Goal: Find contact information: Find contact information

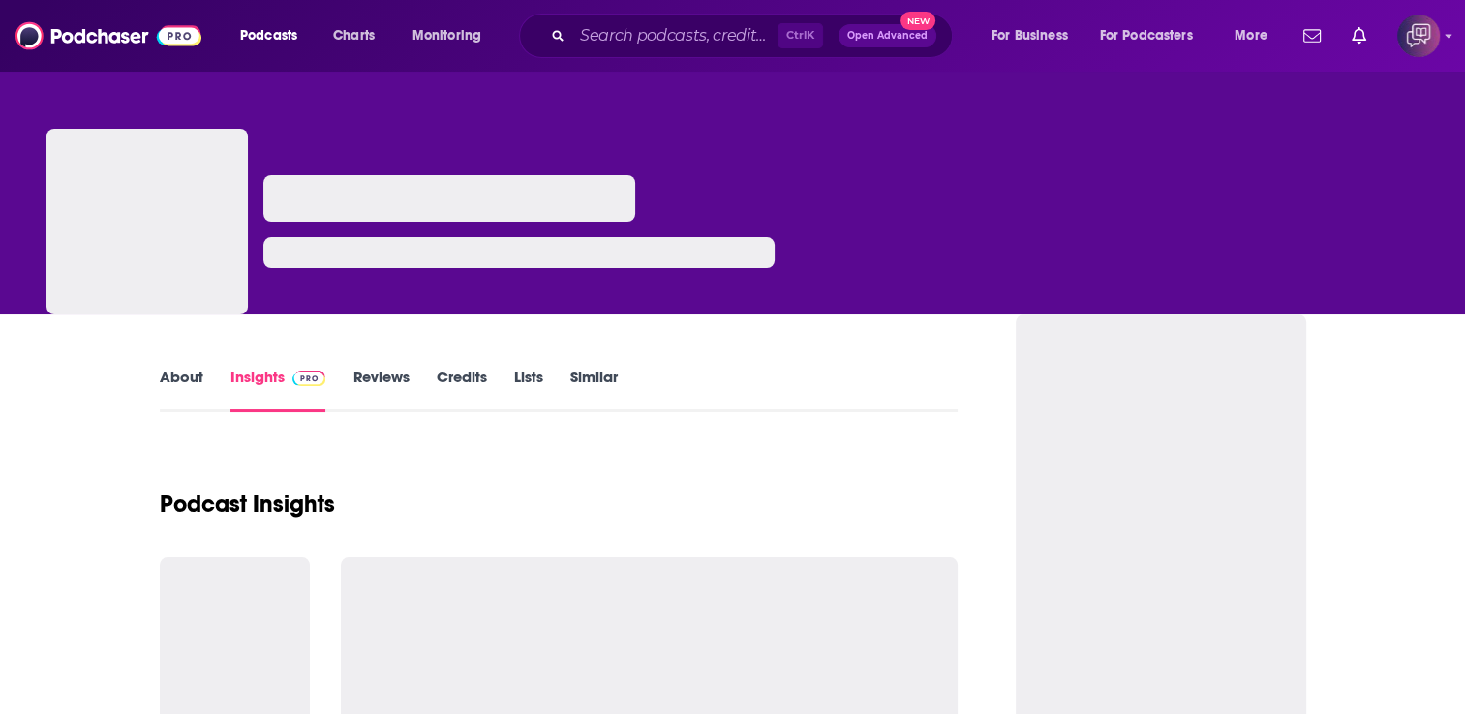
click at [656, 41] on input "Search podcasts, credits, & more..." at bounding box center [674, 35] width 205 height 31
type input "RenMac"
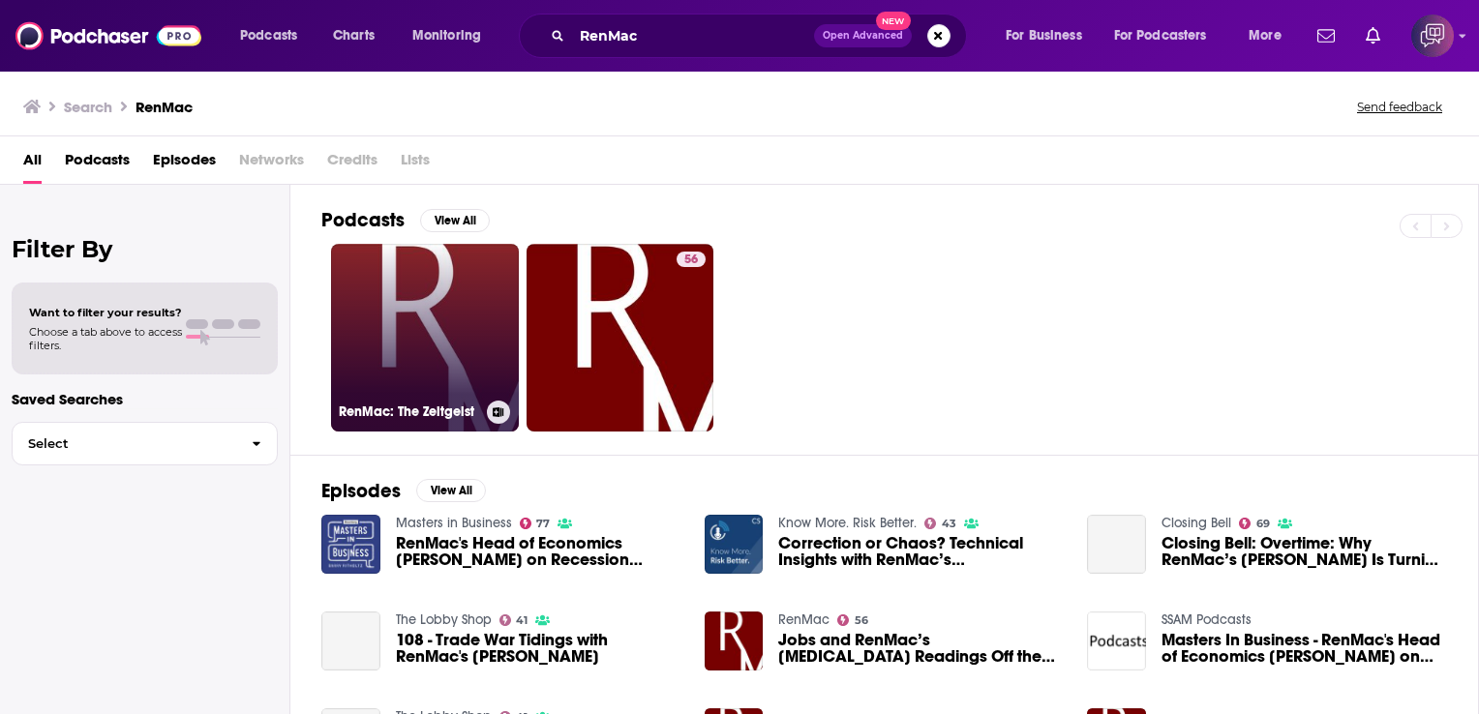
click at [438, 301] on link "RenMac: The Zeitgeist" at bounding box center [425, 338] width 188 height 188
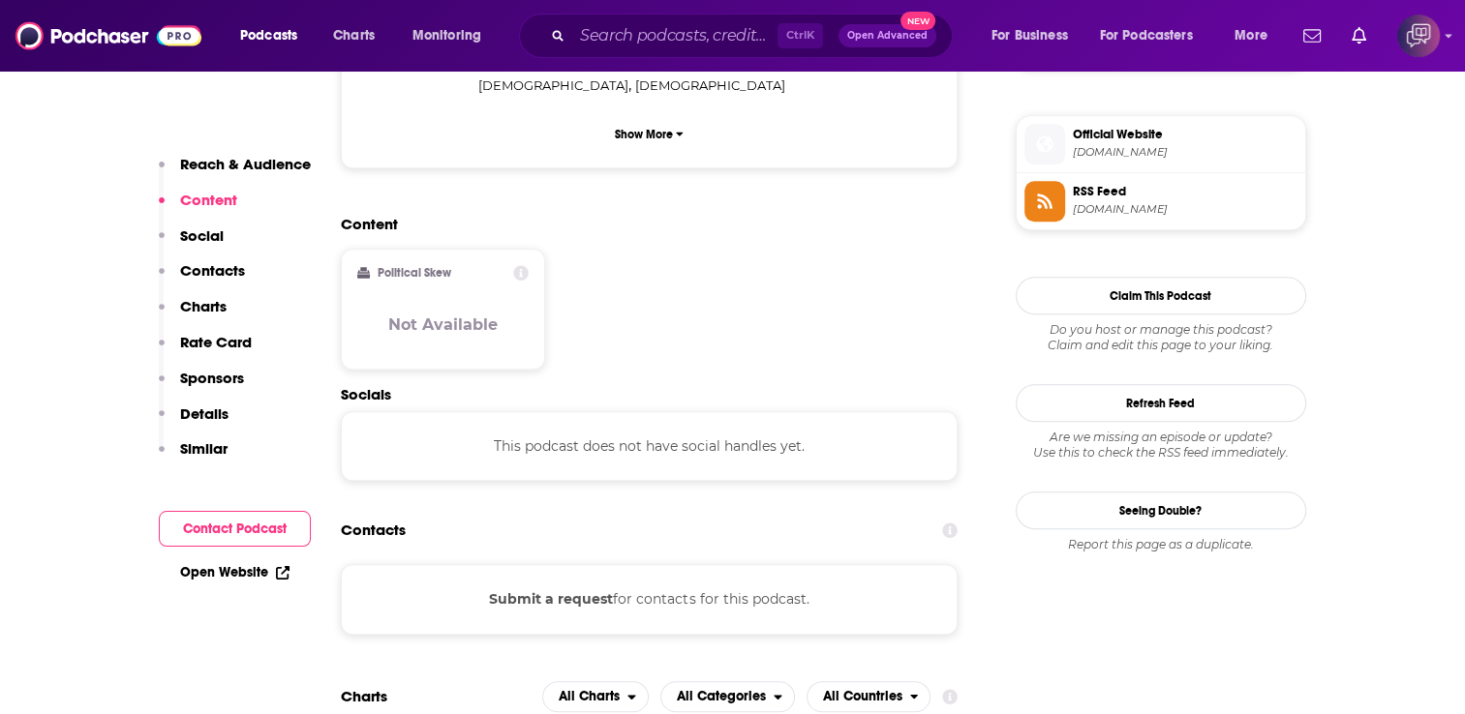
scroll to position [1646, 0]
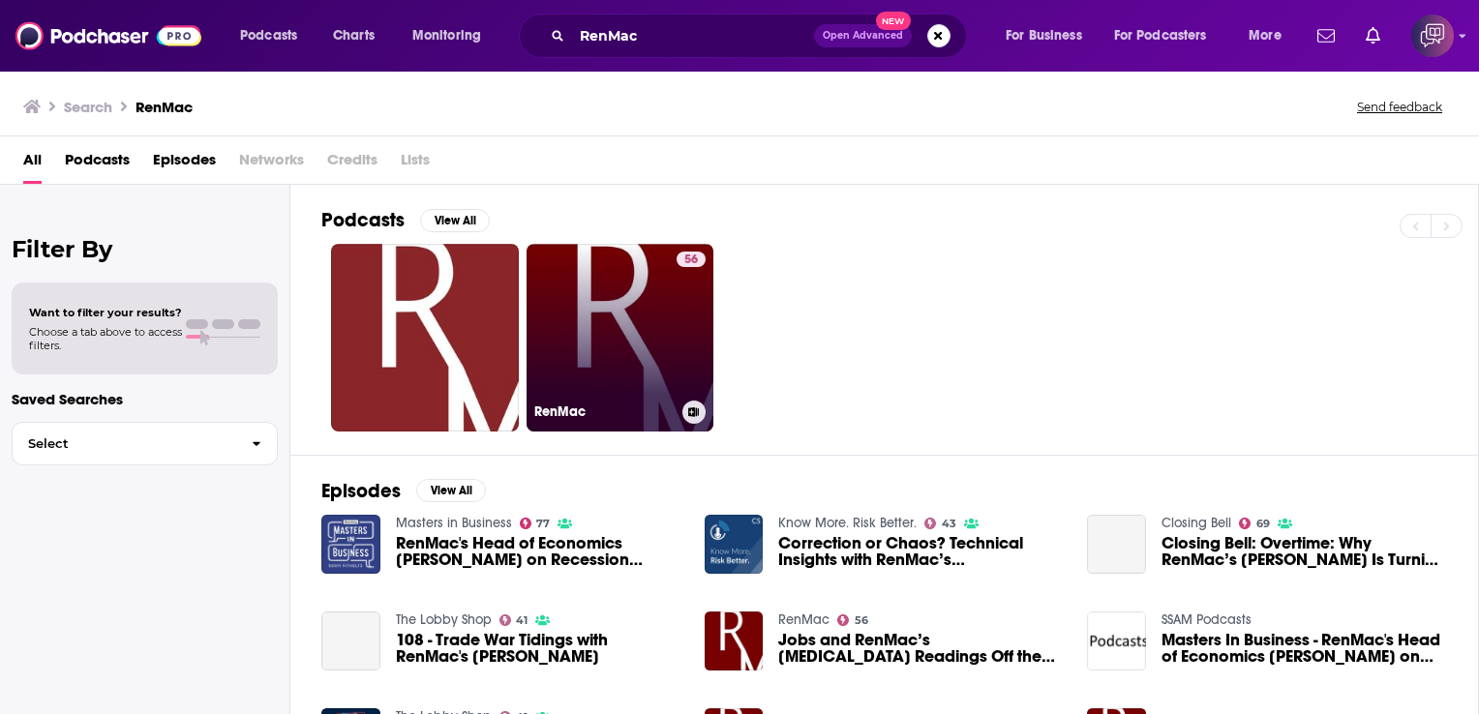
click at [658, 346] on link "56 RenMac" at bounding box center [621, 338] width 188 height 188
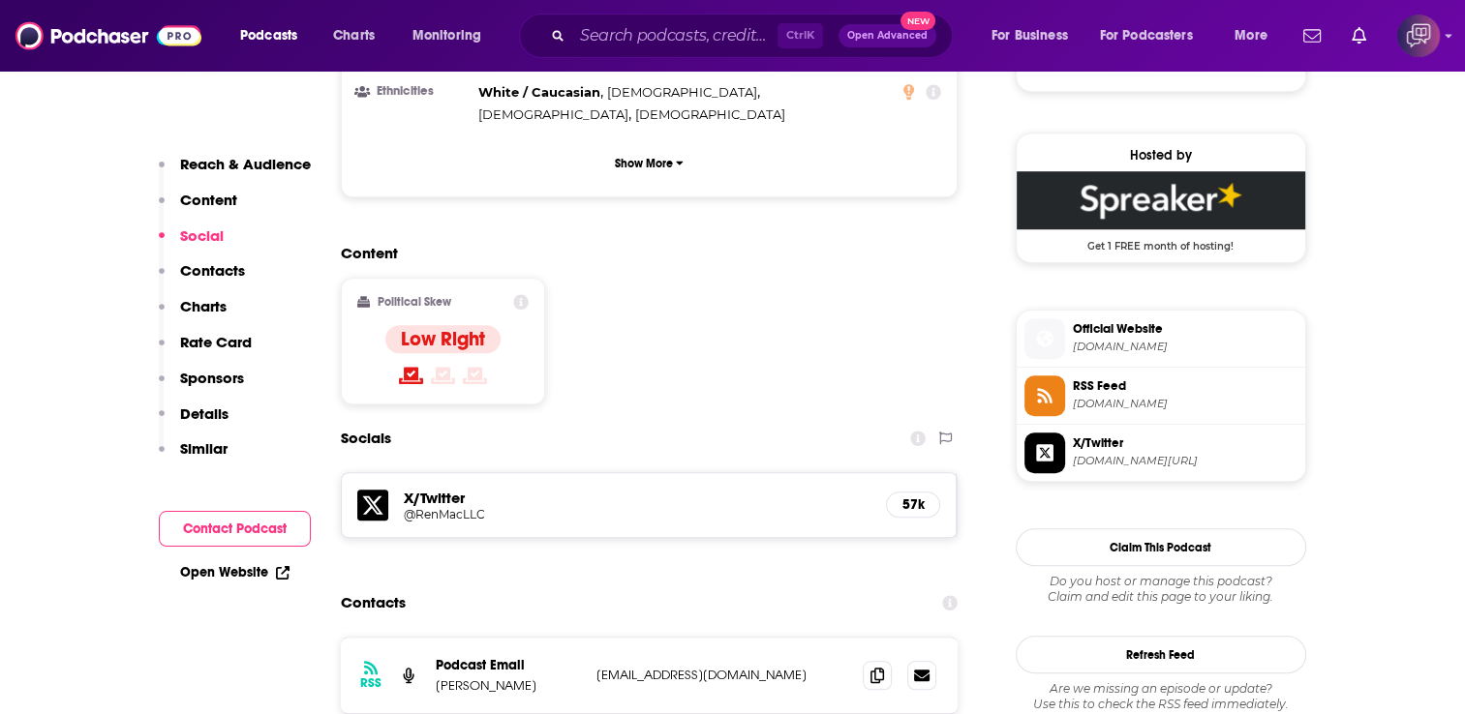
scroll to position [1452, 0]
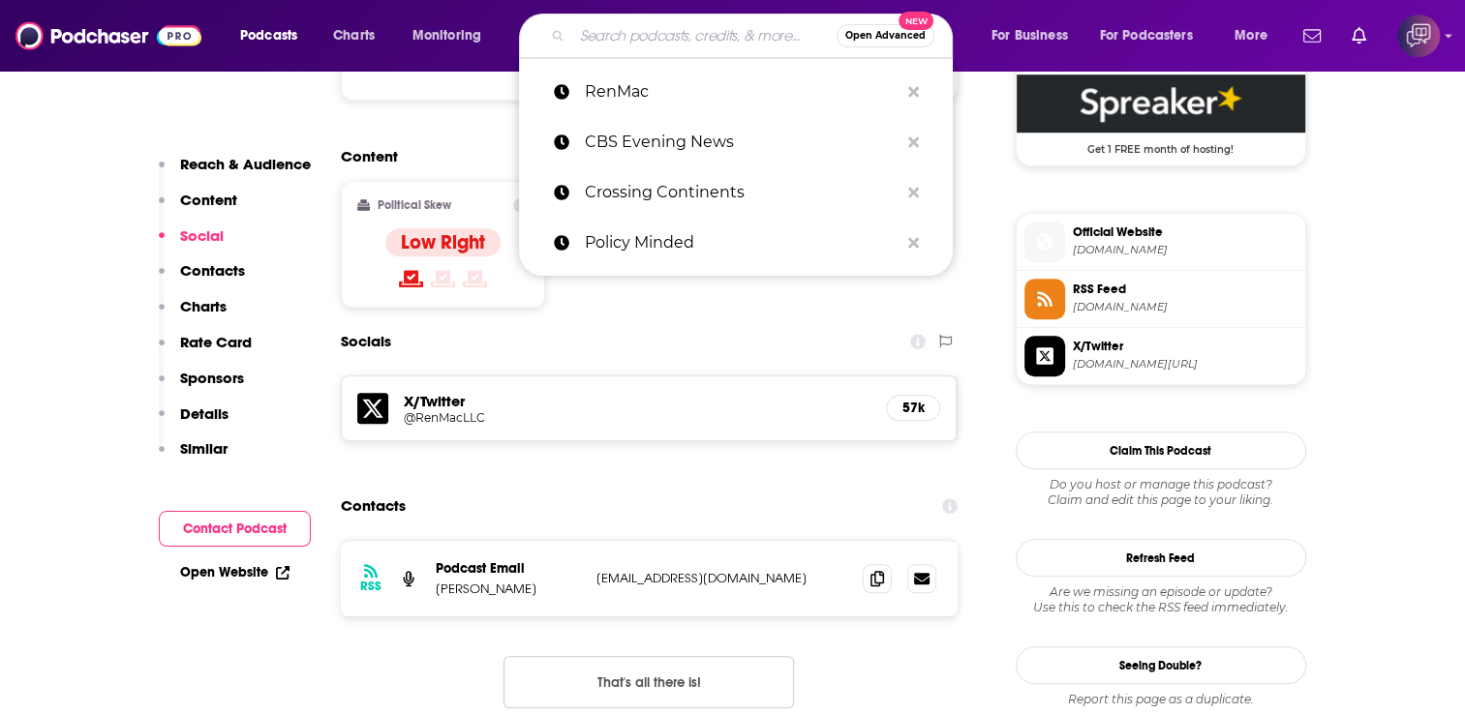
click at [593, 34] on input "Search podcasts, credits, & more..." at bounding box center [704, 35] width 264 height 31
paste input "SOFREP Radio"
type input "SOFREP Radio"
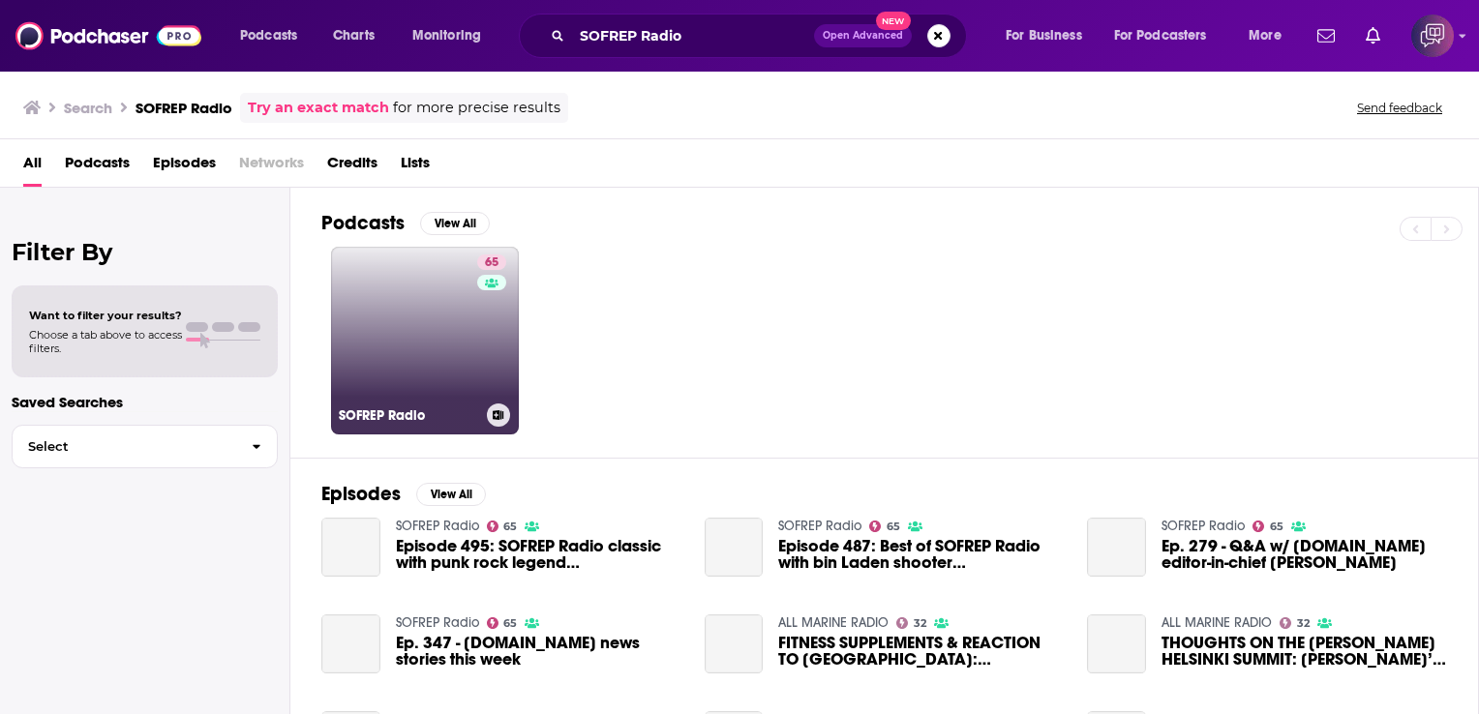
click at [472, 292] on link "65 SOFREP Radio" at bounding box center [425, 341] width 188 height 188
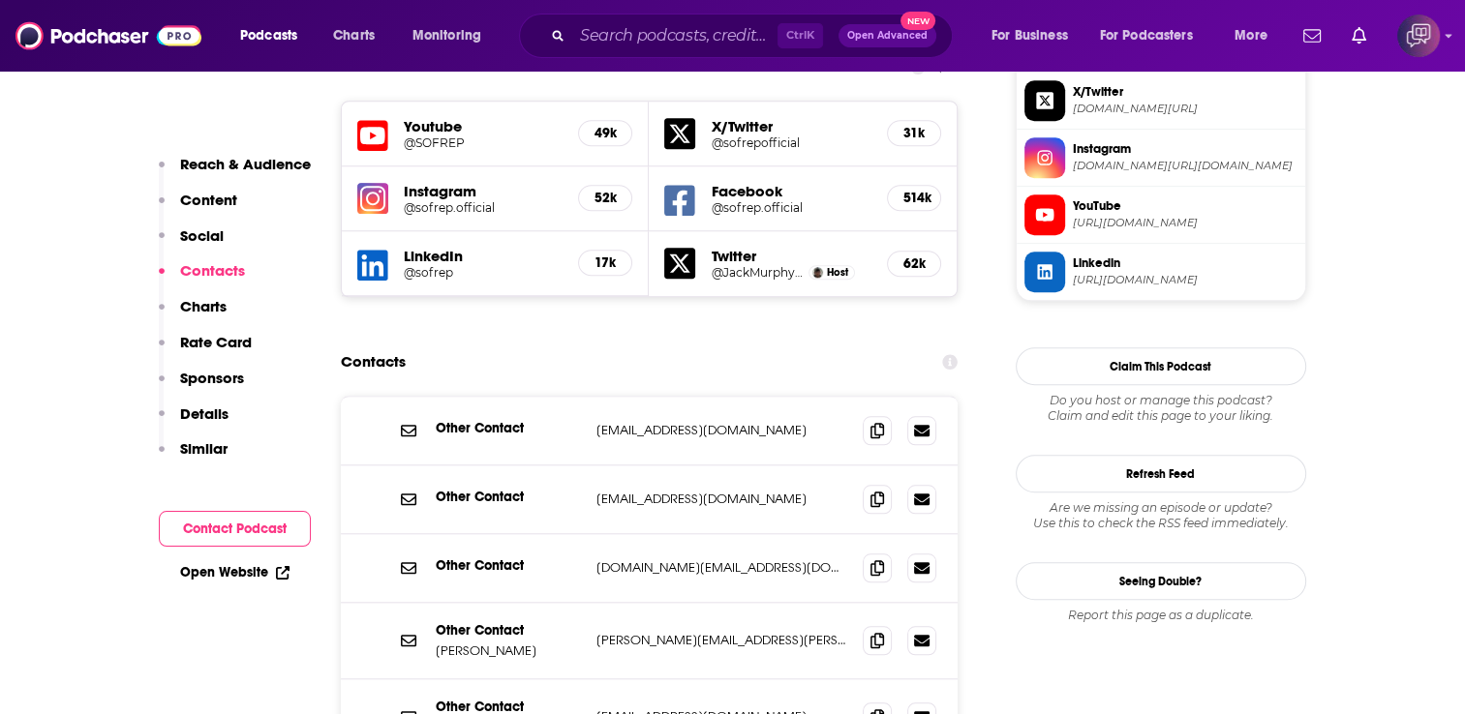
scroll to position [1839, 0]
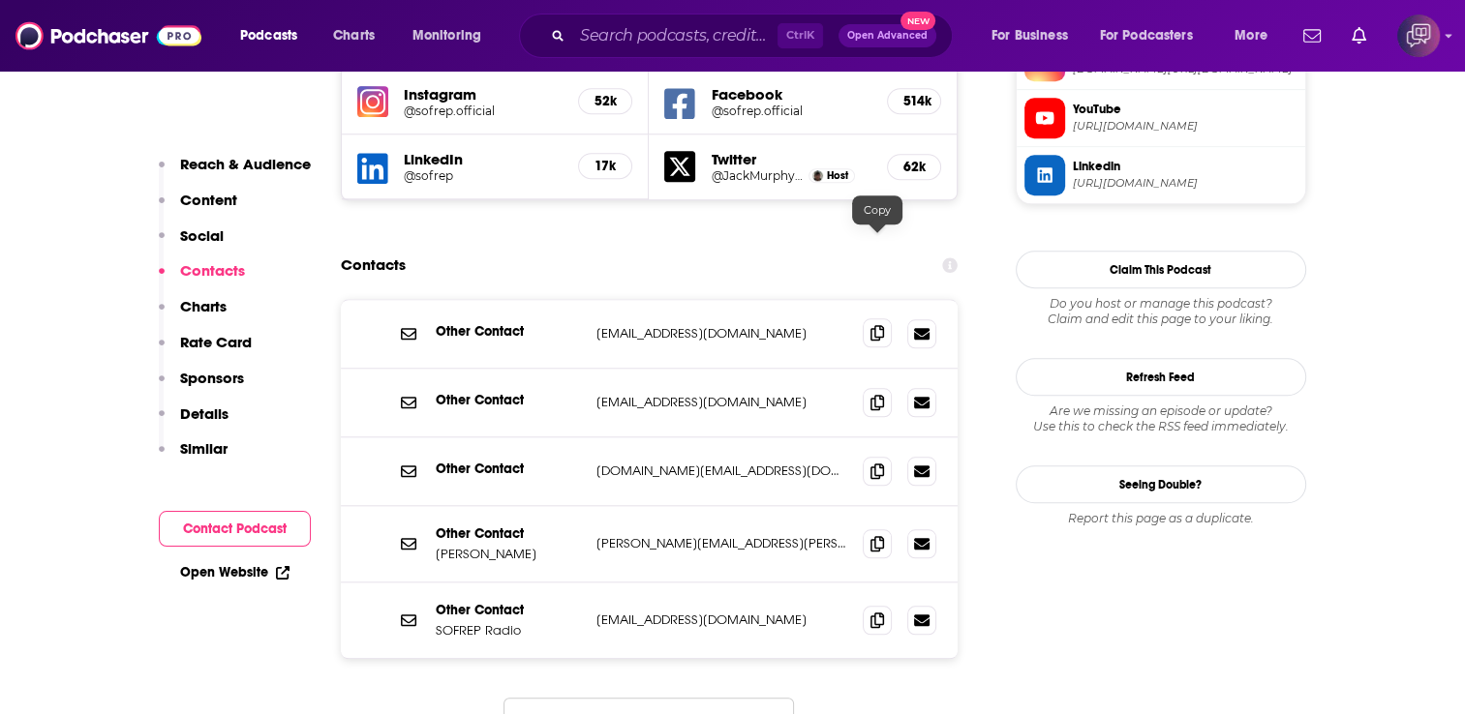
click at [871, 325] on icon at bounding box center [877, 332] width 14 height 15
drag, startPoint x: 875, startPoint y: 454, endPoint x: 875, endPoint y: 386, distance: 67.8
click at [876, 536] on icon at bounding box center [877, 543] width 14 height 15
click at [867, 605] on span at bounding box center [877, 619] width 29 height 29
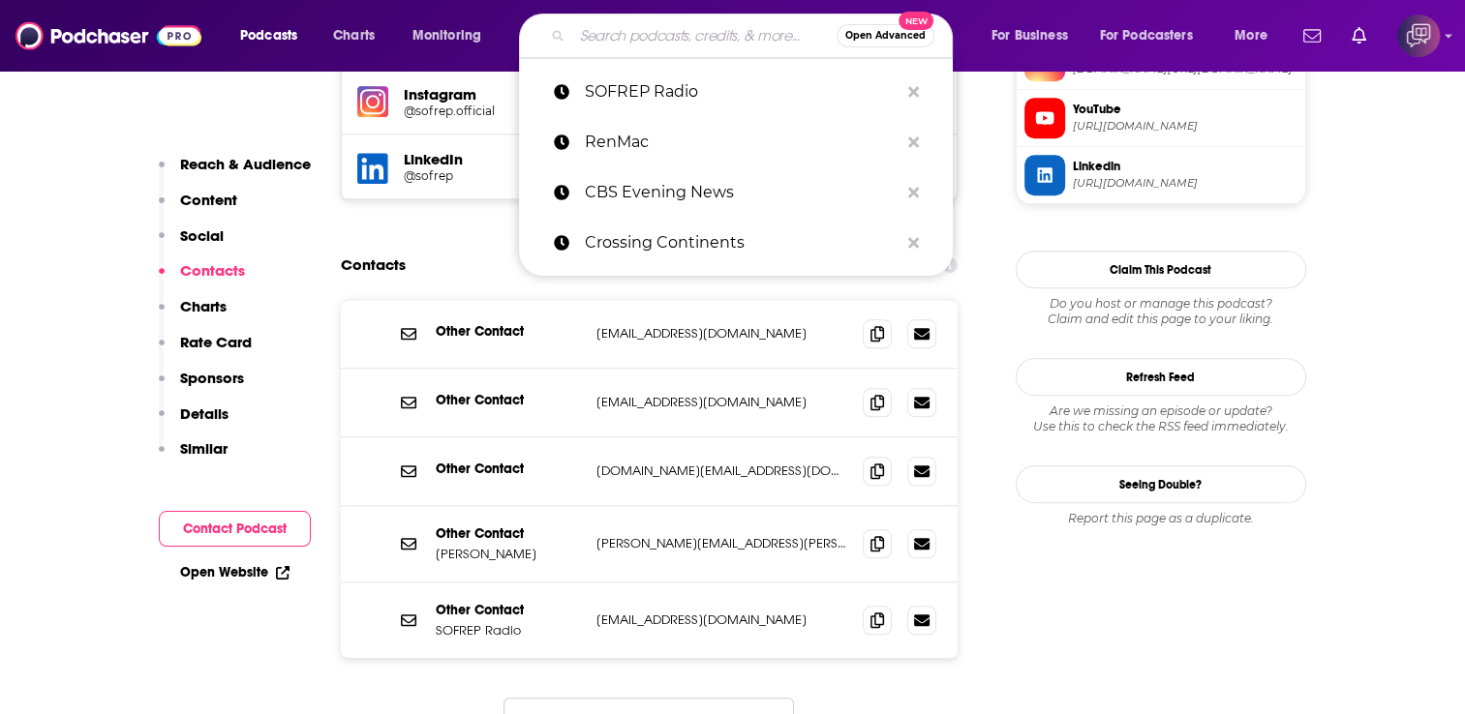
click at [734, 26] on input "Search podcasts, credits, & more..." at bounding box center [704, 35] width 264 height 31
paste input "[PERSON_NAME] and Us"
type input "[PERSON_NAME] and Us"
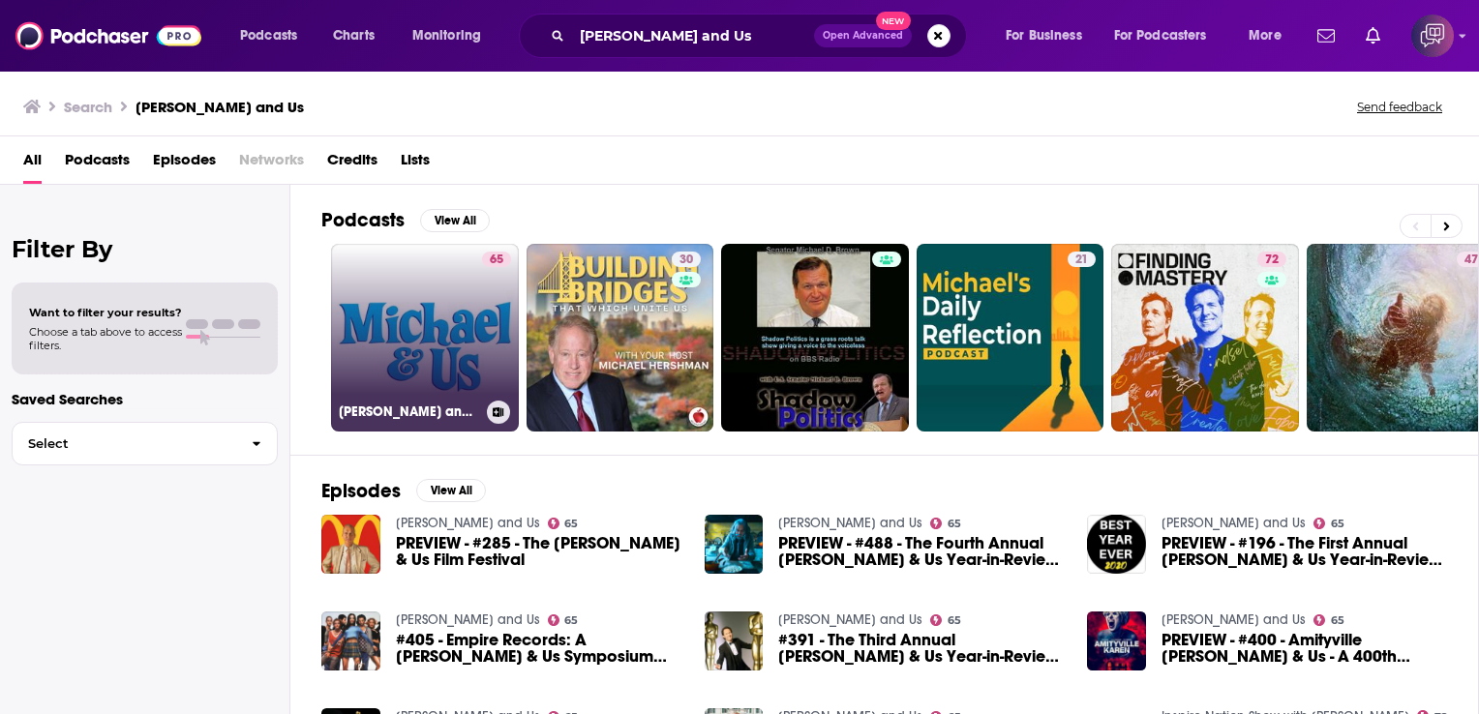
click at [443, 300] on link "65 [PERSON_NAME] and Us" at bounding box center [425, 338] width 188 height 188
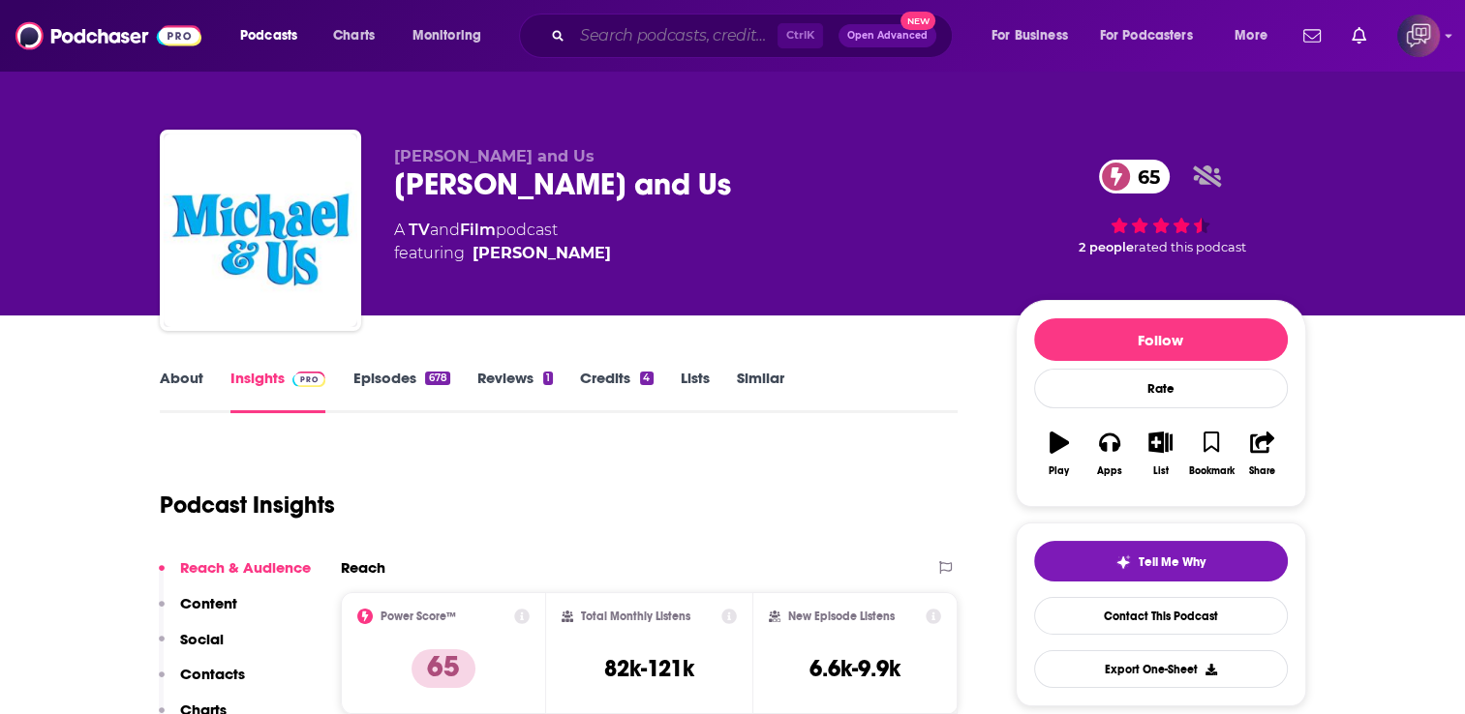
click at [747, 33] on input "Search podcasts, credits, & more..." at bounding box center [674, 35] width 205 height 31
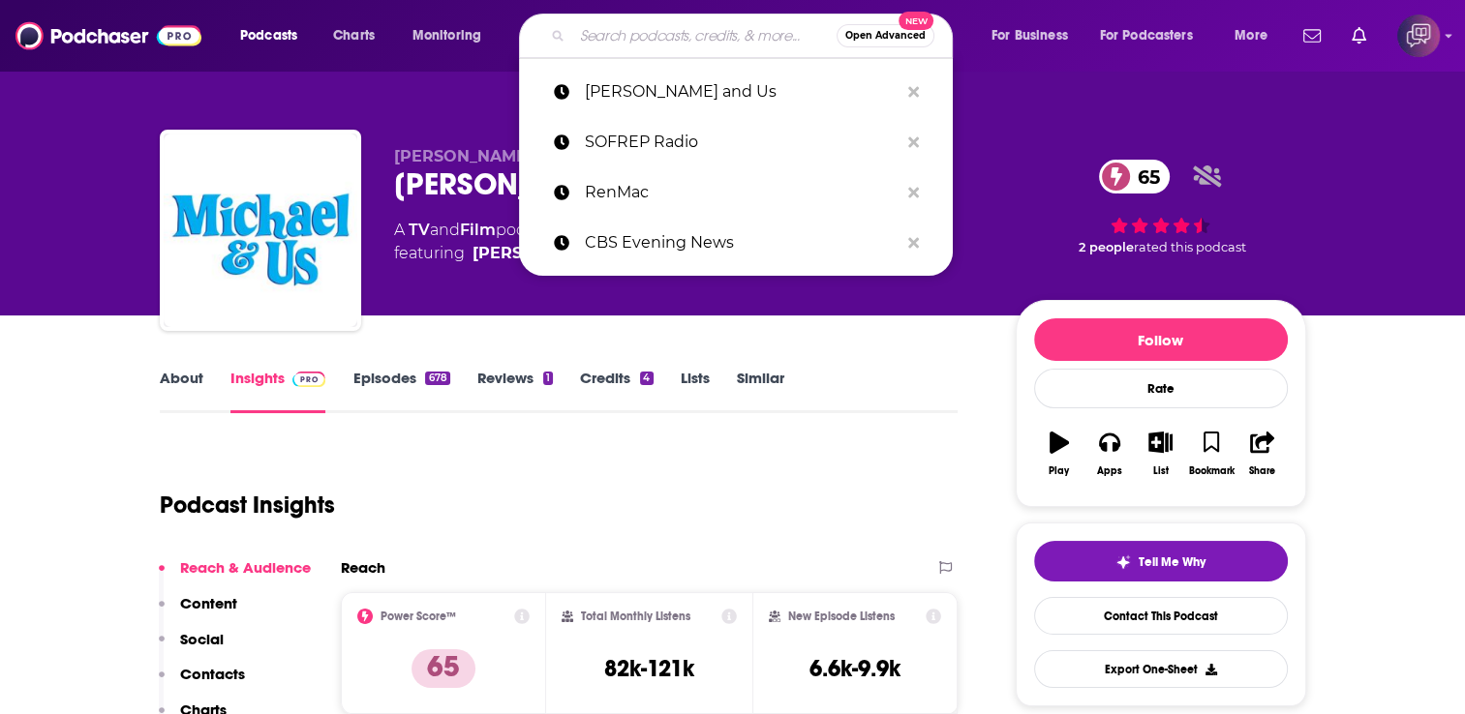
paste input "The [PERSON_NAME] Show"
type input "The [PERSON_NAME] Show"
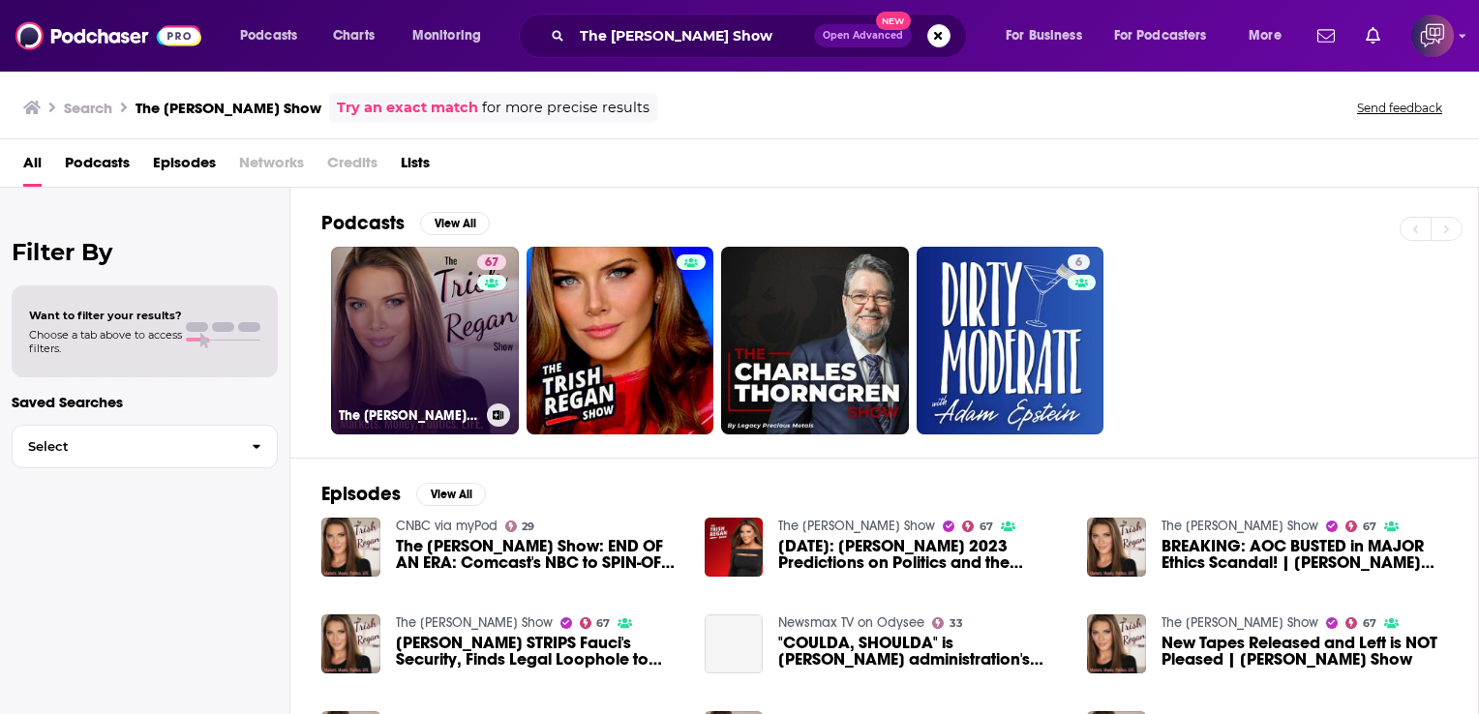
click at [457, 297] on link "67 The [PERSON_NAME] Show" at bounding box center [425, 341] width 188 height 188
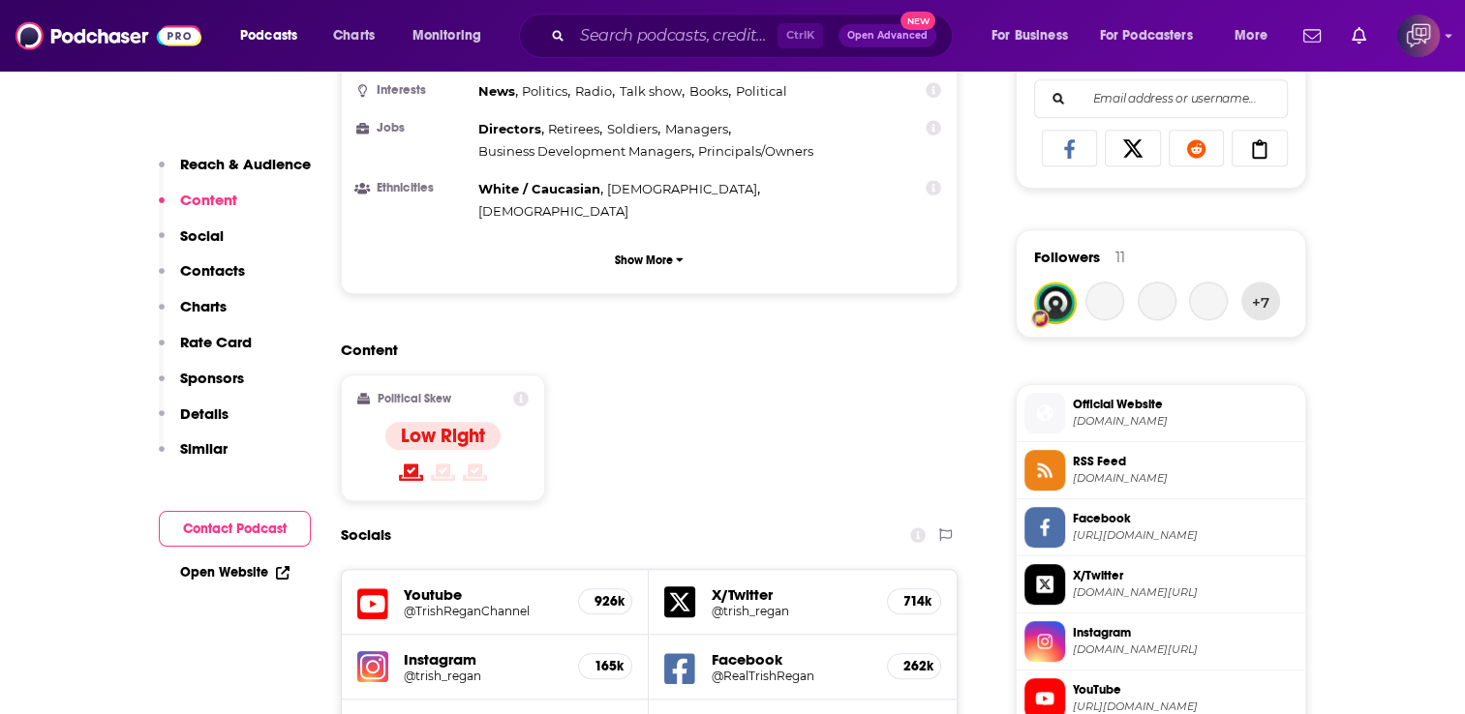
scroll to position [1646, 0]
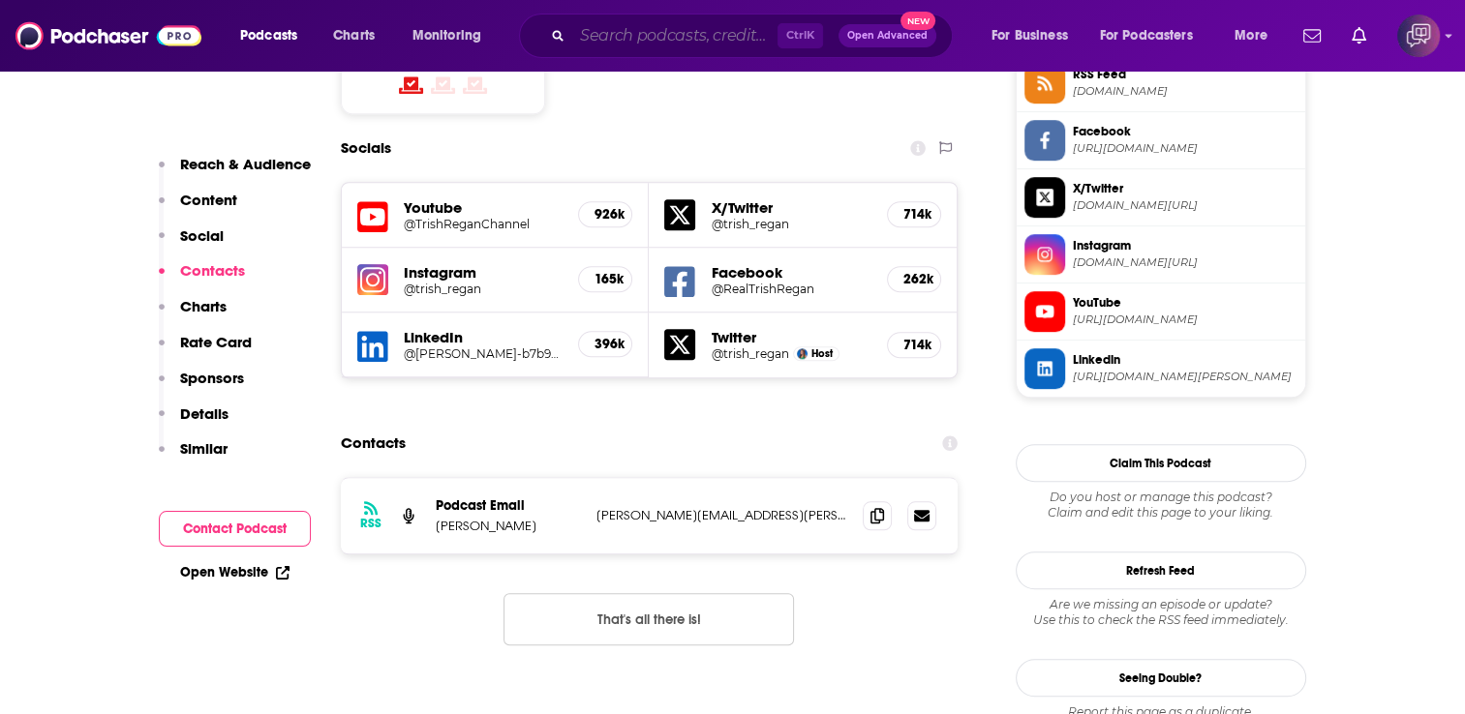
drag, startPoint x: 715, startPoint y: 38, endPoint x: 725, endPoint y: 47, distance: 13.7
click at [714, 40] on input "Search podcasts, credits, & more..." at bounding box center [674, 35] width 205 height 31
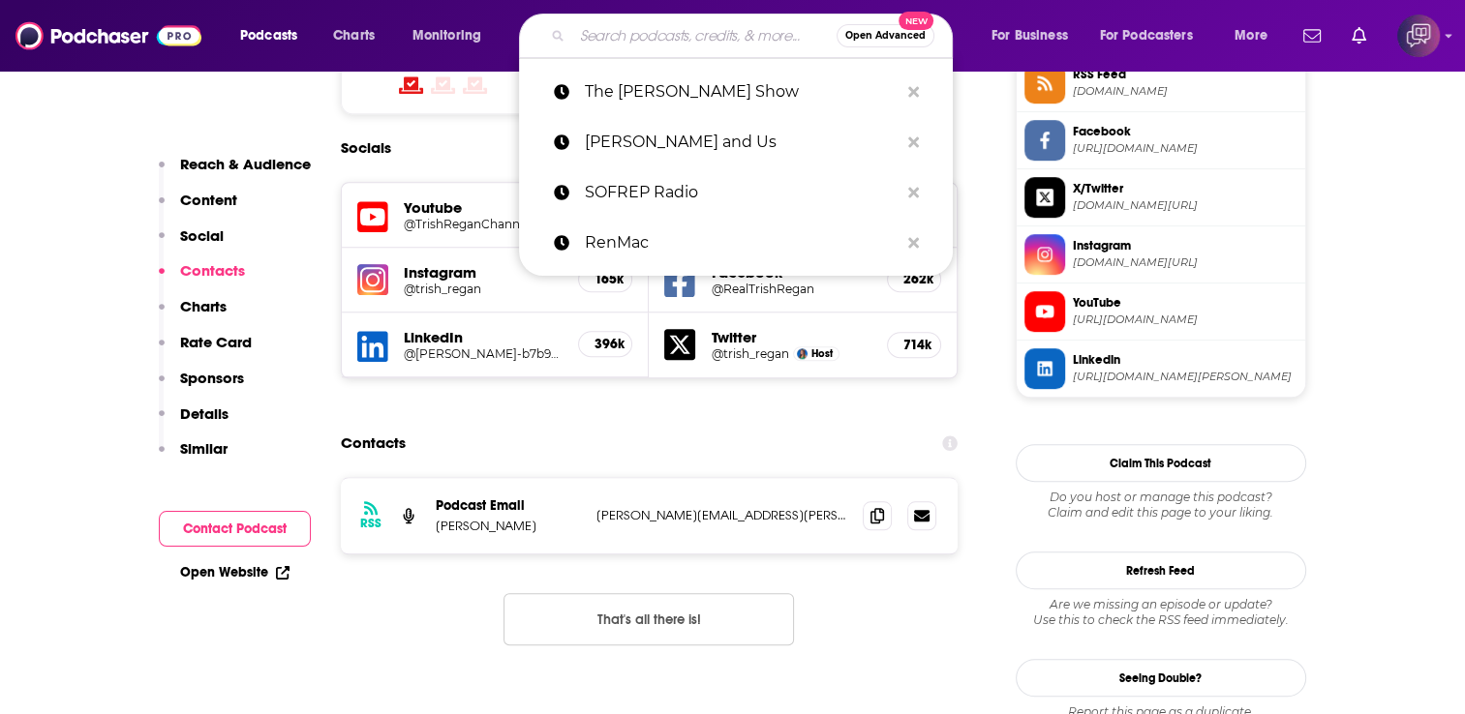
paste input "The A Level Politics Show"
type input "The A Level Politics Show"
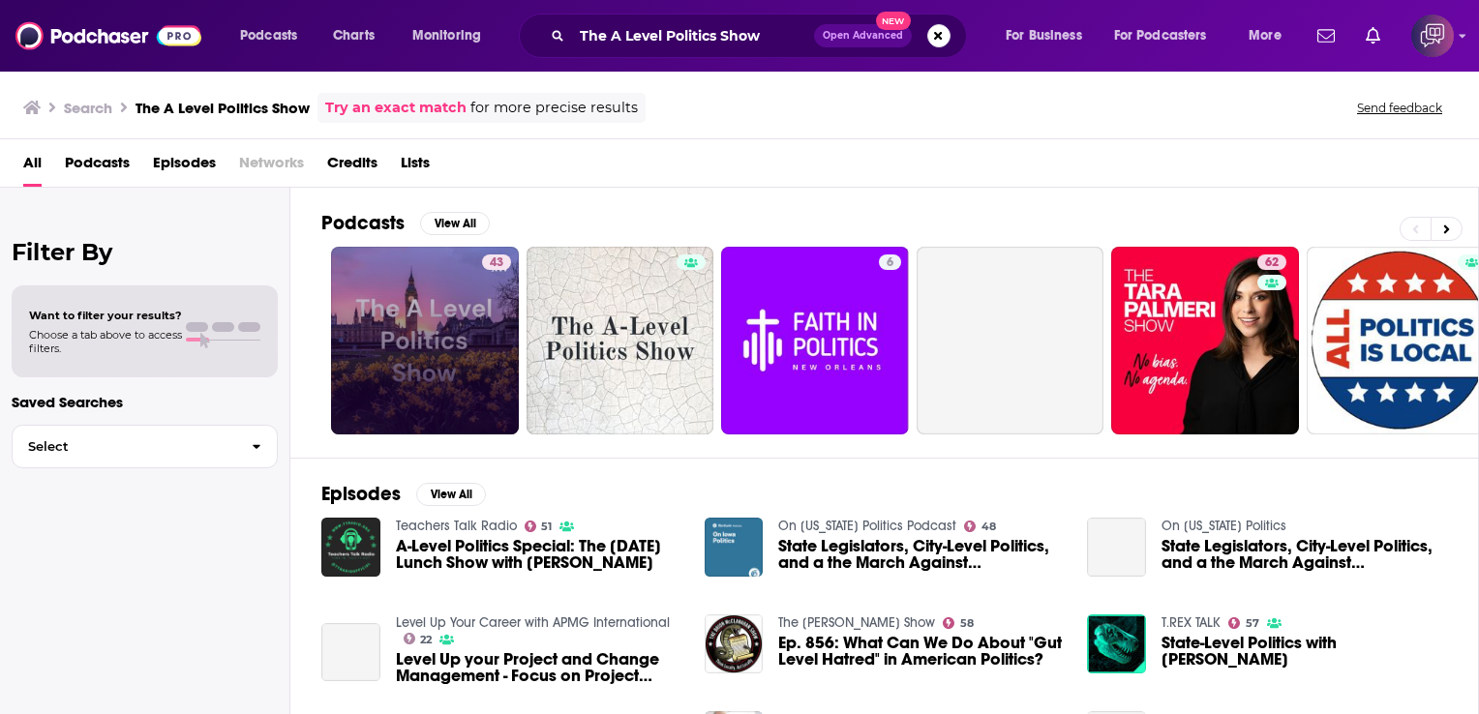
click at [428, 309] on link "43" at bounding box center [425, 341] width 188 height 188
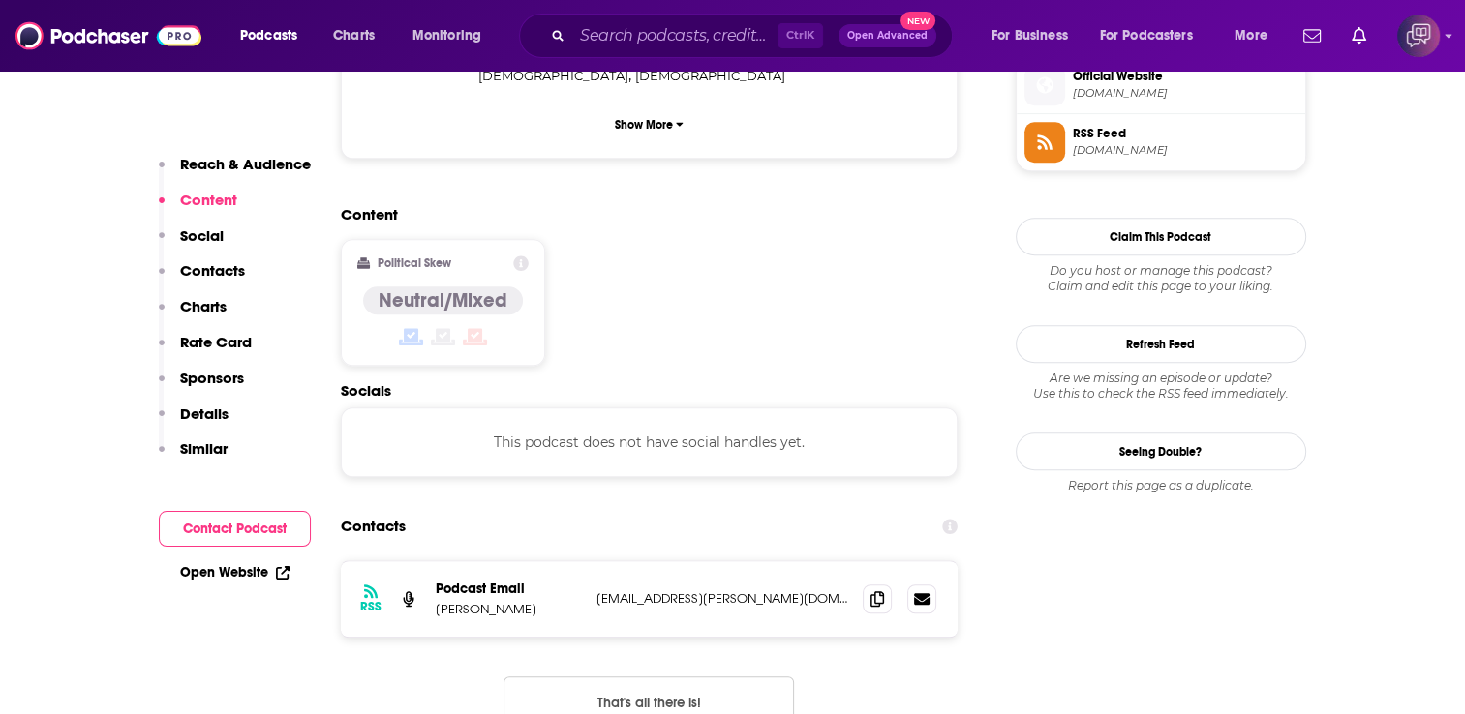
scroll to position [1549, 0]
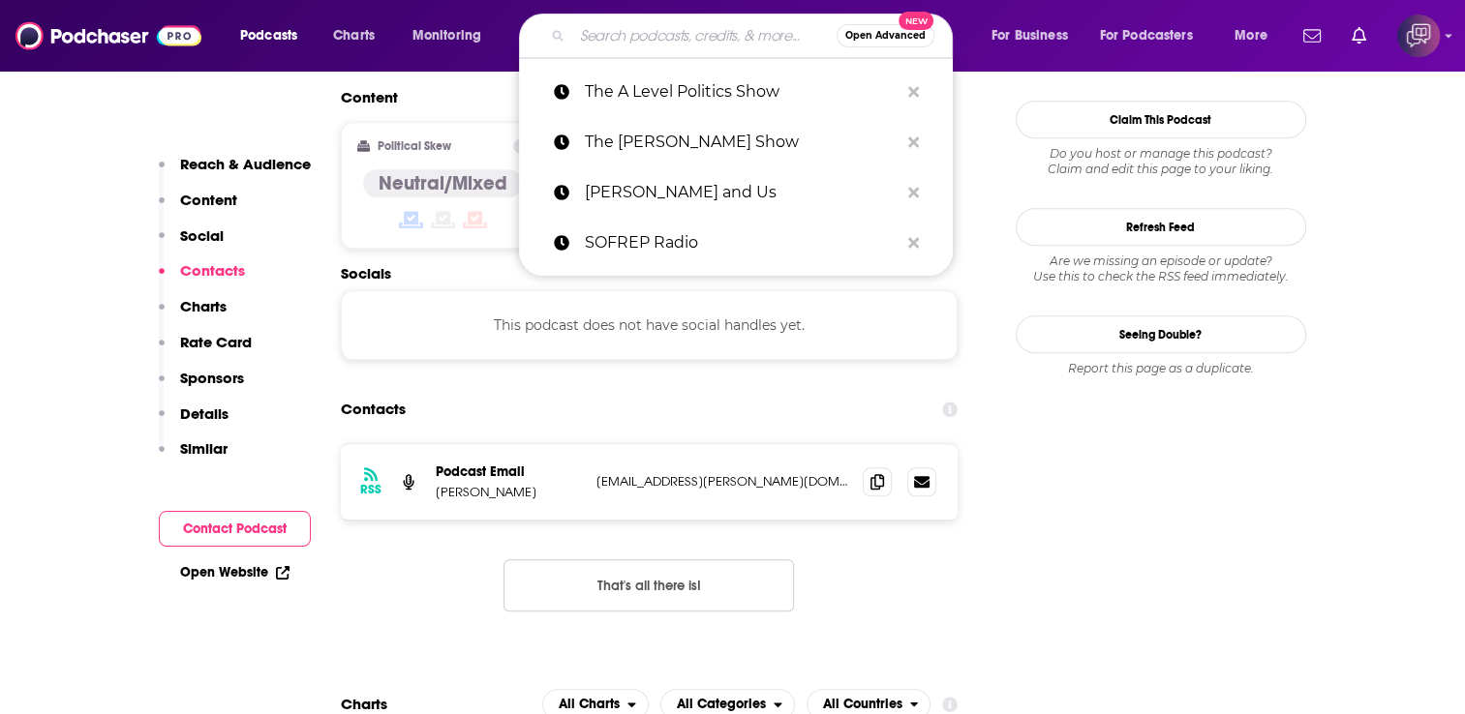
click at [711, 25] on input "Search podcasts, credits, & more..." at bounding box center [704, 35] width 264 height 31
paste input "[PERSON_NAME] Daily"
type input "[PERSON_NAME] Daily"
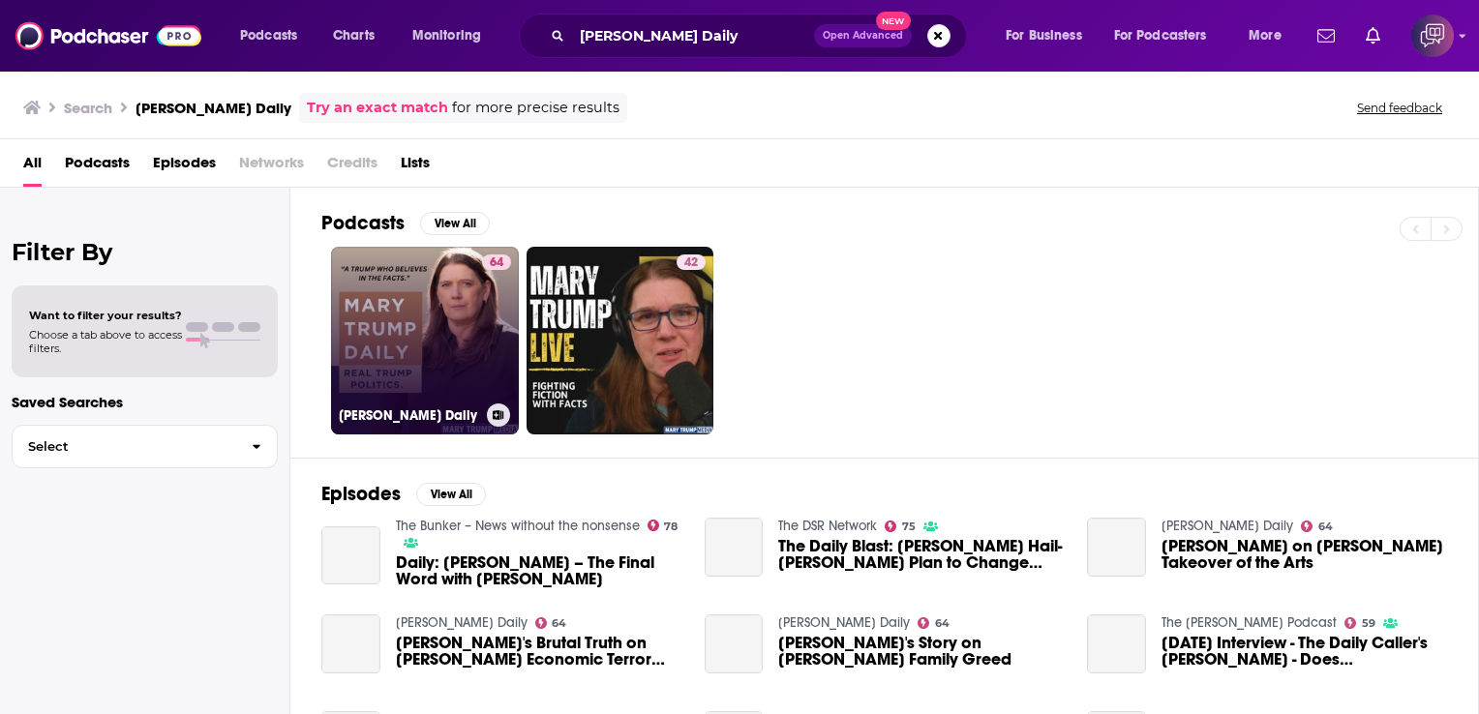
click at [450, 261] on link "64 [PERSON_NAME] Daily" at bounding box center [425, 341] width 188 height 188
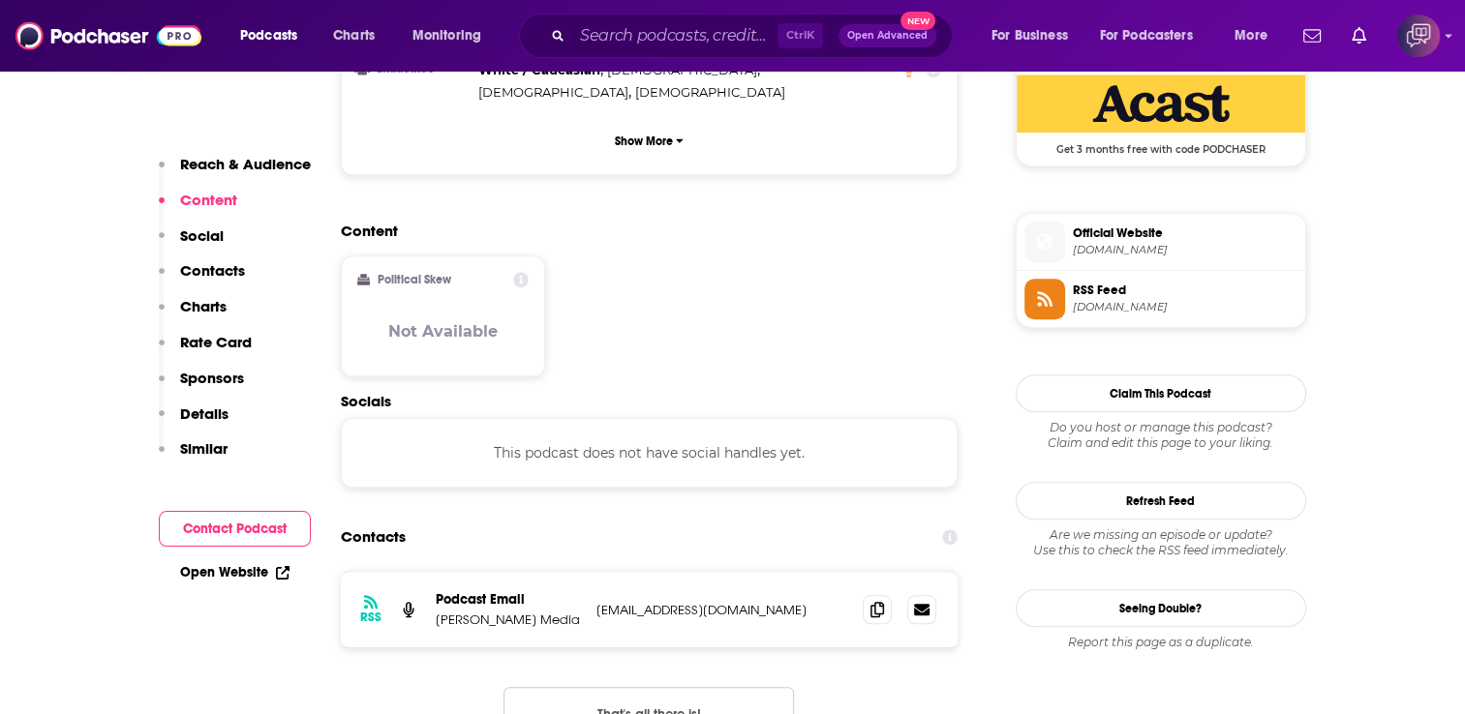
scroll to position [1549, 0]
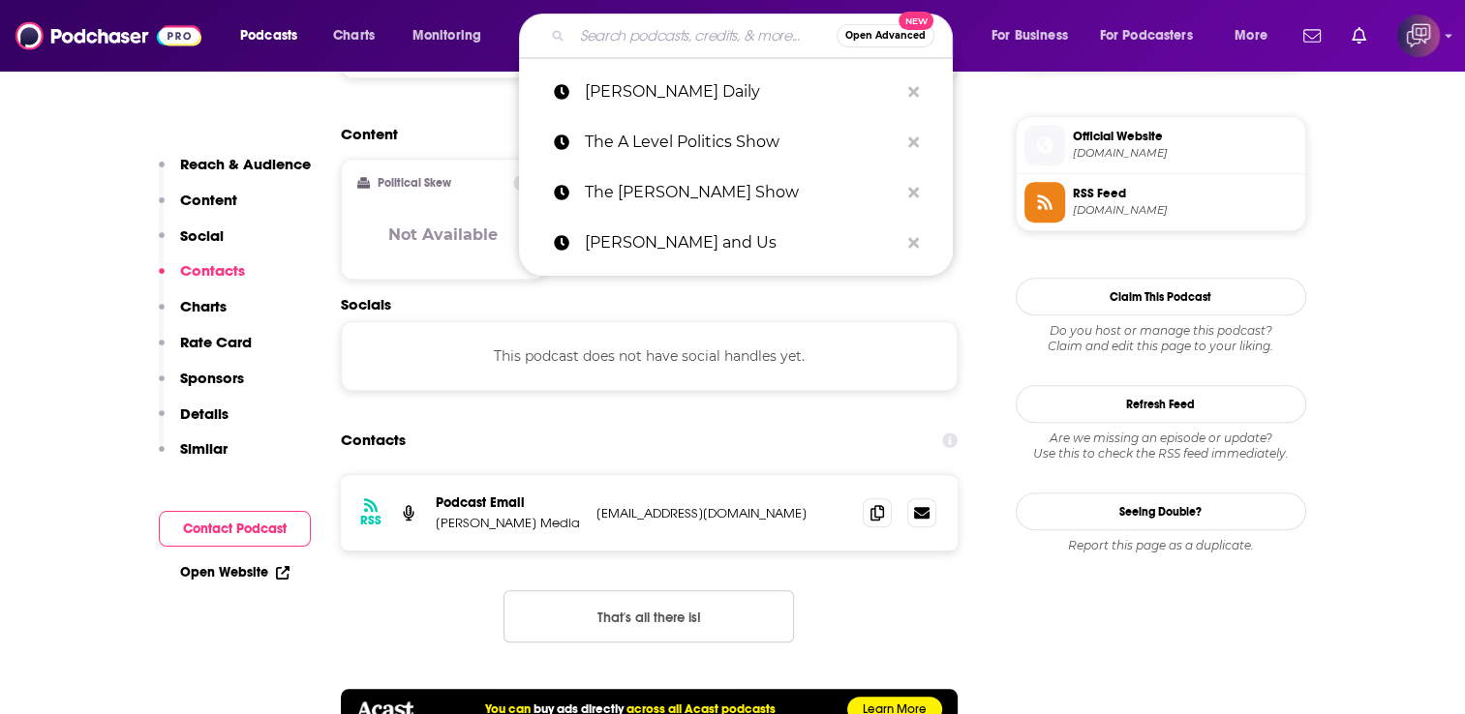
click at [727, 21] on input "Search podcasts, credits, & more..." at bounding box center [704, 35] width 264 height 31
paste input "Amicus With [PERSON_NAME] | Law, justice, and the courts"
type input "Amicus With [PERSON_NAME] | Law, justice, and the courts"
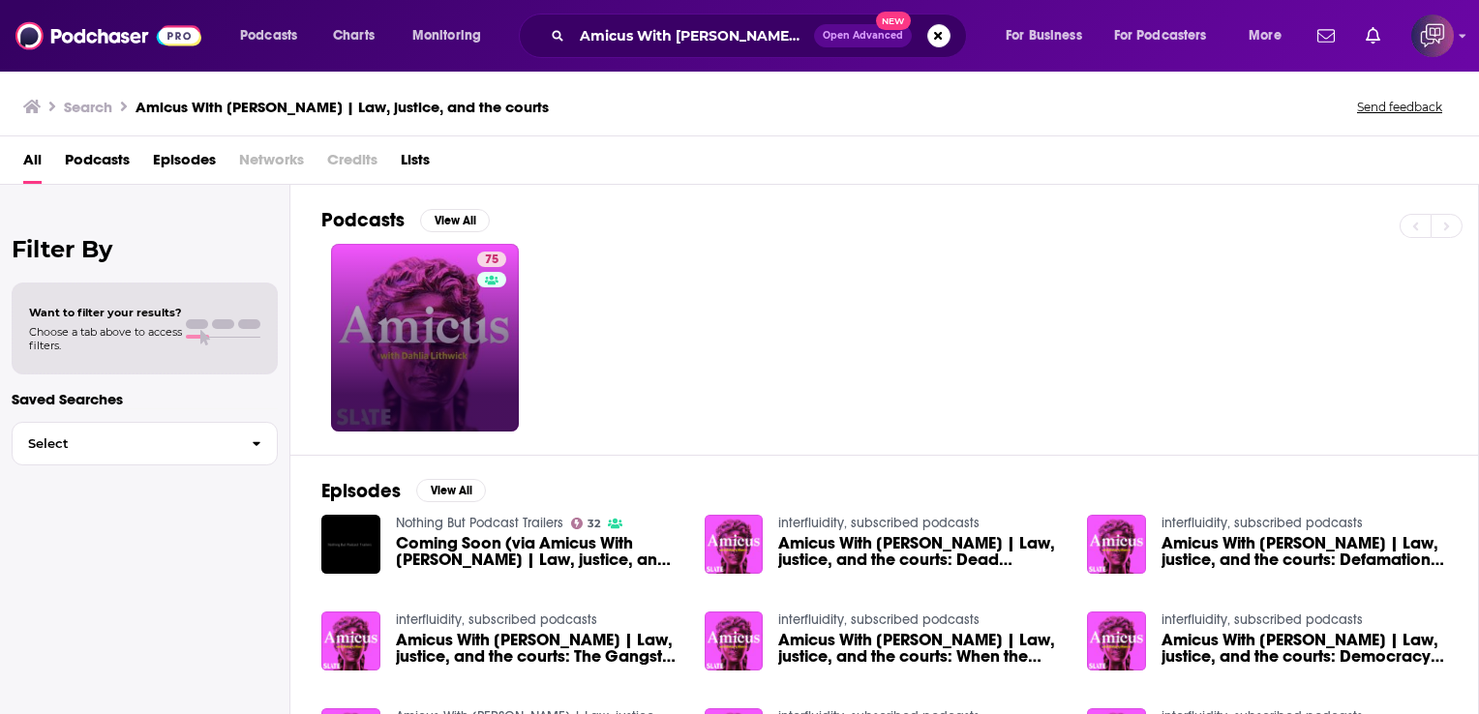
click at [449, 304] on link "75" at bounding box center [425, 338] width 188 height 188
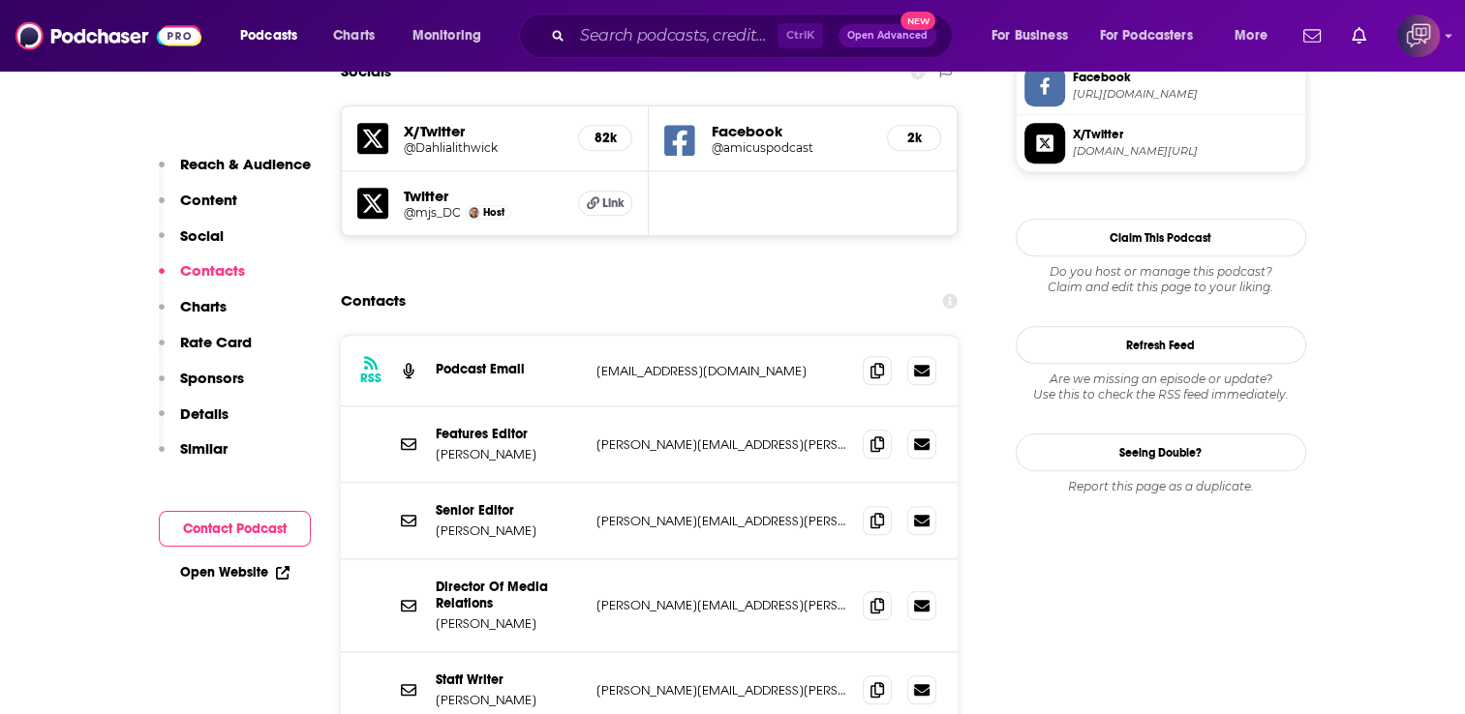
scroll to position [1743, 0]
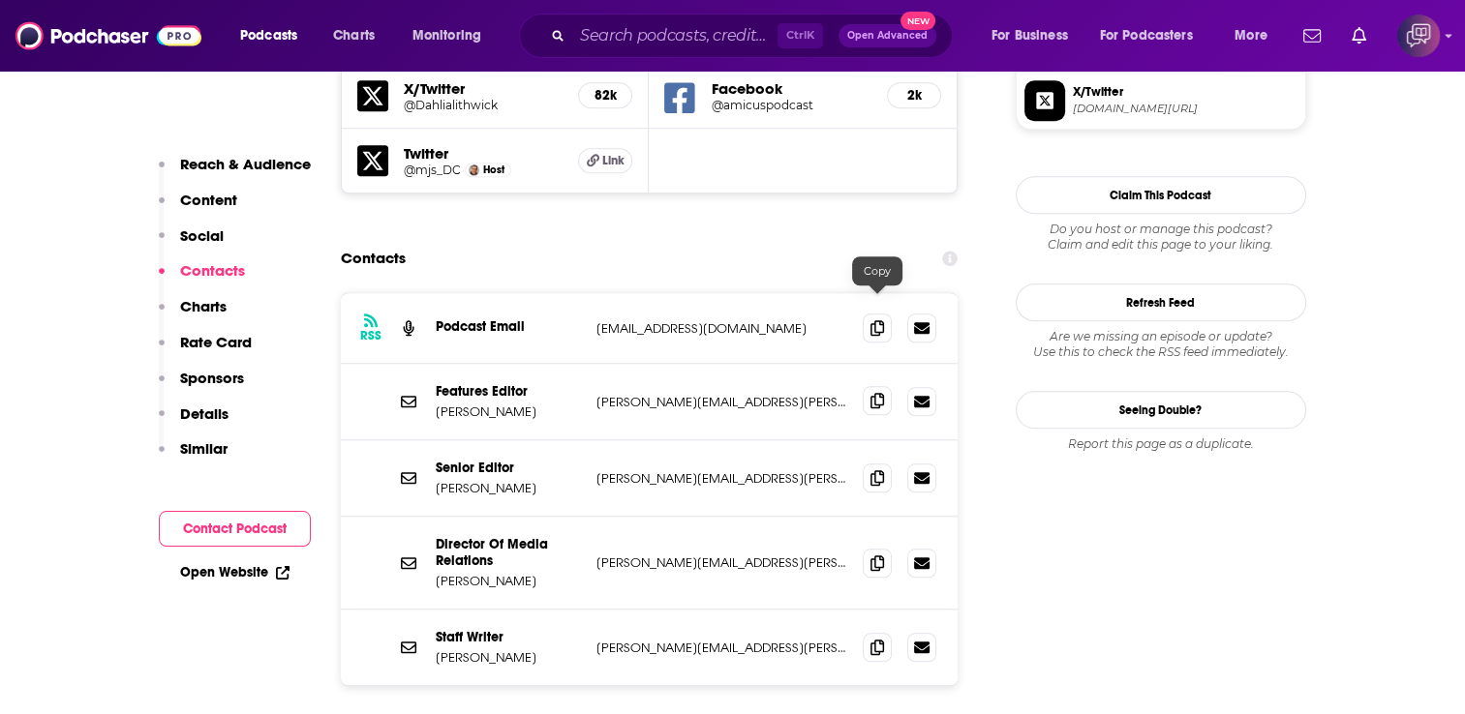
click at [867, 386] on span at bounding box center [877, 400] width 29 height 29
click at [875, 470] on icon at bounding box center [877, 477] width 14 height 15
click at [871, 555] on icon at bounding box center [877, 562] width 14 height 15
click at [874, 639] on icon at bounding box center [877, 646] width 14 height 15
drag, startPoint x: 821, startPoint y: 652, endPoint x: 775, endPoint y: 652, distance: 46.5
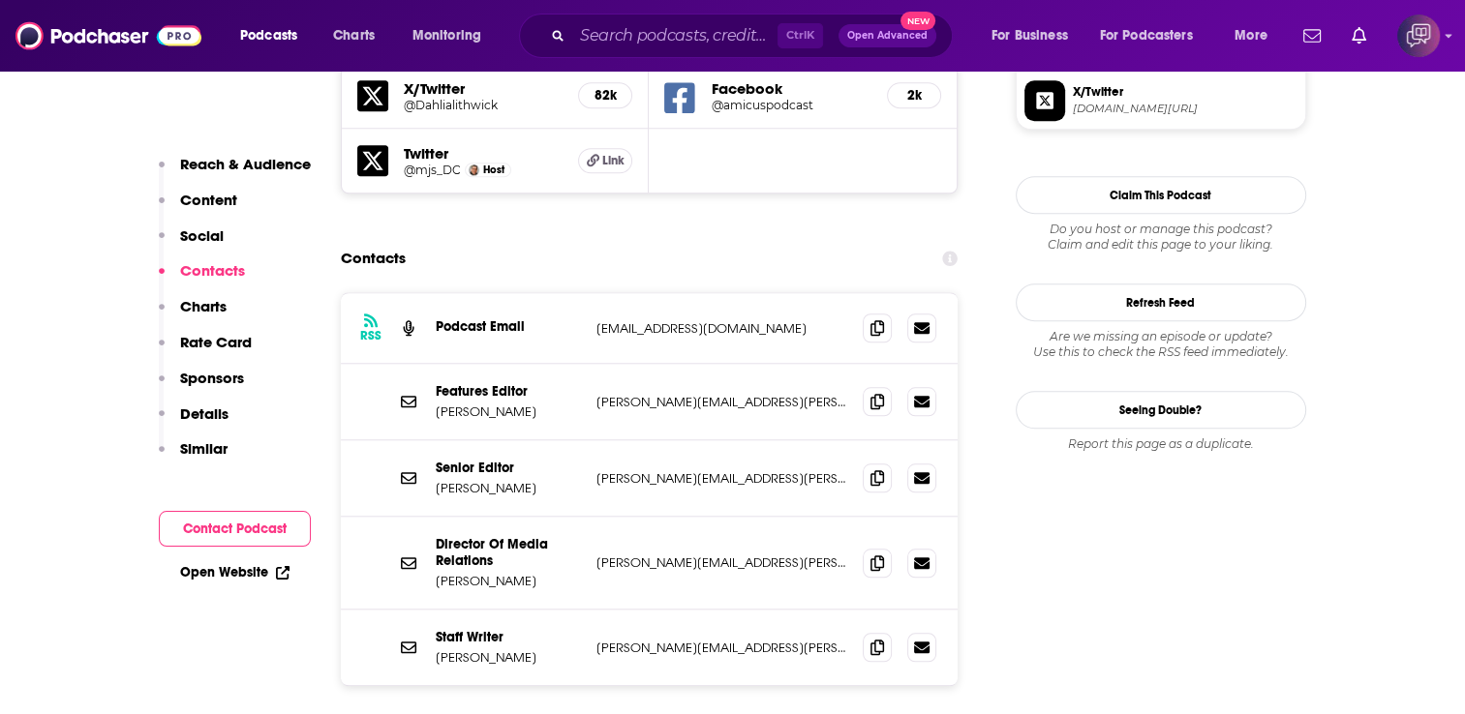
click at [820, 652] on div "RSS Podcast Email [EMAIL_ADDRESS][DOMAIN_NAME] [EMAIL_ADDRESS][DOMAIN_NAME] Fea…" at bounding box center [650, 550] width 618 height 516
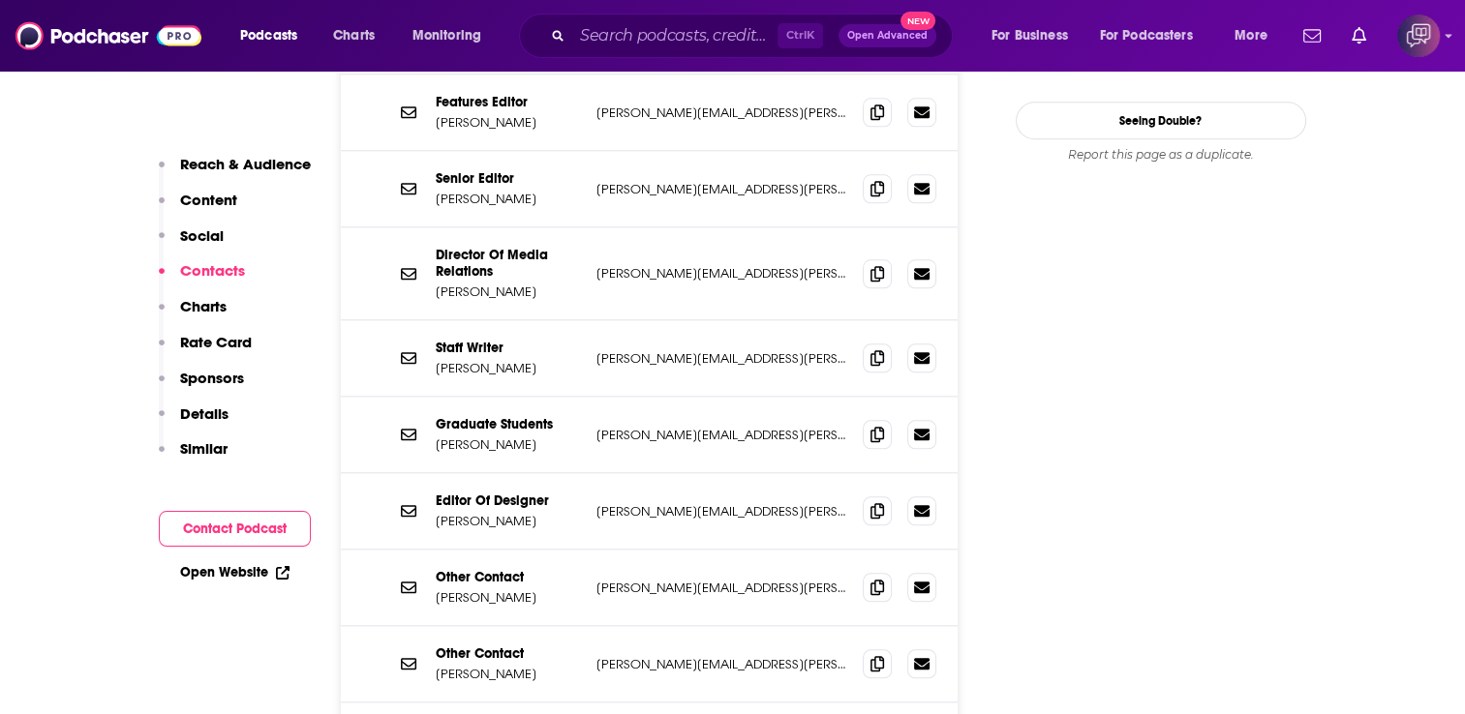
scroll to position [2033, 0]
click at [871, 425] on icon at bounding box center [877, 432] width 14 height 15
click at [877, 502] on icon at bounding box center [877, 509] width 14 height 15
click at [880, 578] on icon at bounding box center [877, 585] width 14 height 15
click at [879, 654] on icon at bounding box center [877, 661] width 14 height 15
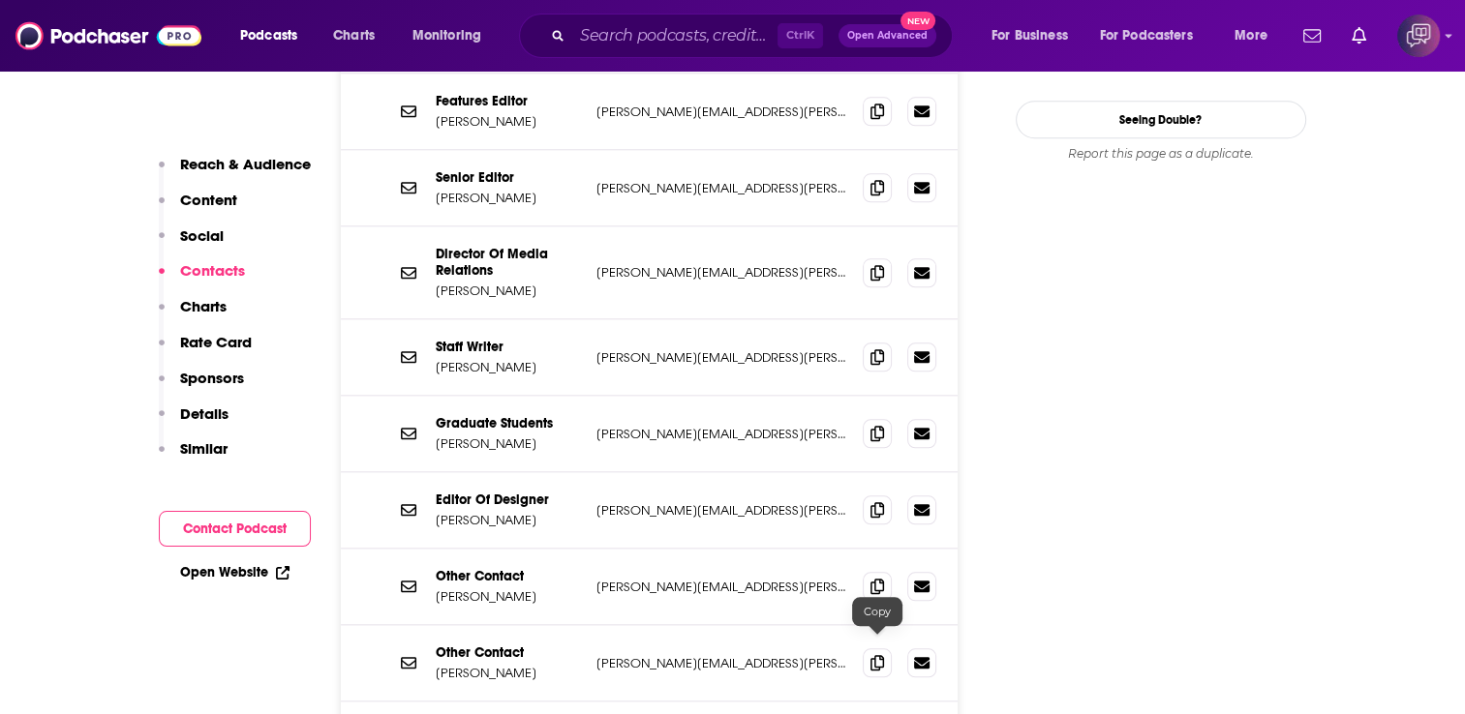
drag, startPoint x: 872, startPoint y: 641, endPoint x: 864, endPoint y: 521, distance: 120.4
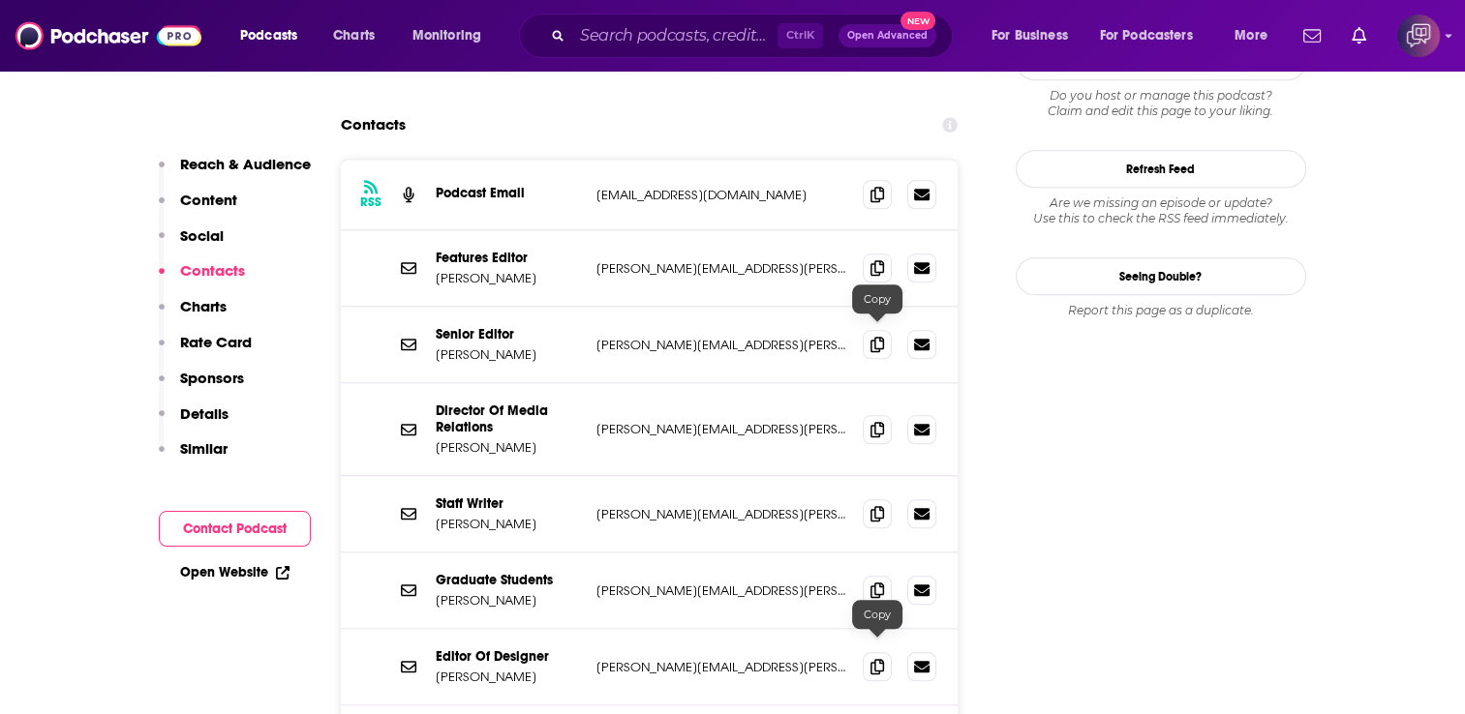
scroll to position [1839, 0]
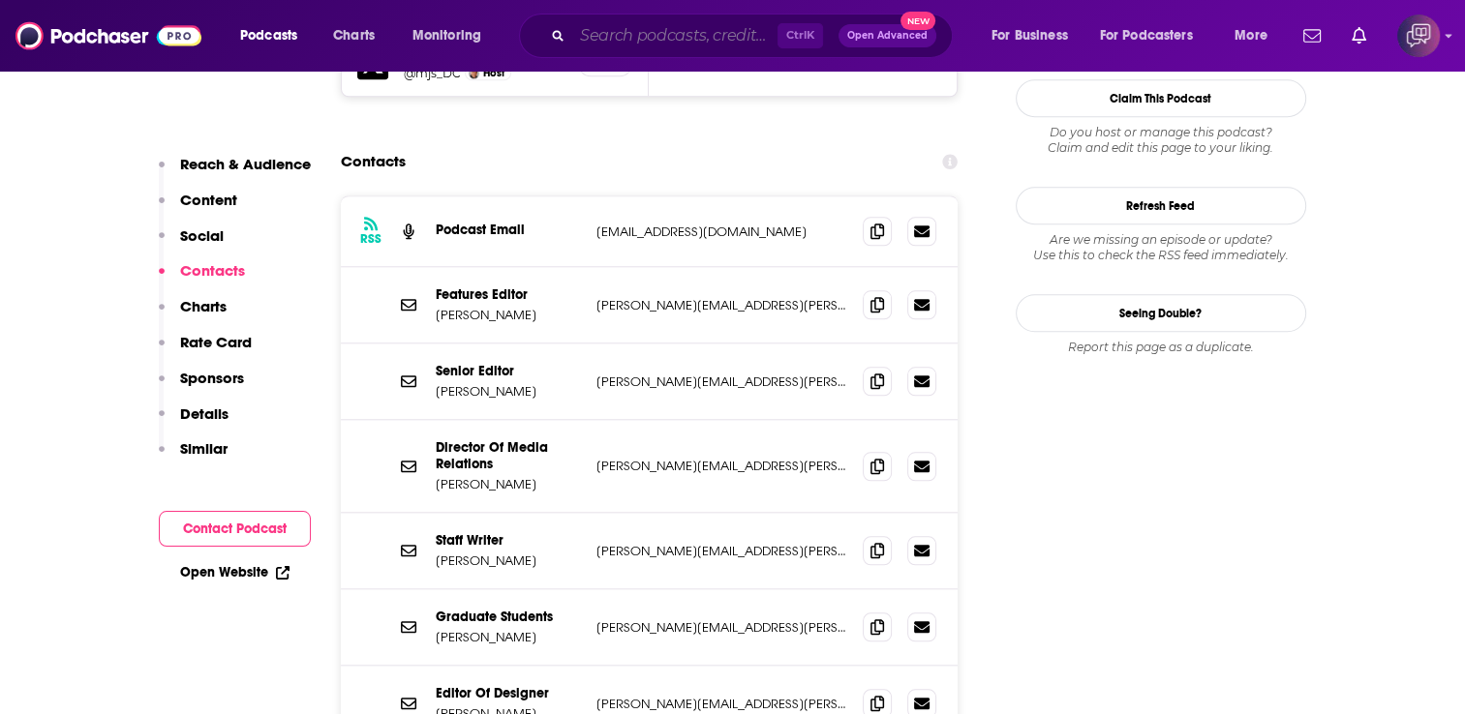
click at [697, 48] on input "Search podcasts, credits, & more..." at bounding box center [674, 35] width 205 height 31
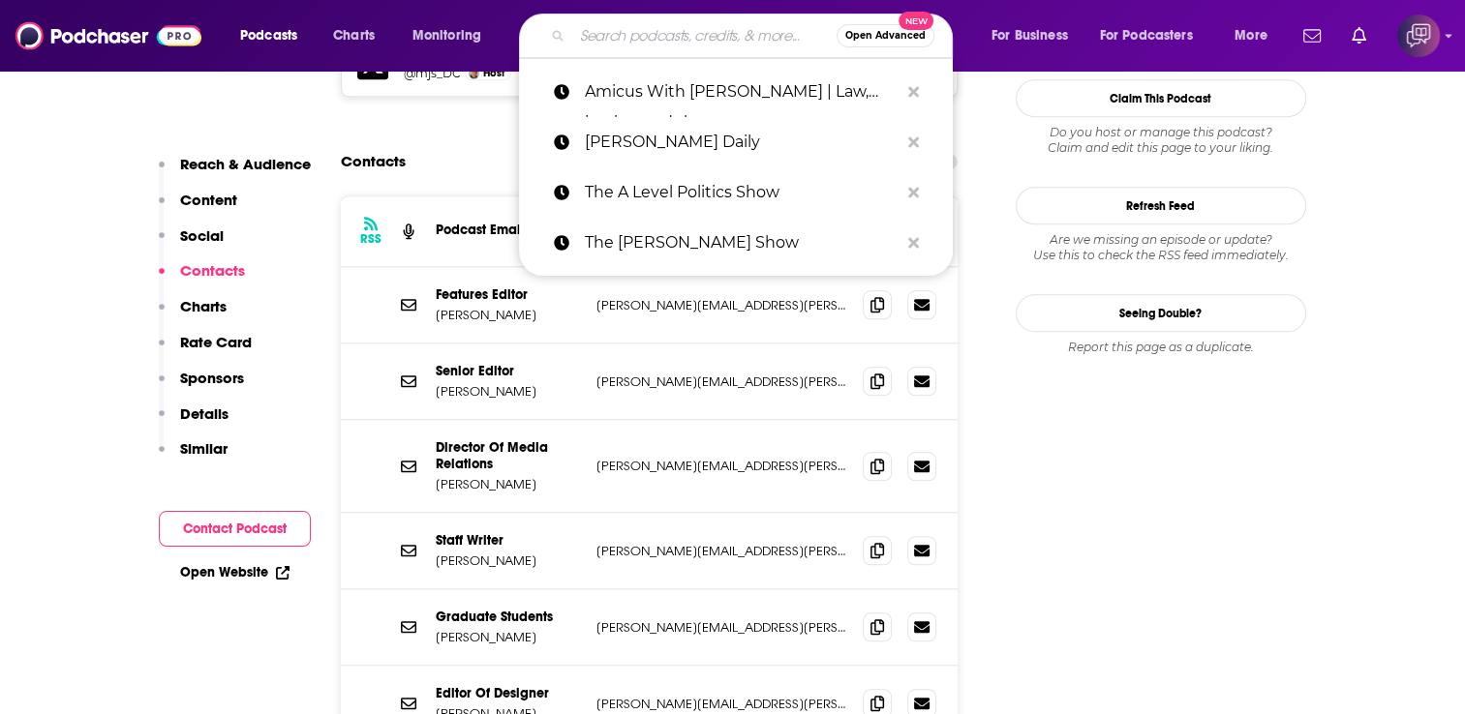
paste input "Tel Aviv Review"
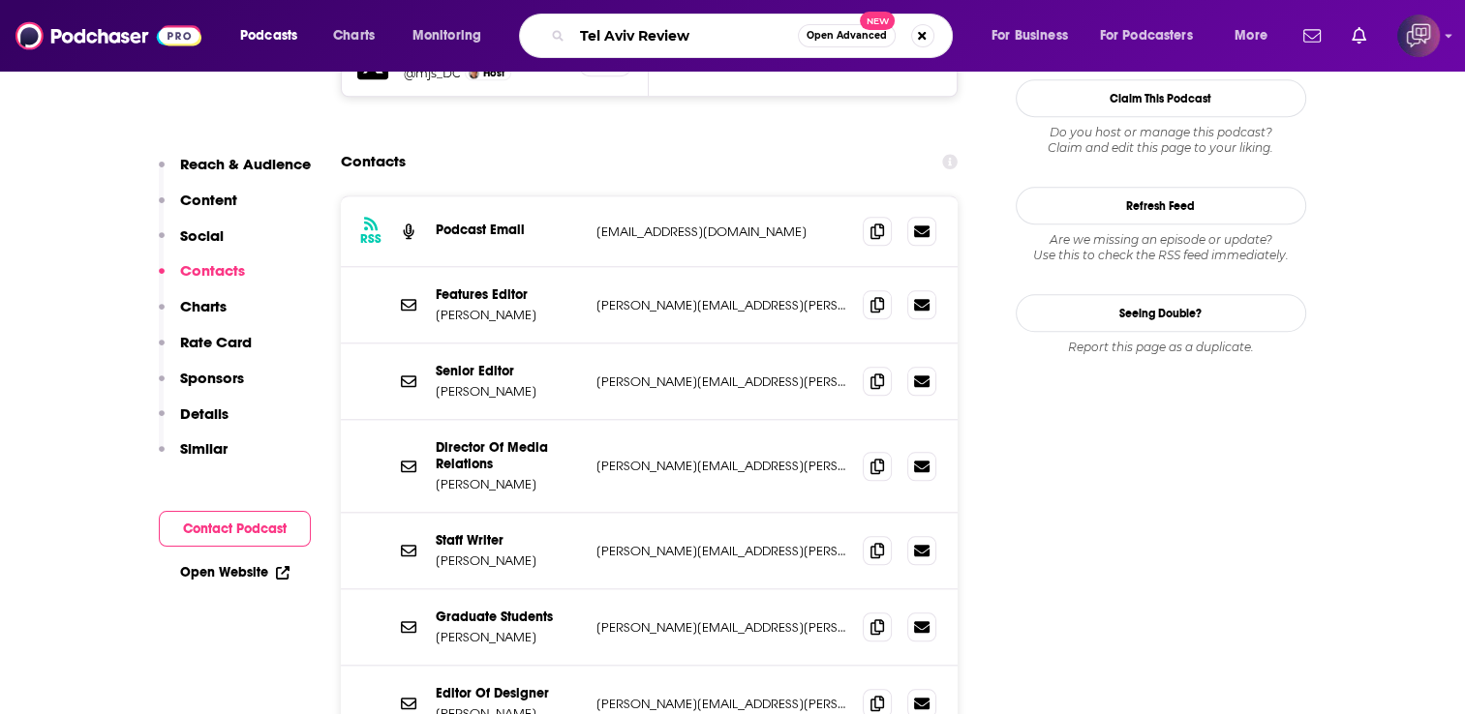
type input "Tel Aviv Review"
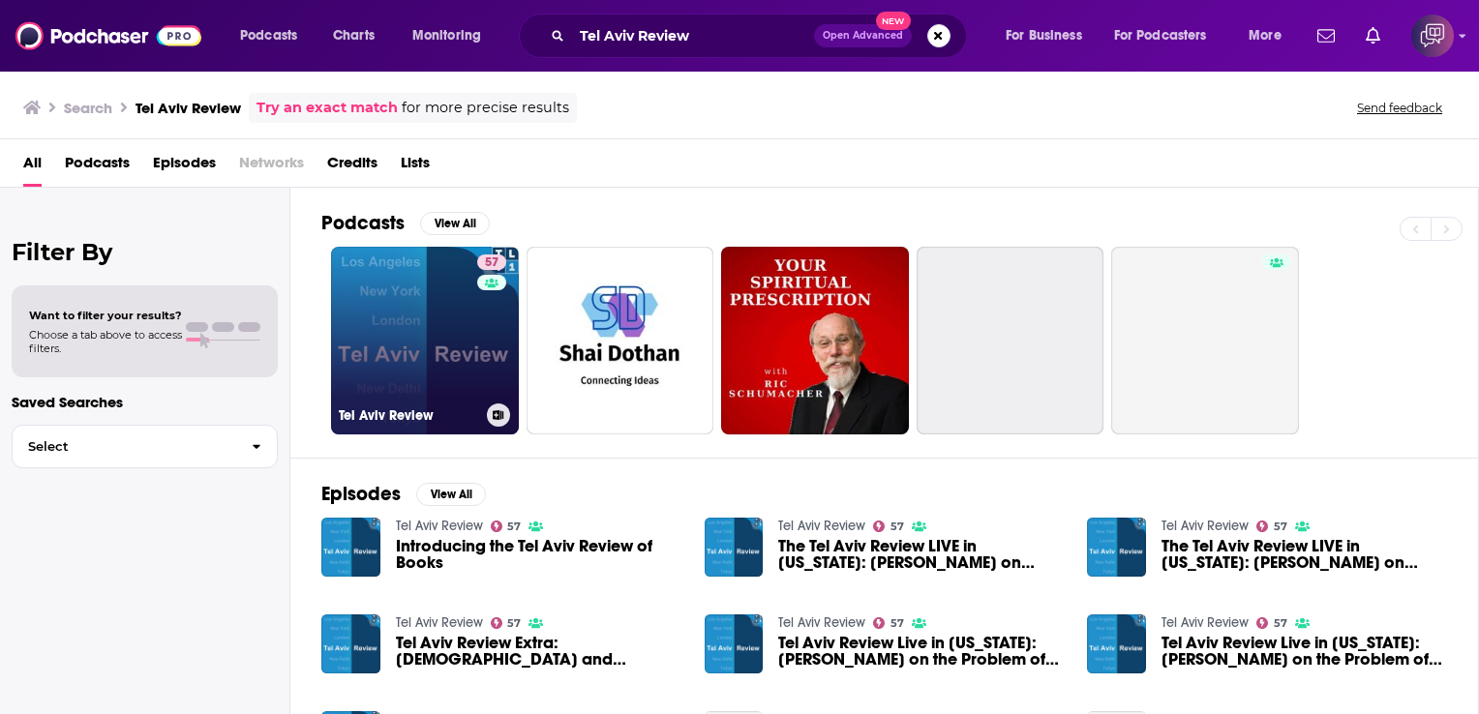
click at [416, 300] on link "57 Tel Aviv Review" at bounding box center [425, 341] width 188 height 188
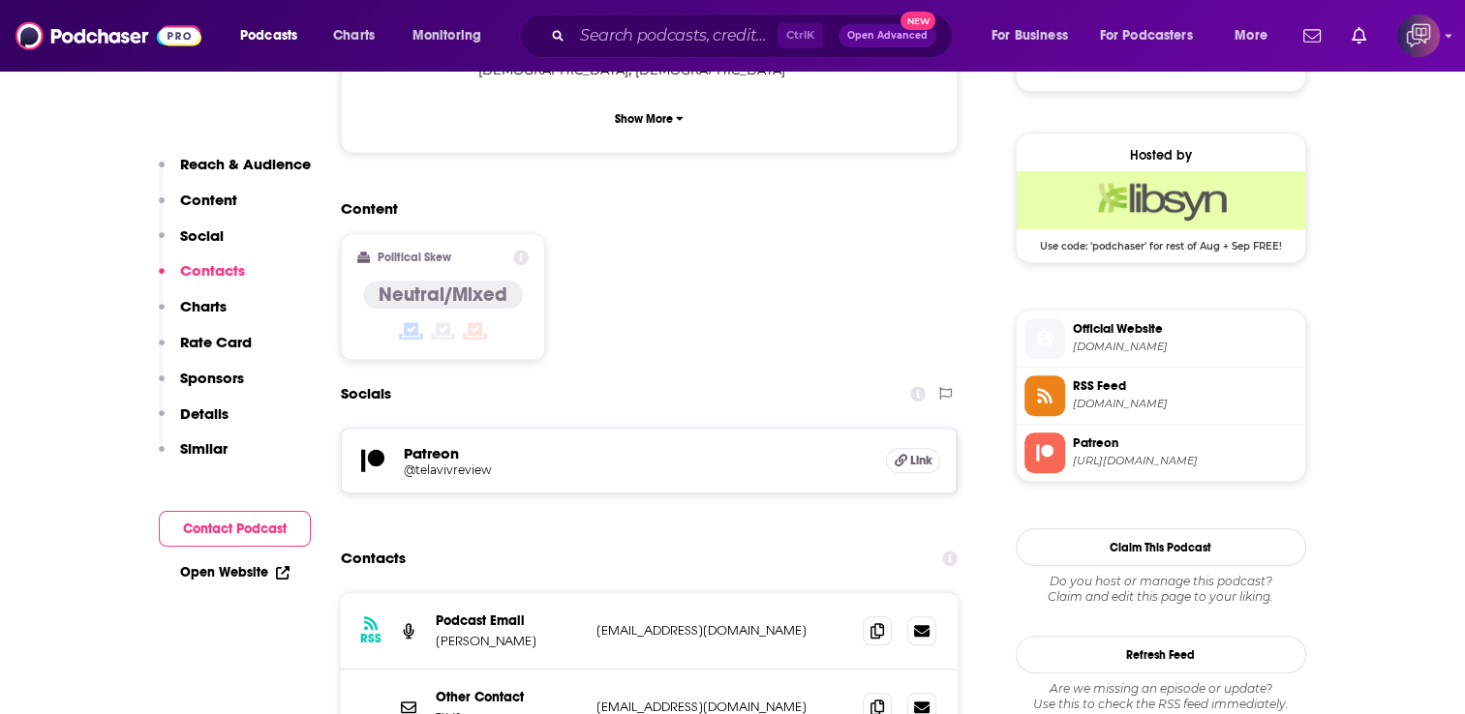
scroll to position [1743, 0]
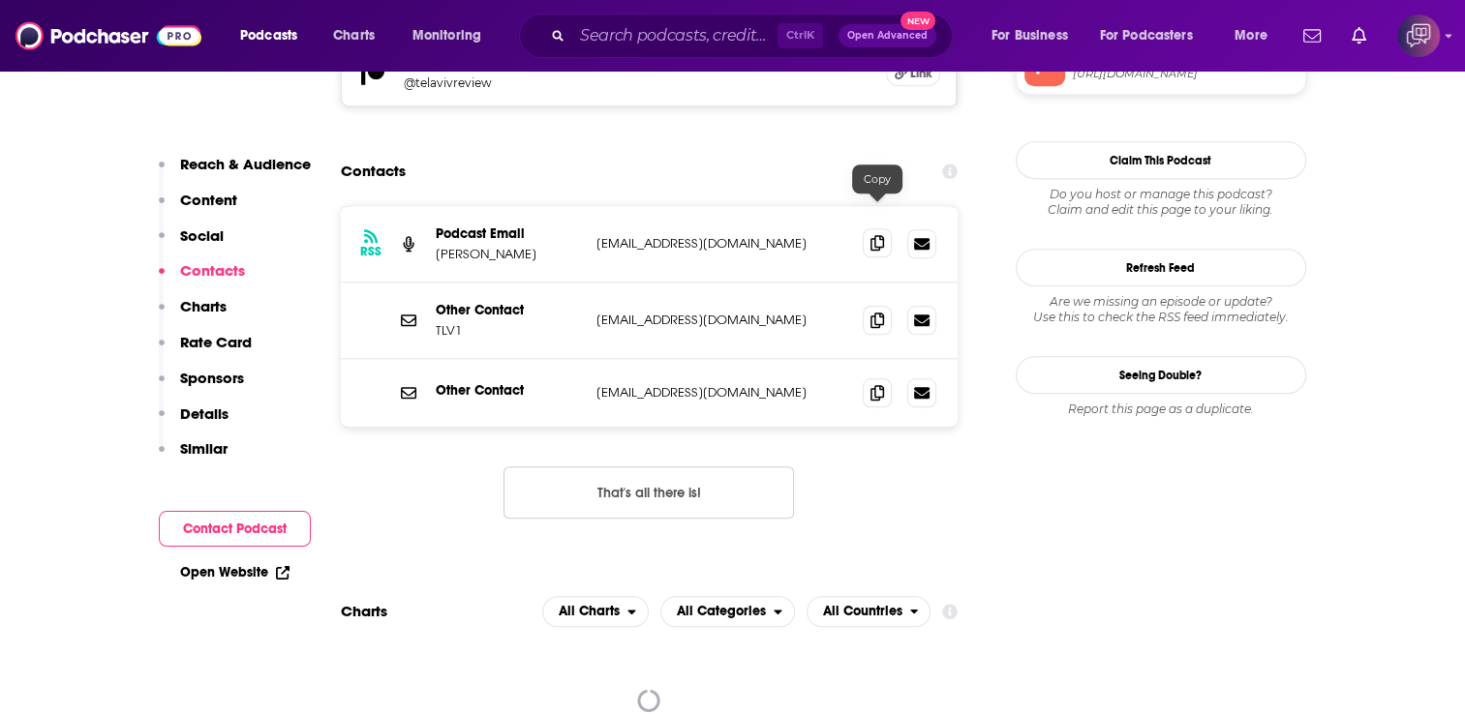
click at [876, 235] on icon at bounding box center [877, 242] width 14 height 15
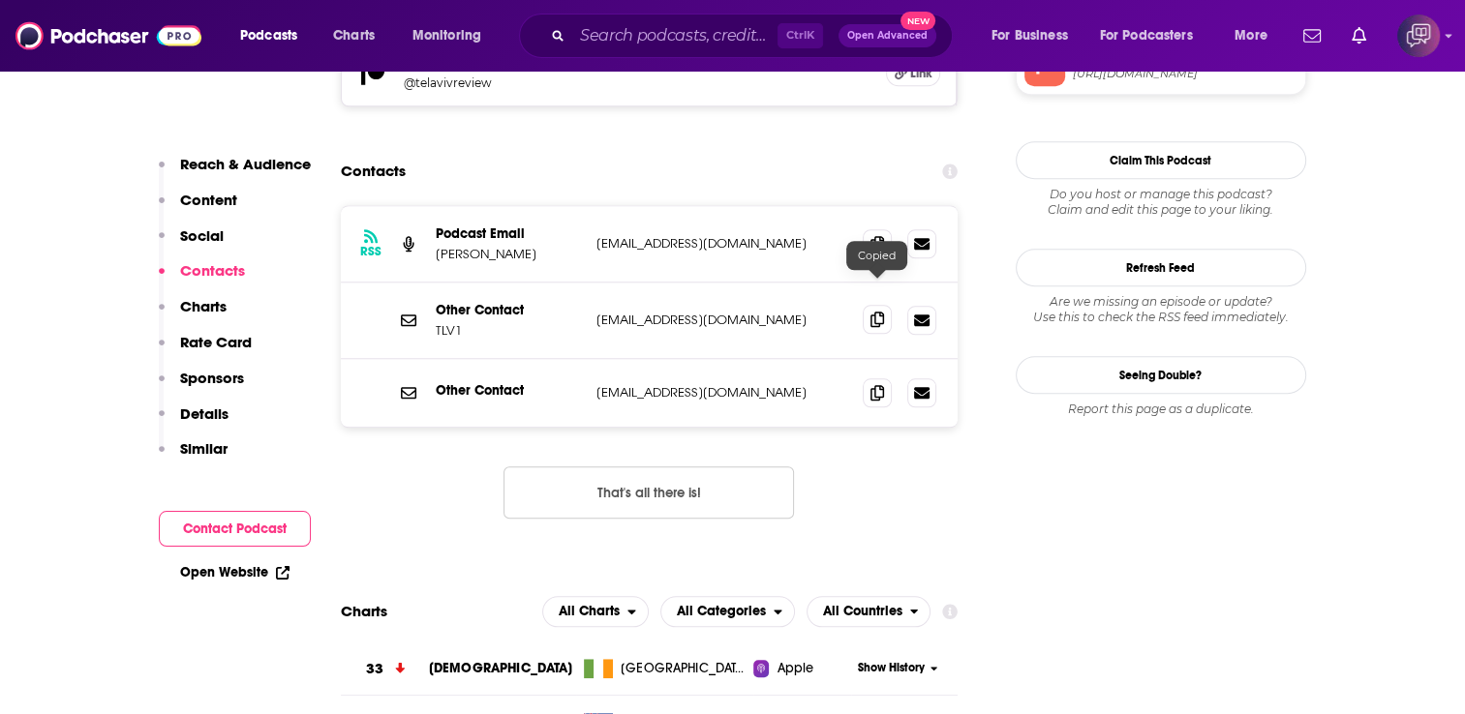
click at [883, 312] on icon at bounding box center [877, 319] width 14 height 15
click at [870, 384] on icon at bounding box center [877, 391] width 14 height 15
click at [615, 31] on input "Search podcasts, credits, & more..." at bounding box center [674, 35] width 205 height 31
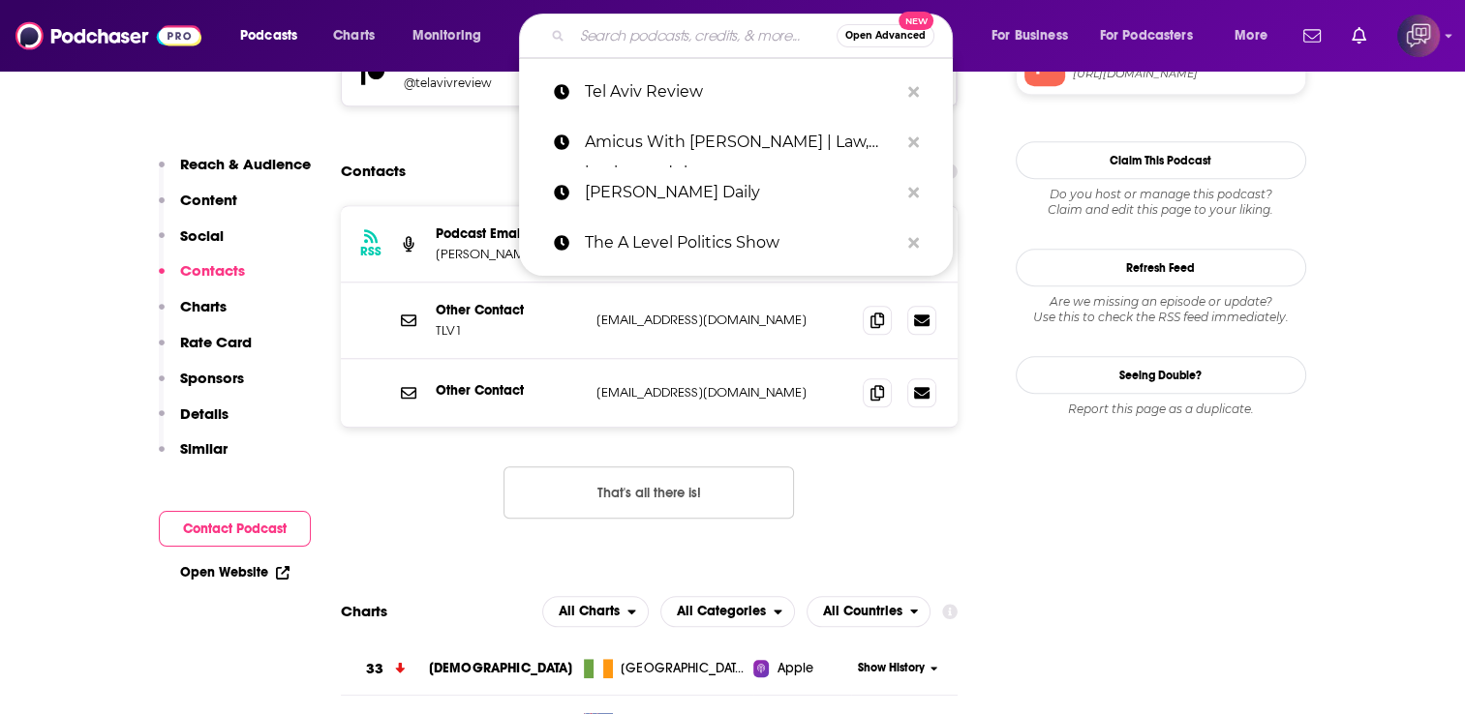
paste input "Plain English with [PERSON_NAME]"
type input "Plain English with [PERSON_NAME]"
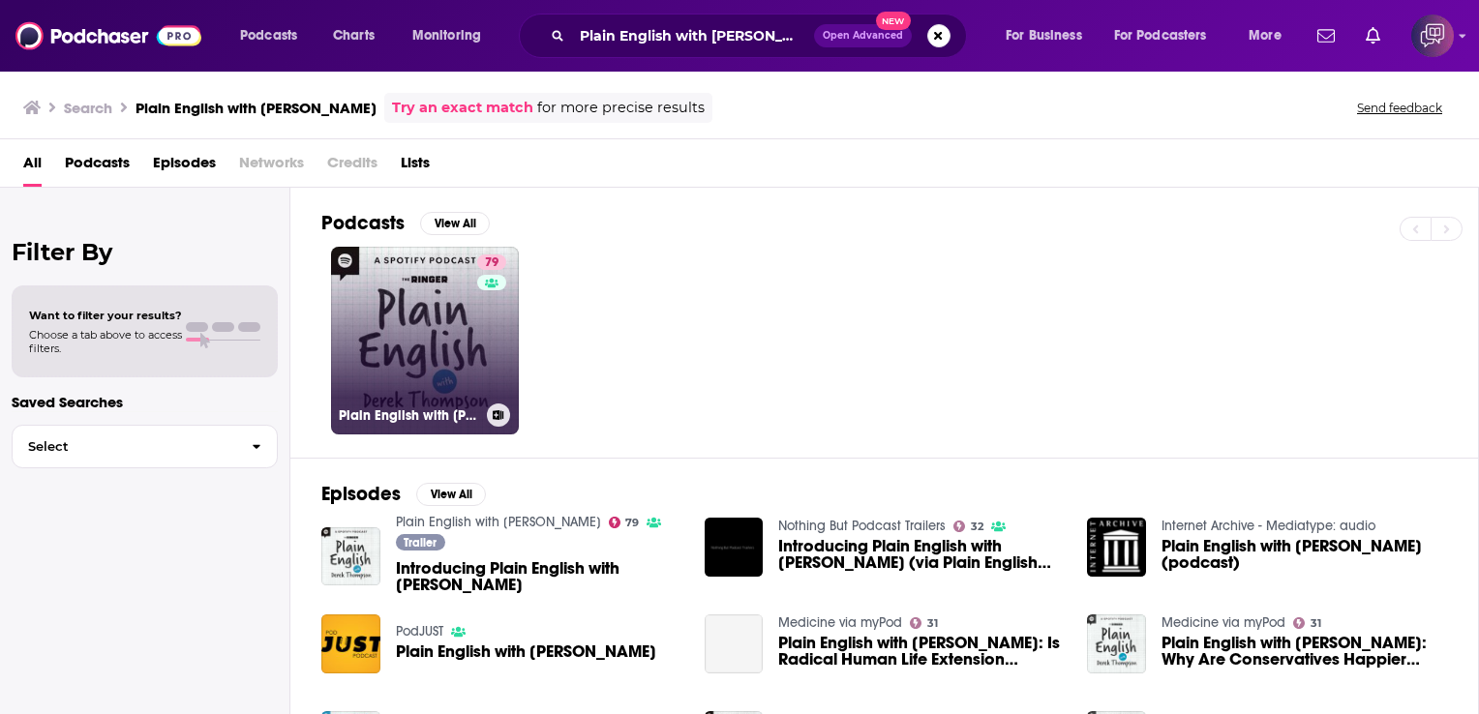
click at [454, 277] on link "79 Plain English with [PERSON_NAME]" at bounding box center [425, 341] width 188 height 188
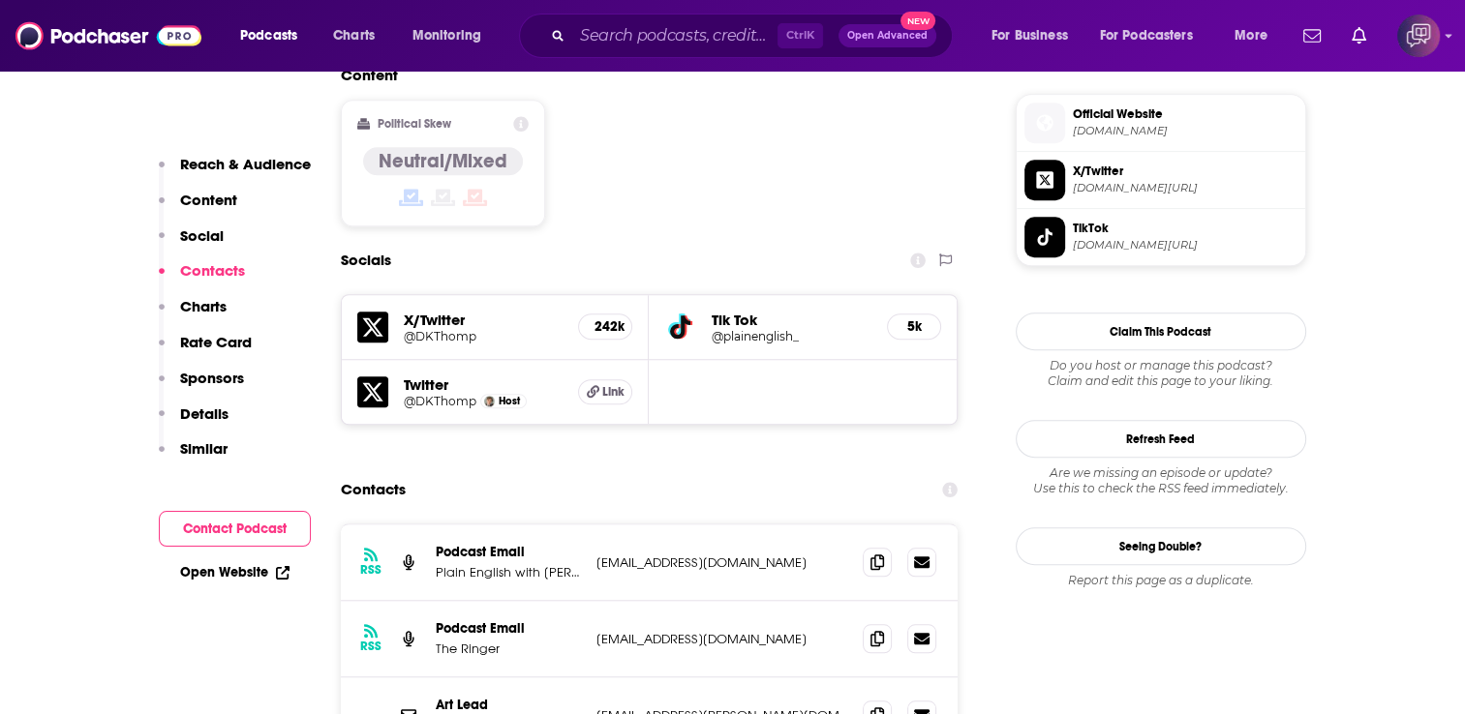
scroll to position [1743, 0]
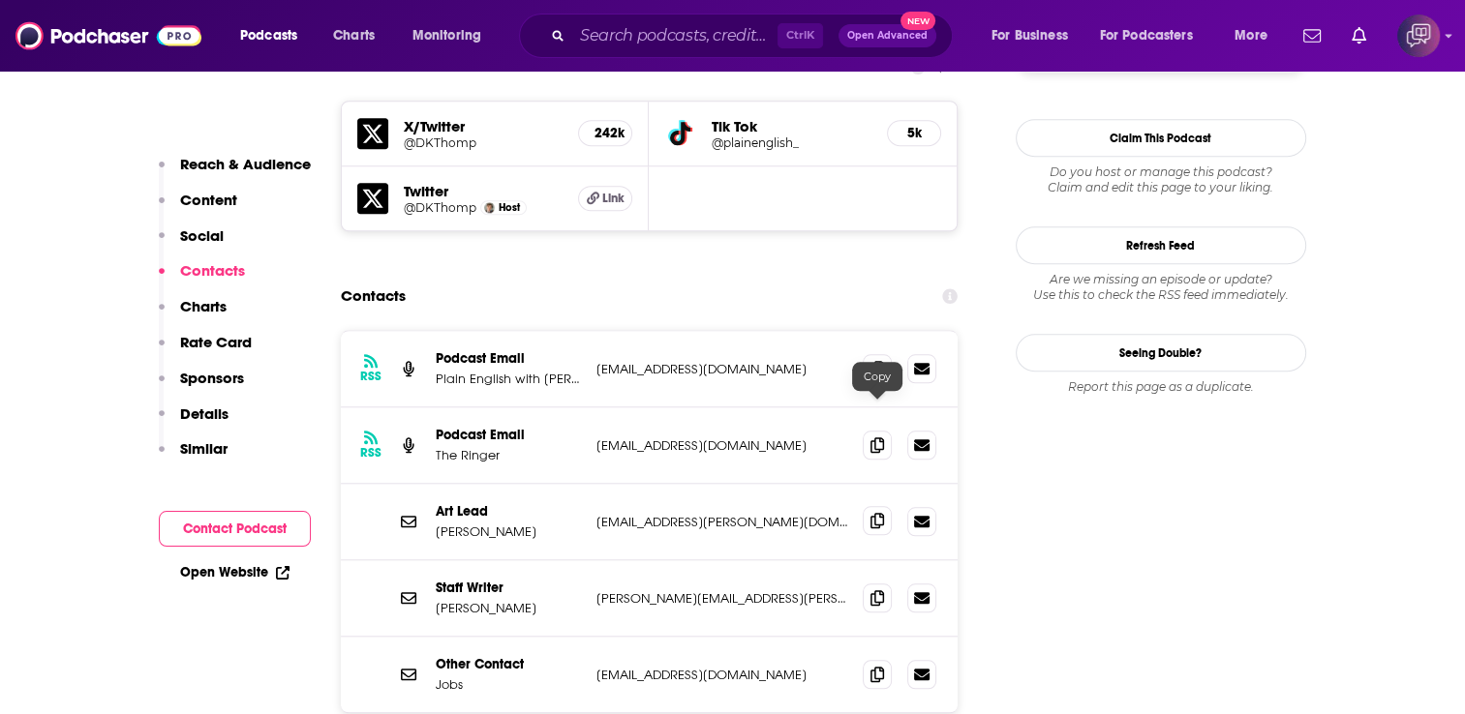
click at [878, 513] on icon at bounding box center [877, 520] width 14 height 15
click at [876, 590] on icon at bounding box center [877, 597] width 14 height 15
click at [879, 666] on icon at bounding box center [877, 673] width 14 height 15
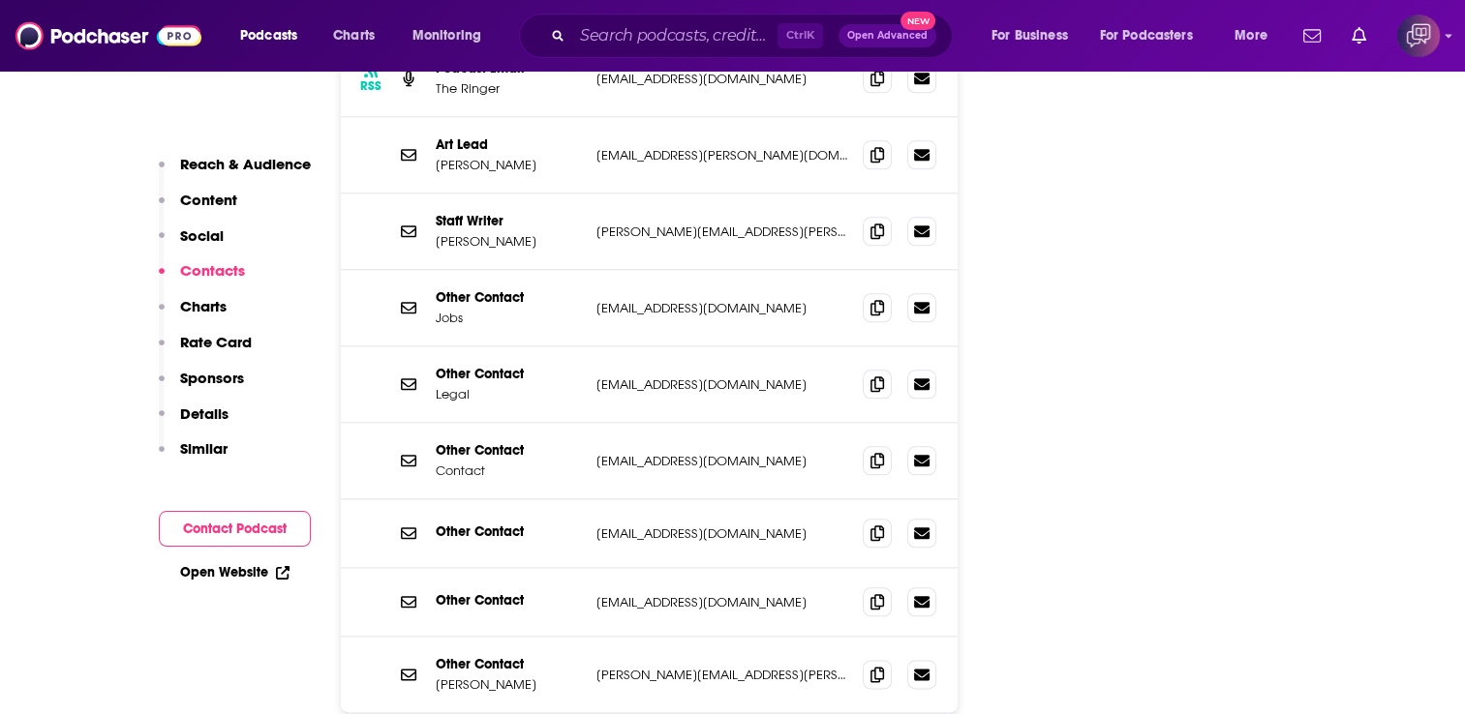
scroll to position [2033, 0]
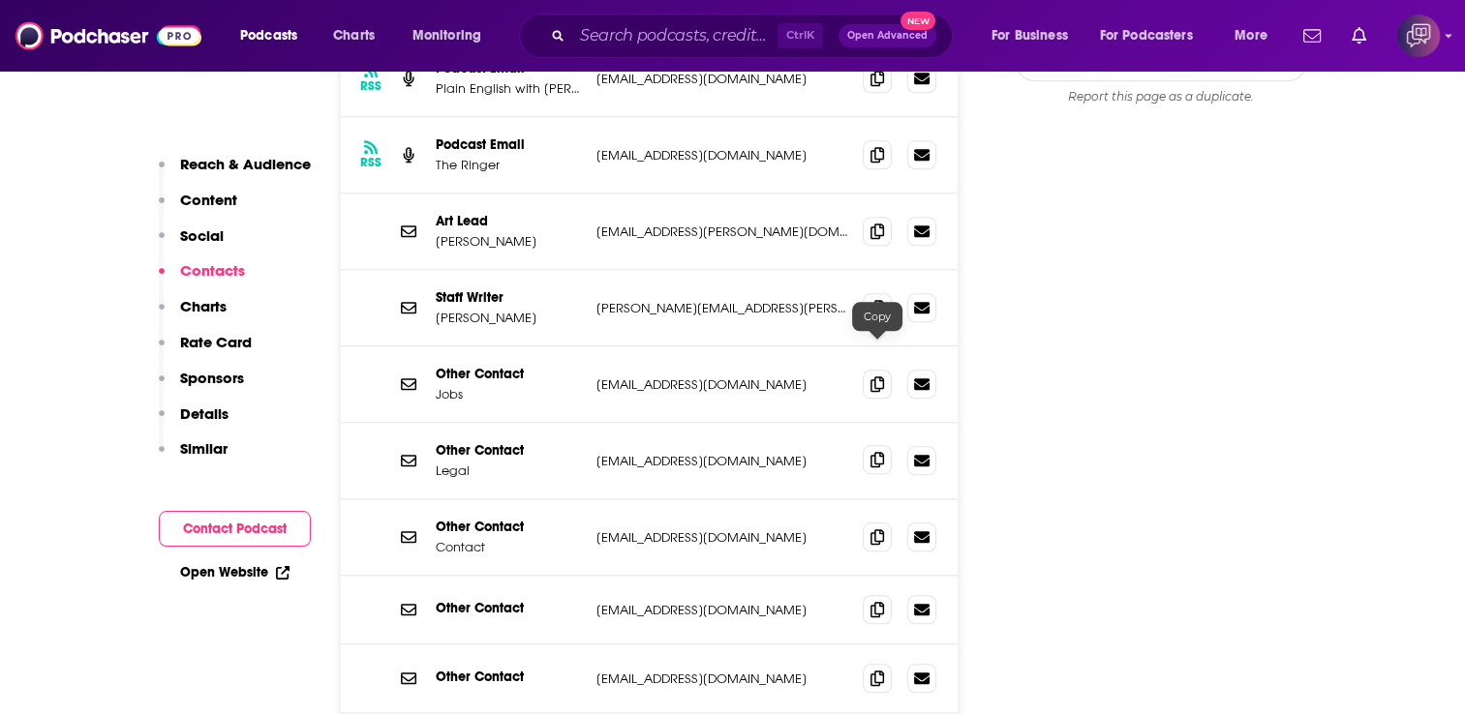
click at [879, 452] on icon at bounding box center [877, 459] width 14 height 15
click at [875, 529] on icon at bounding box center [877, 536] width 14 height 15
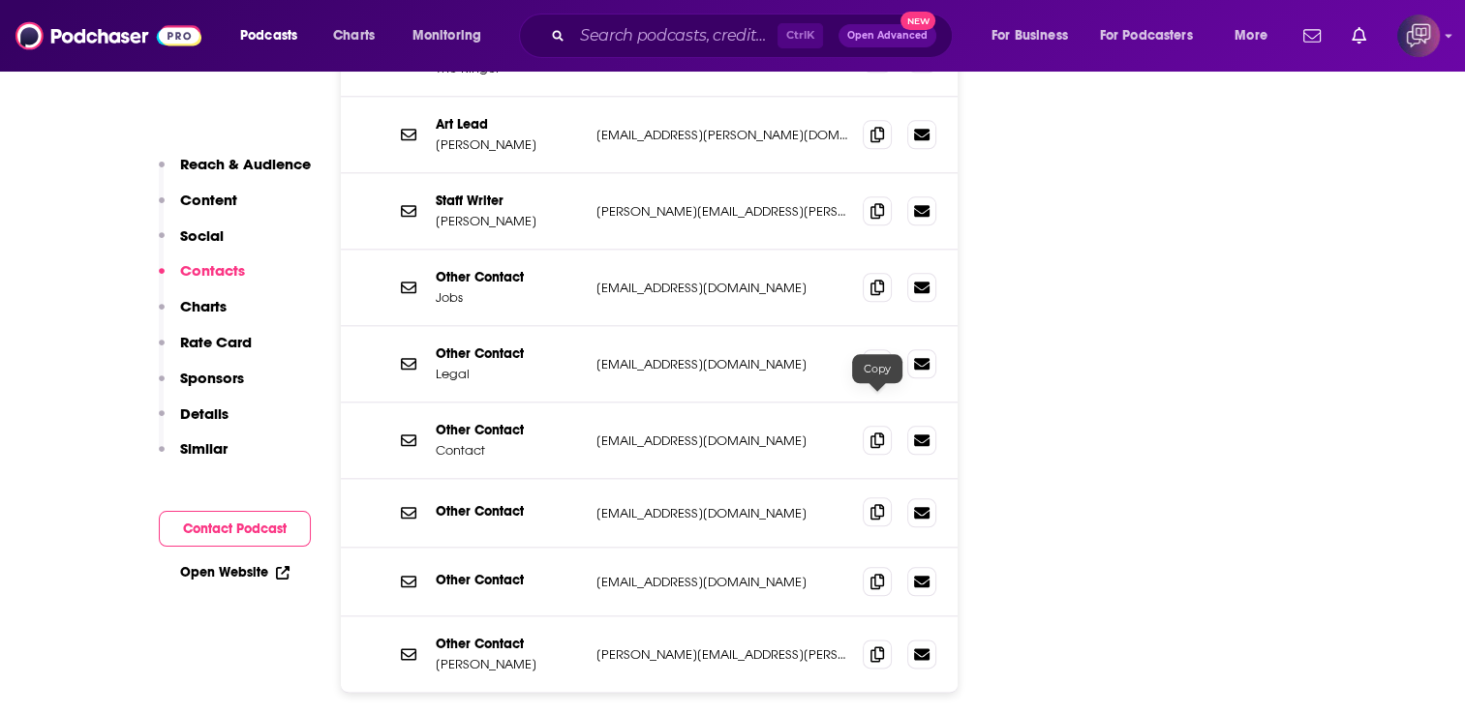
click at [879, 504] on icon at bounding box center [877, 511] width 14 height 15
click at [884, 566] on span at bounding box center [877, 580] width 29 height 29
click at [887, 639] on span at bounding box center [877, 653] width 29 height 29
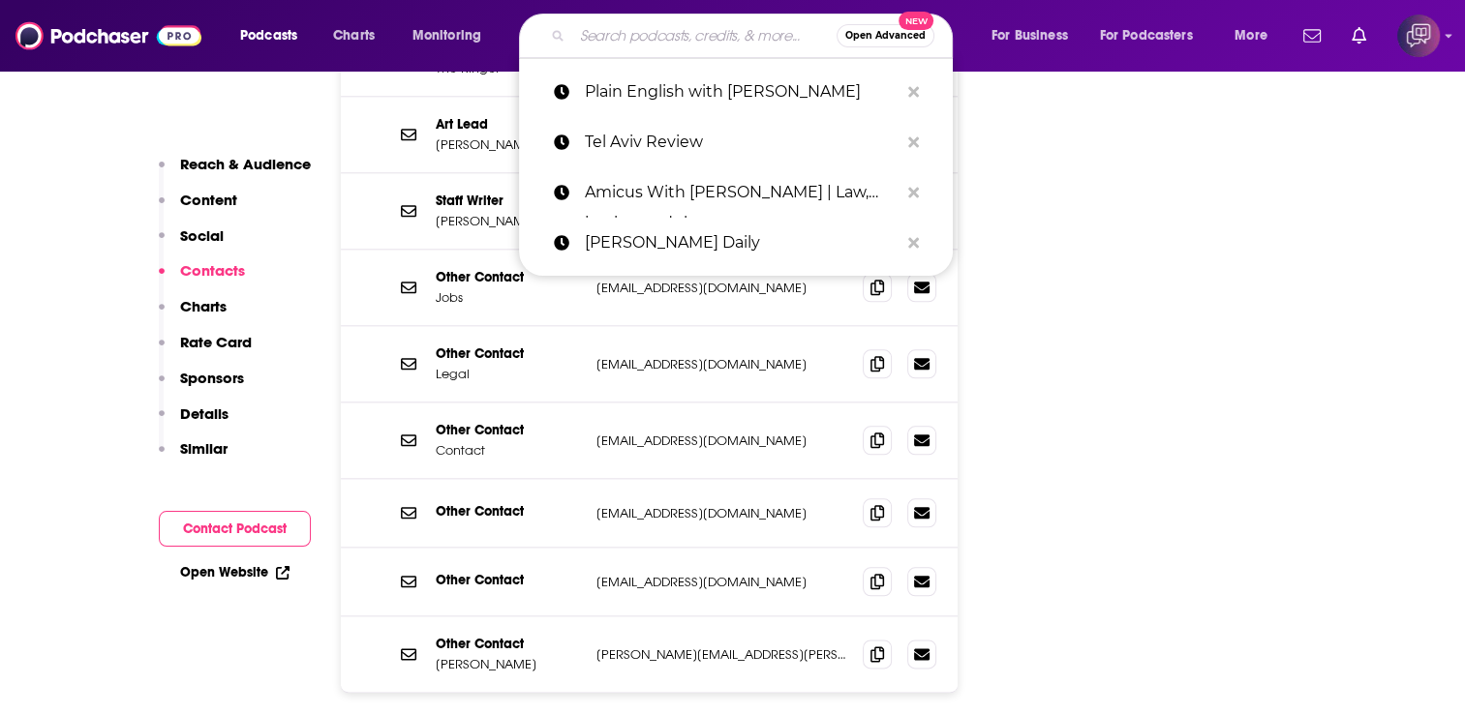
click at [745, 44] on input "Search podcasts, credits, & more..." at bounding box center [704, 35] width 264 height 31
paste input "The World According To [PERSON_NAME]"
type input "The World According To [PERSON_NAME]"
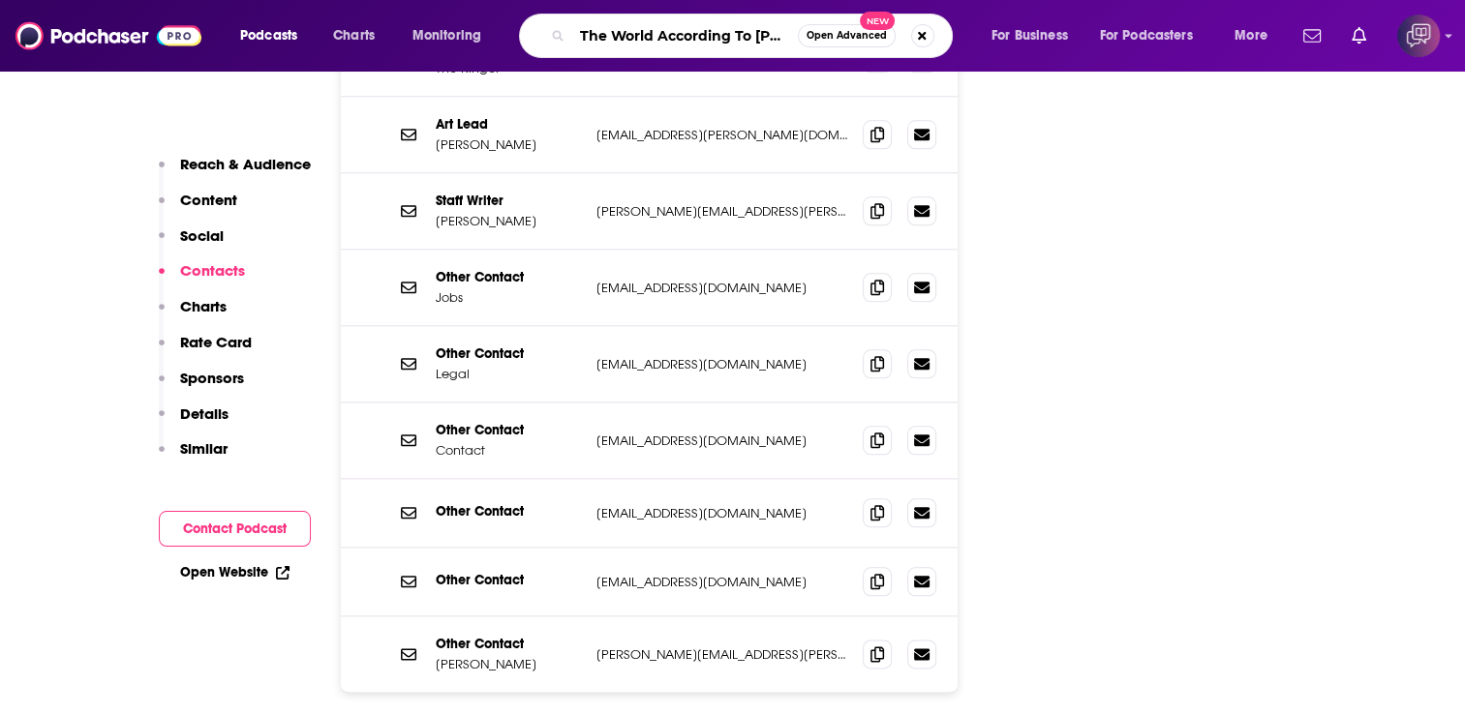
scroll to position [0, 35]
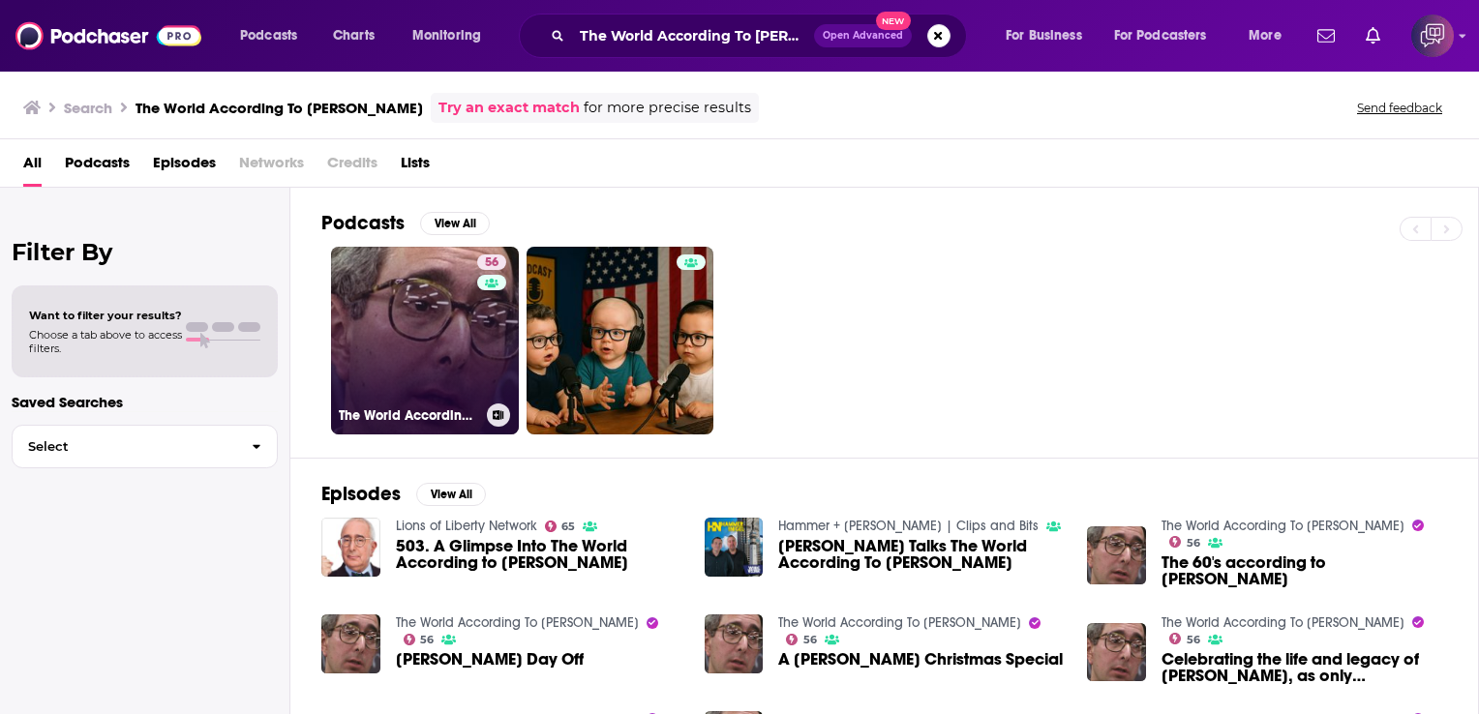
click at [427, 285] on link "56 The World According To [PERSON_NAME]" at bounding box center [425, 341] width 188 height 188
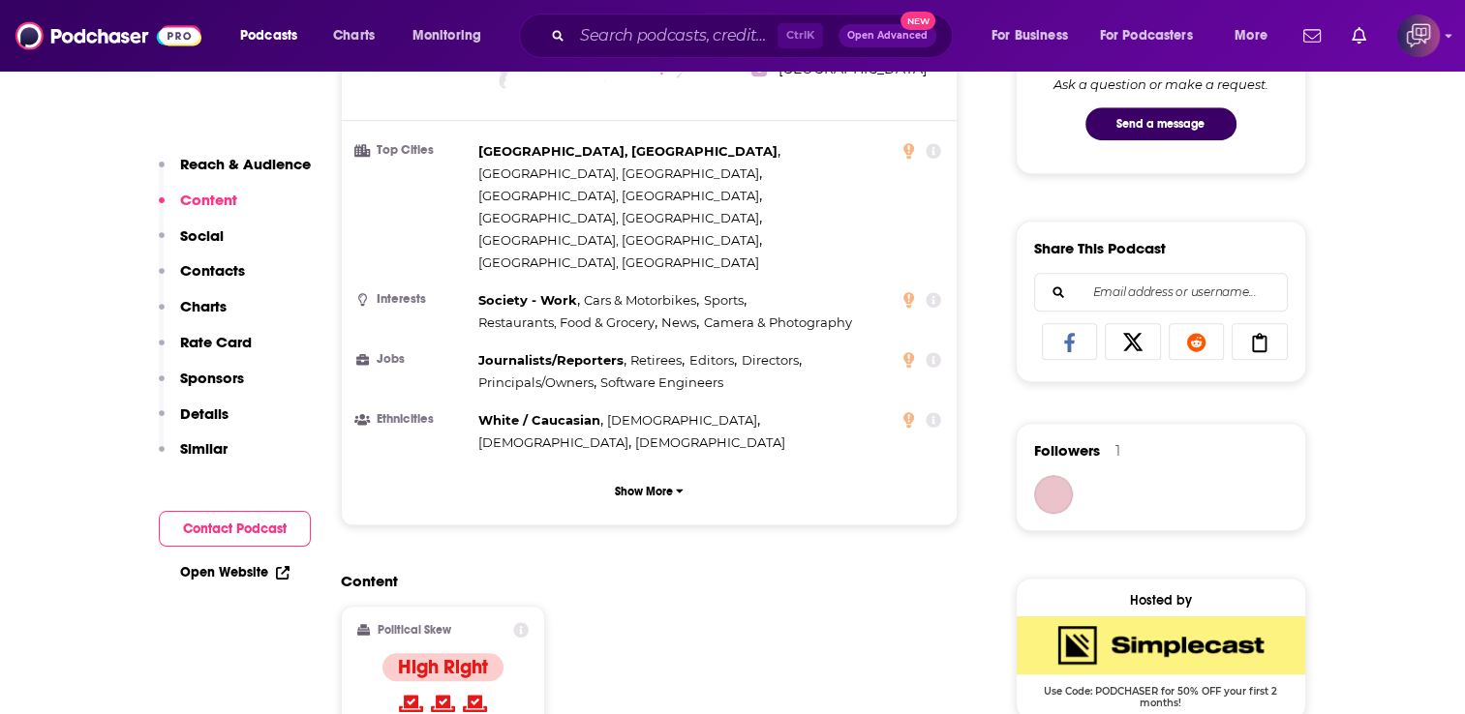
scroll to position [1452, 0]
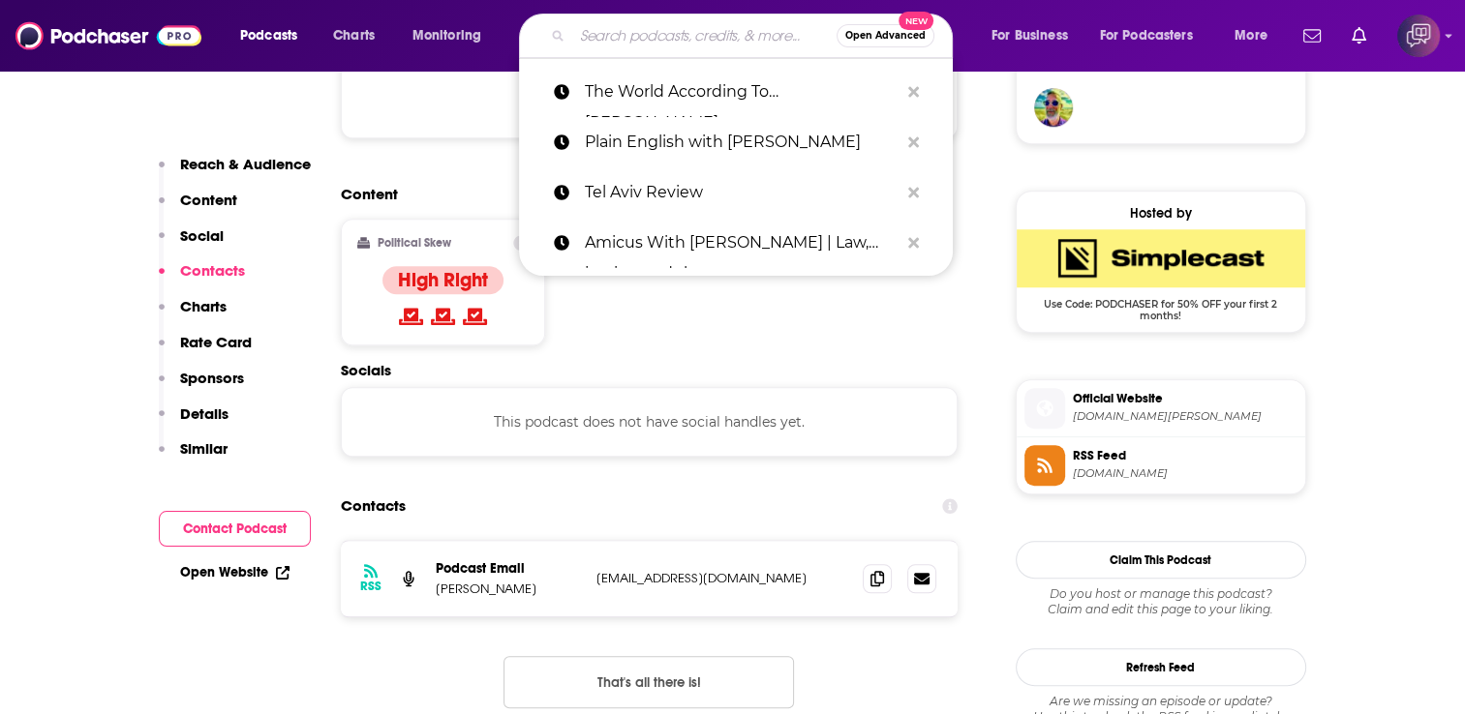
click at [593, 37] on input "Search podcasts, credits, & more..." at bounding box center [704, 35] width 264 height 31
paste input "UN News [DATE]"
type input "UN News [DATE]"
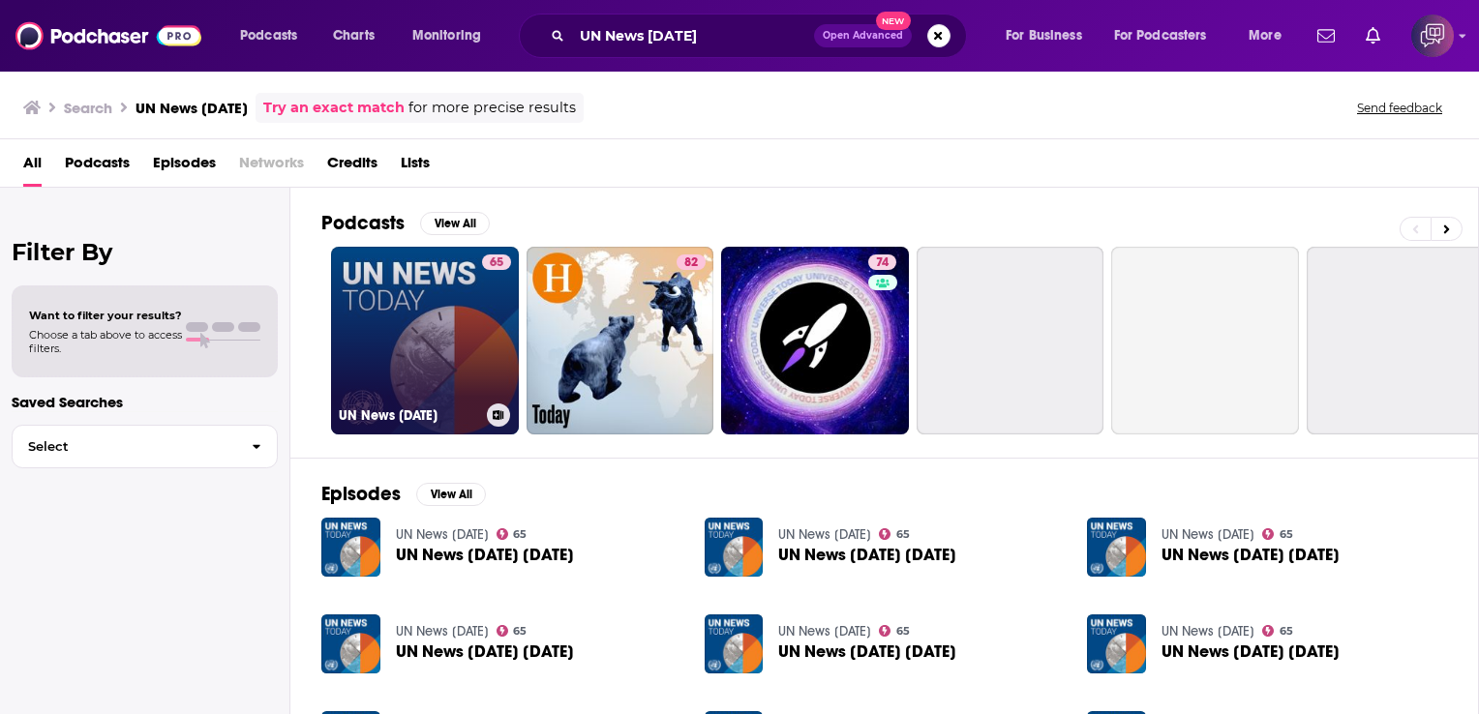
click at [436, 298] on link "65 UN News [DATE]" at bounding box center [425, 341] width 188 height 188
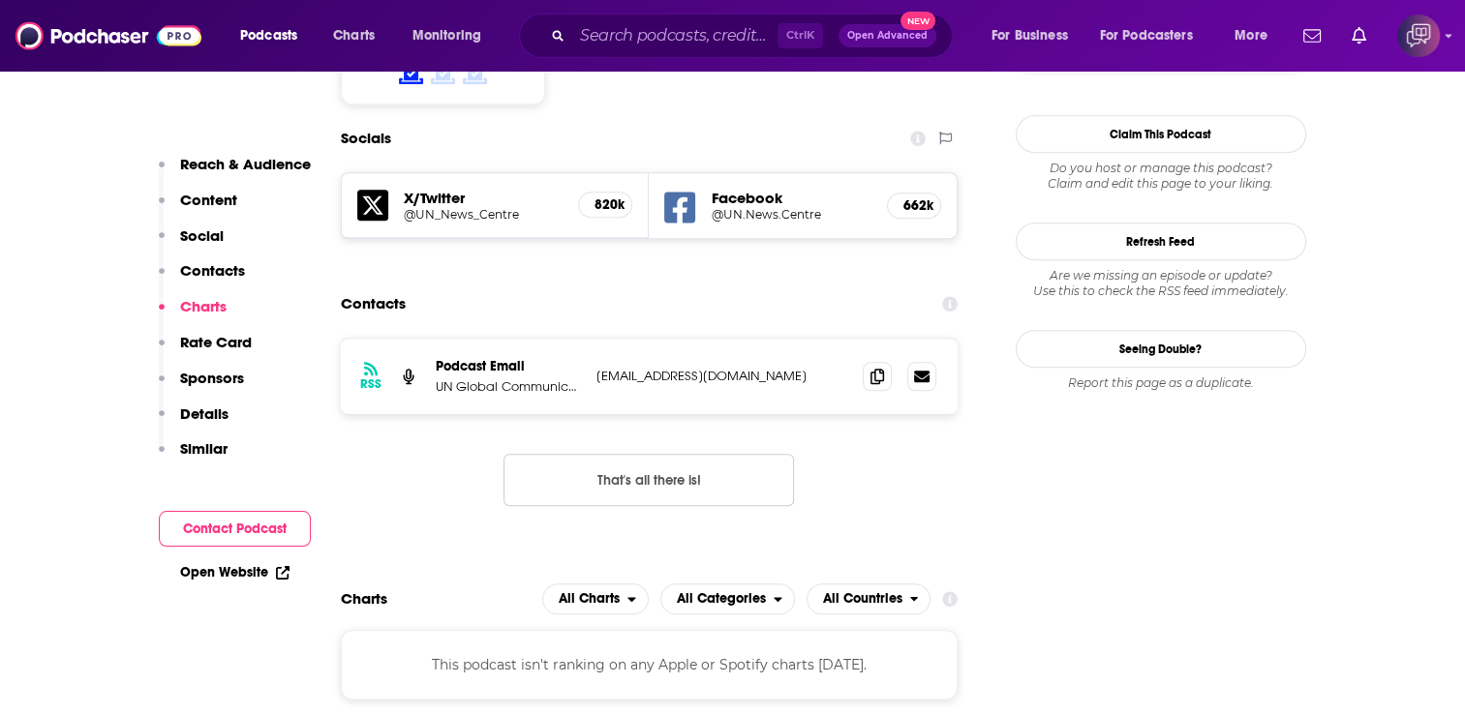
scroll to position [1646, 0]
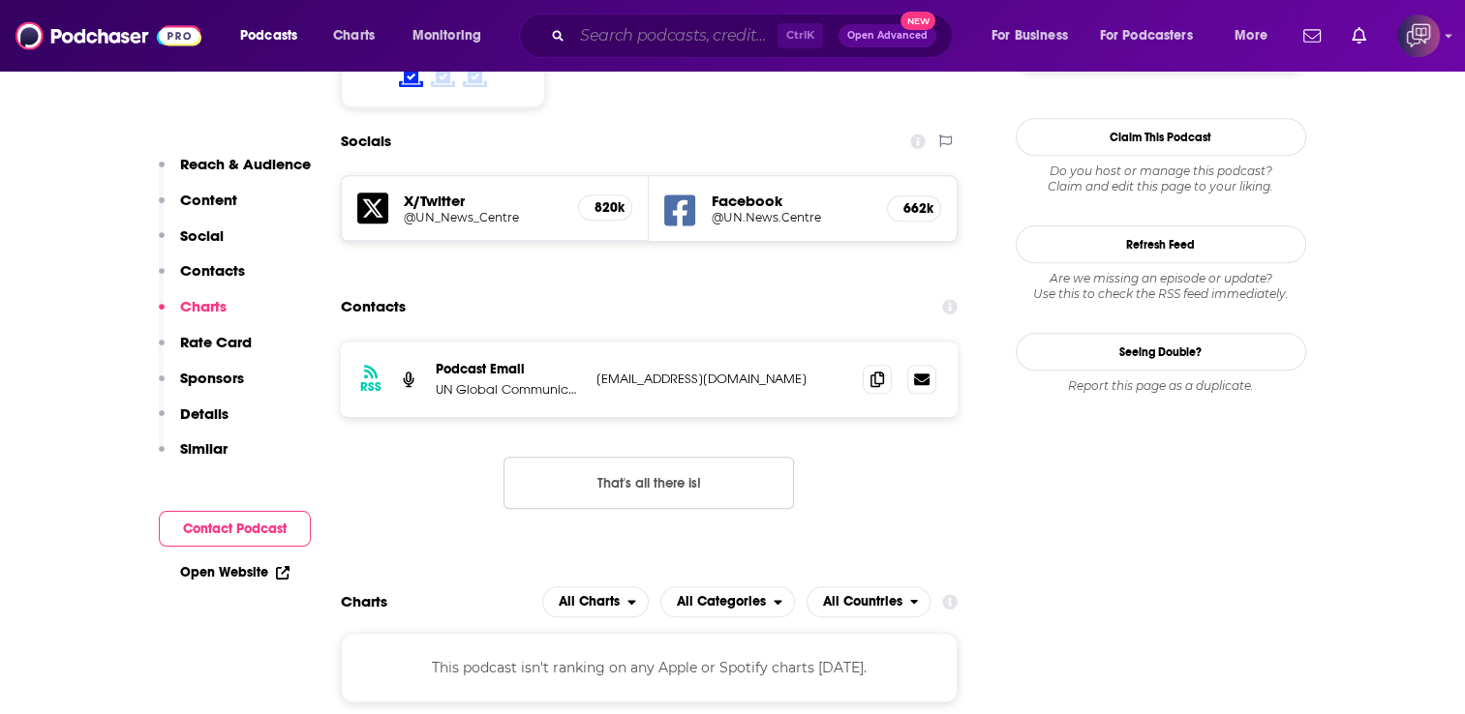
click at [708, 26] on input "Search podcasts, credits, & more..." at bounding box center [674, 35] width 205 height 31
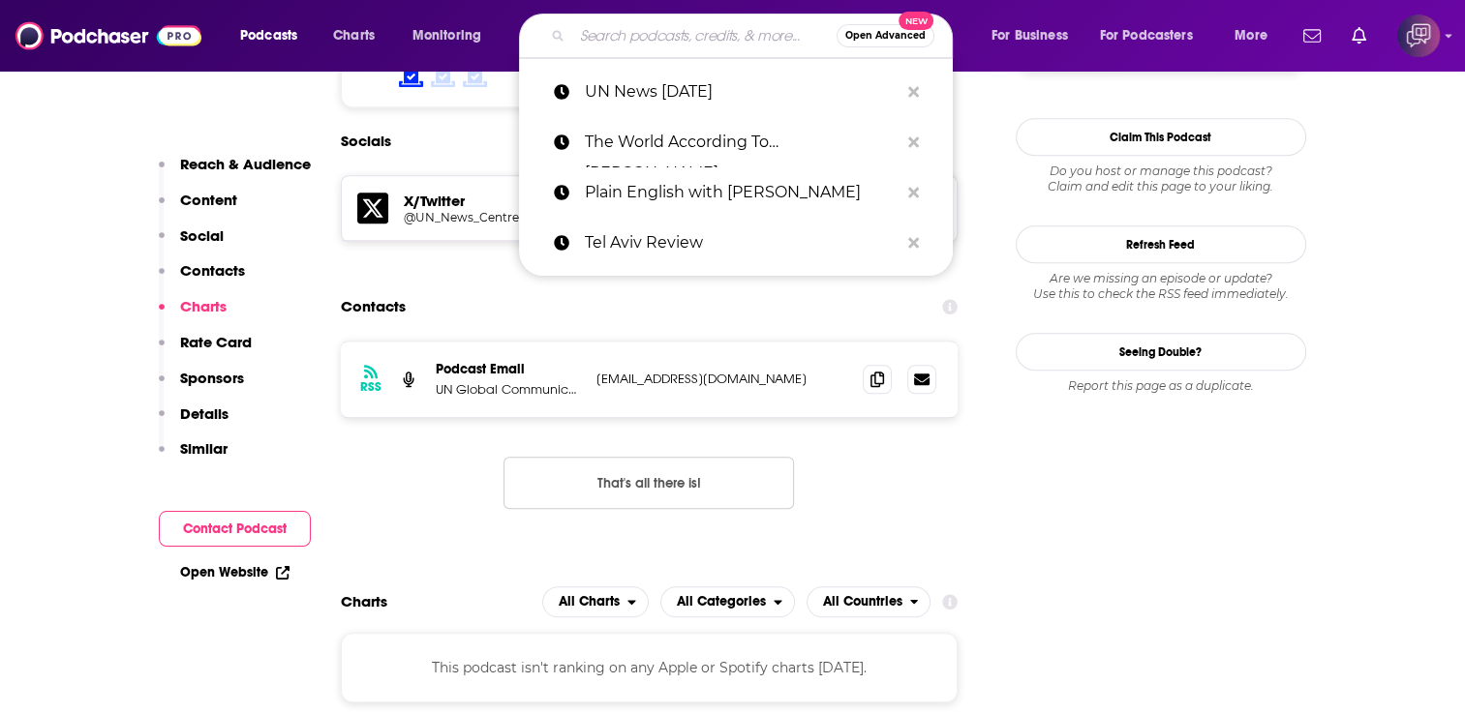
paste input "Secrets and Spies Podcast: Current Affairs | Geopolitics | Intelligence"
type input "Secrets and Spies Podcast: Current Affairs | Geopolitics | Intelligence"
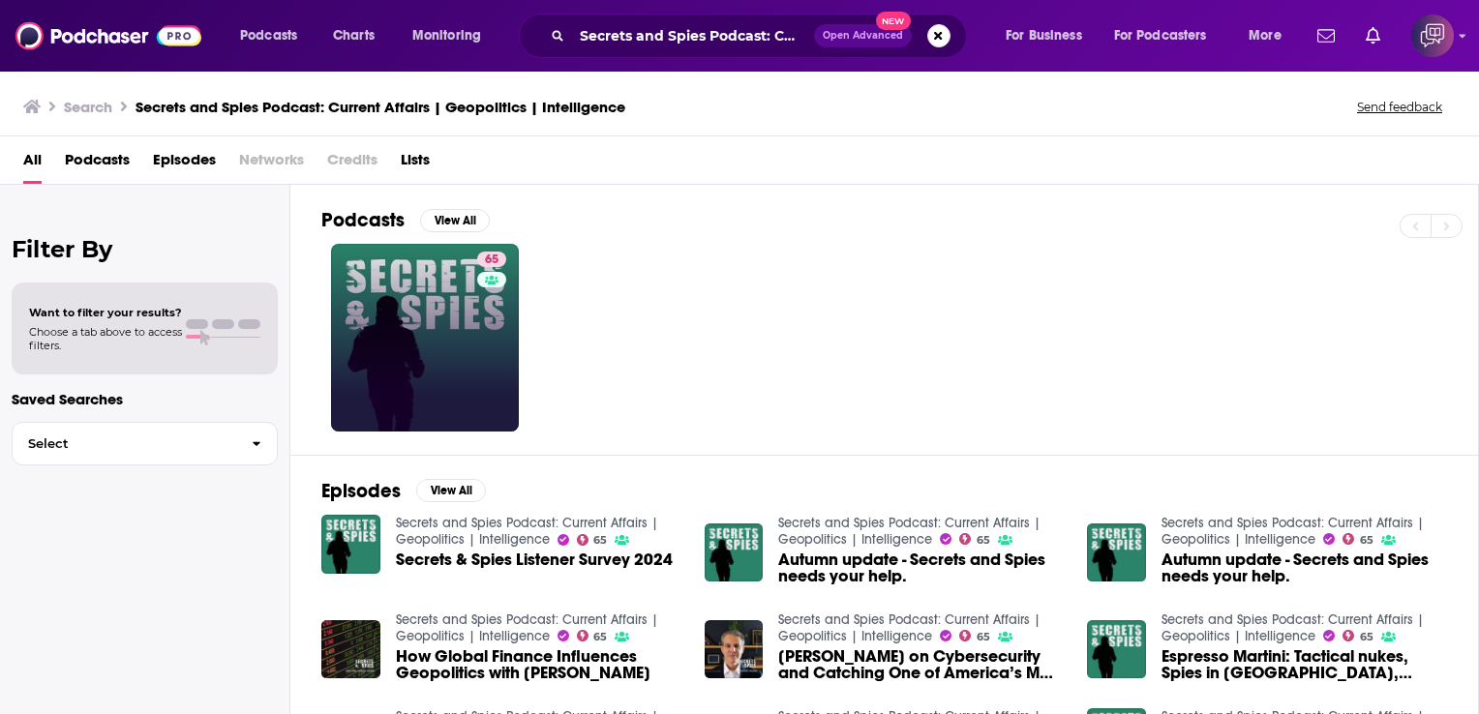
click at [411, 317] on link "65" at bounding box center [425, 338] width 188 height 188
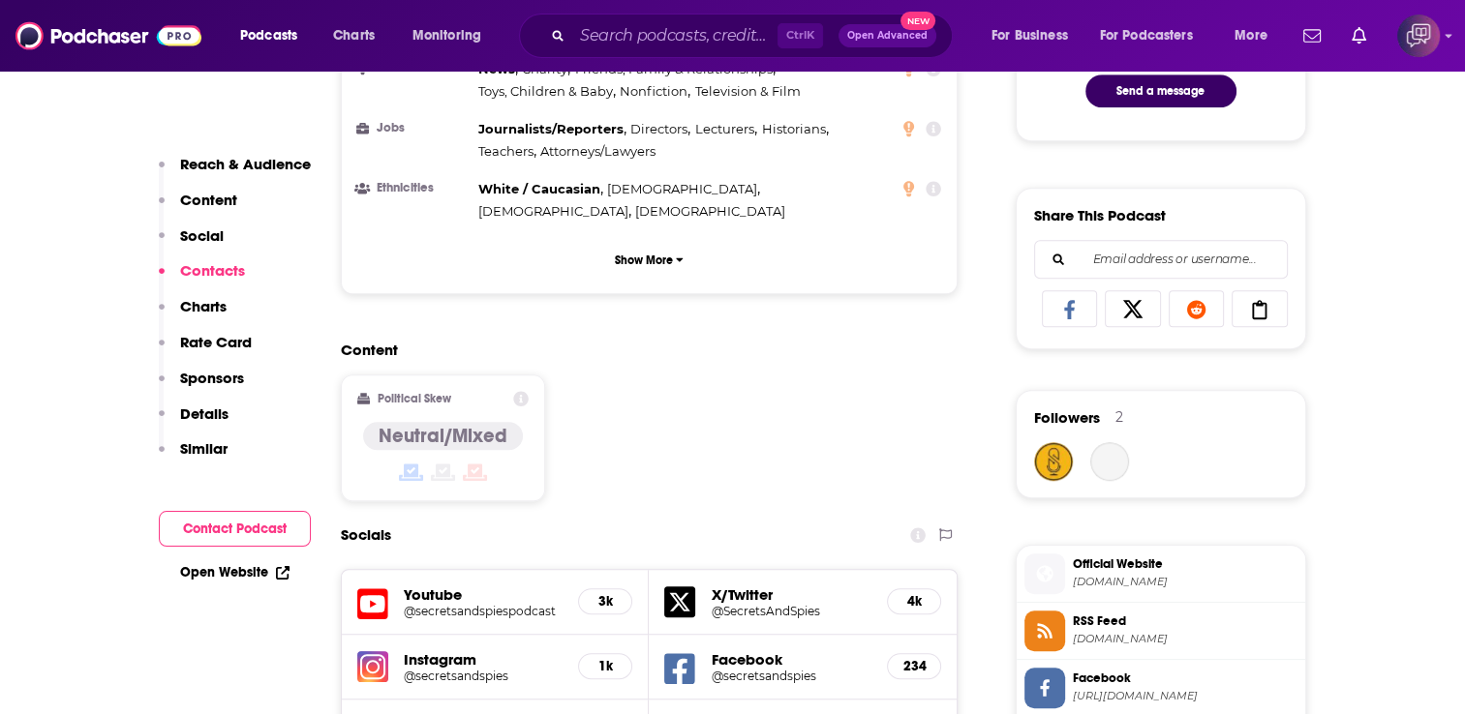
scroll to position [1646, 0]
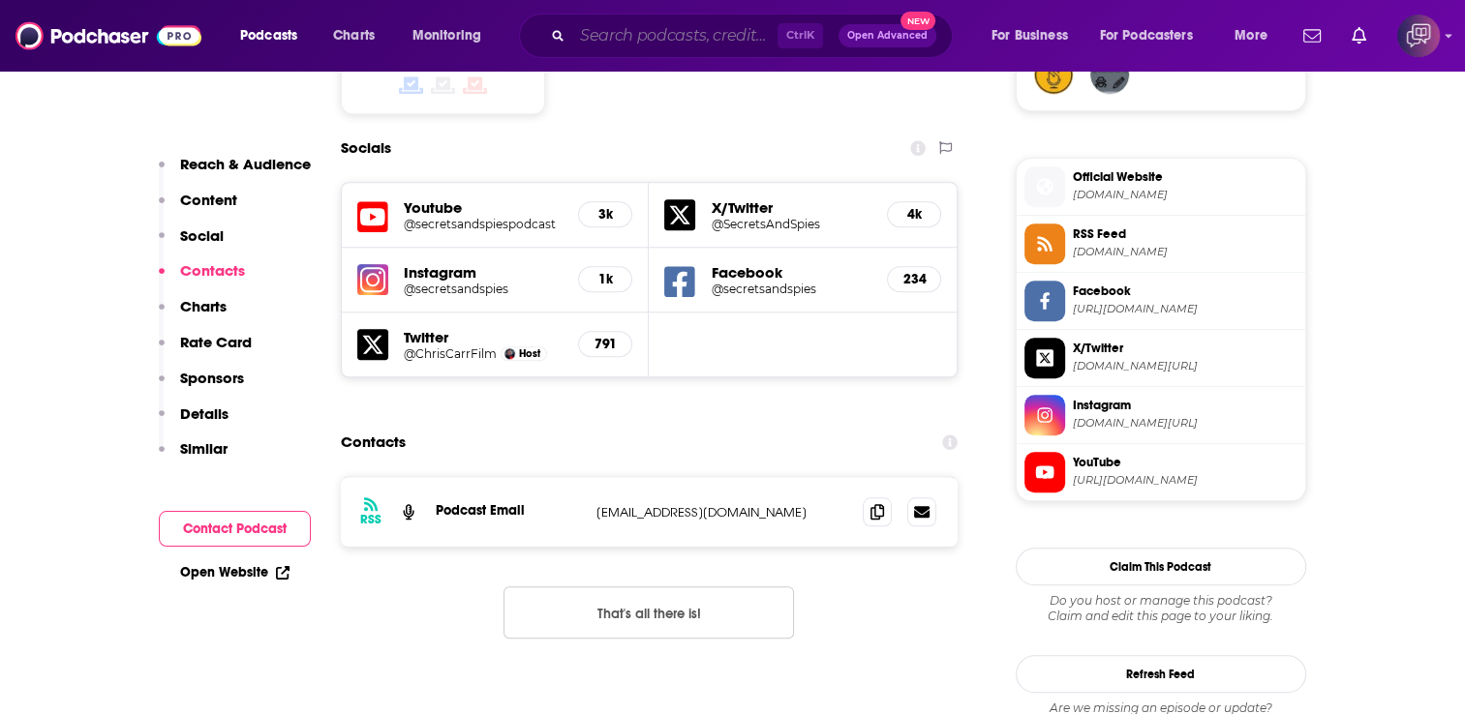
click at [688, 45] on input "Search podcasts, credits, & more..." at bounding box center [674, 35] width 205 height 31
paste input "This Is Important"
type input "This Is Important"
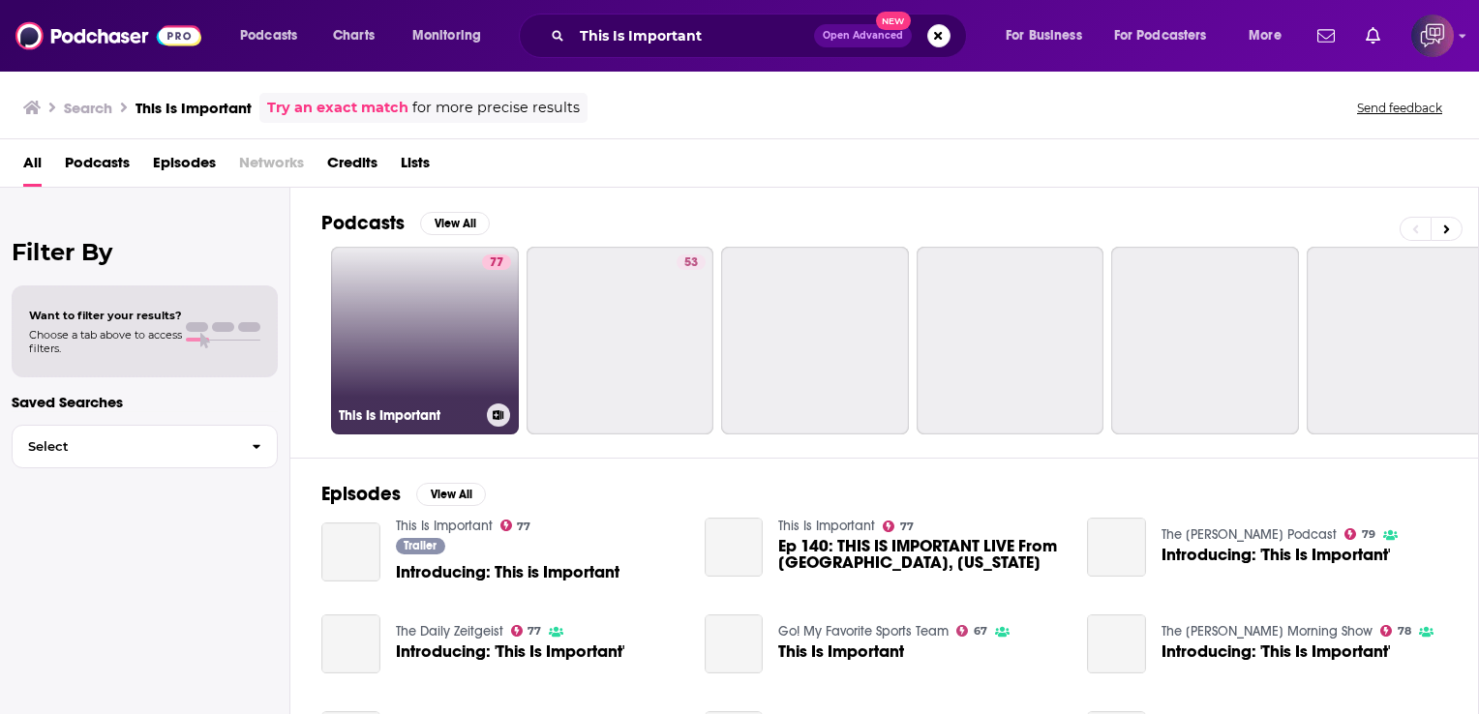
click at [458, 277] on link "77 This Is Important" at bounding box center [425, 341] width 188 height 188
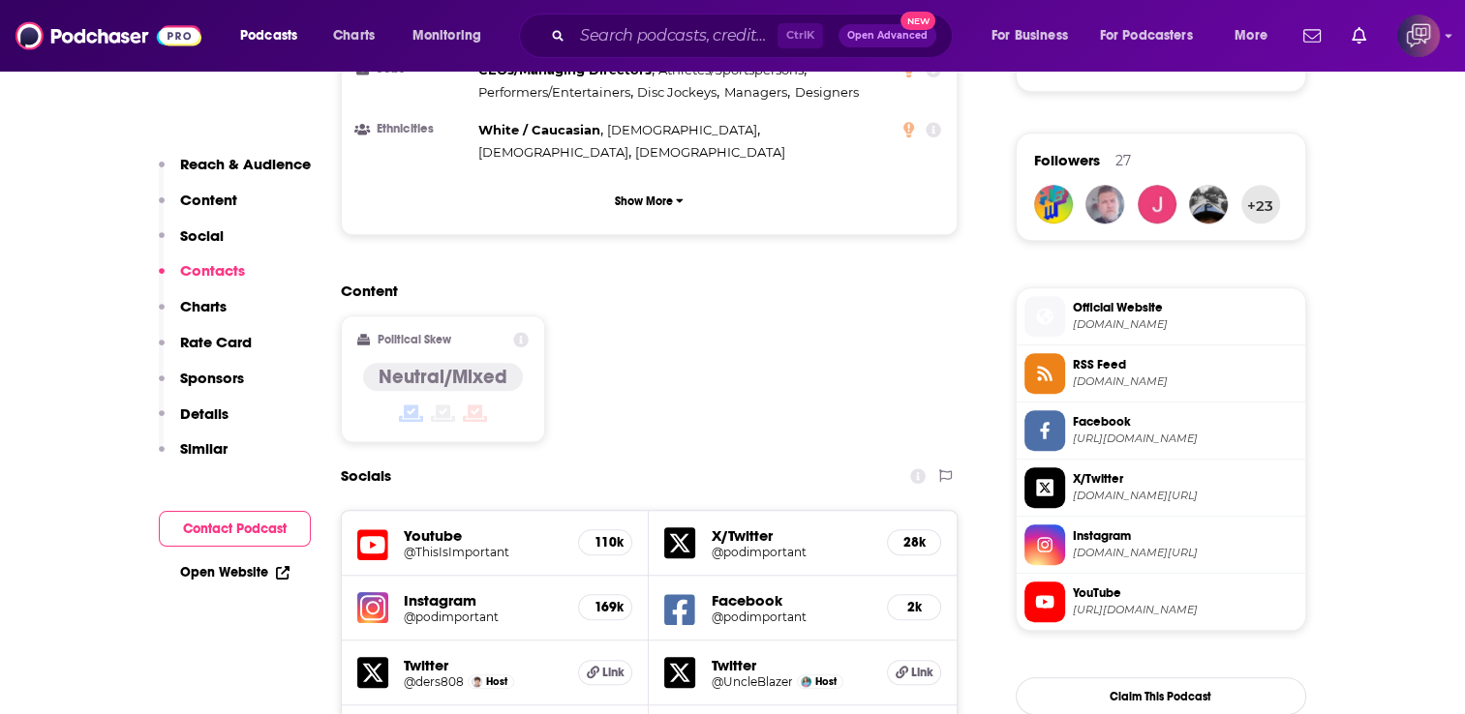
scroll to position [1743, 0]
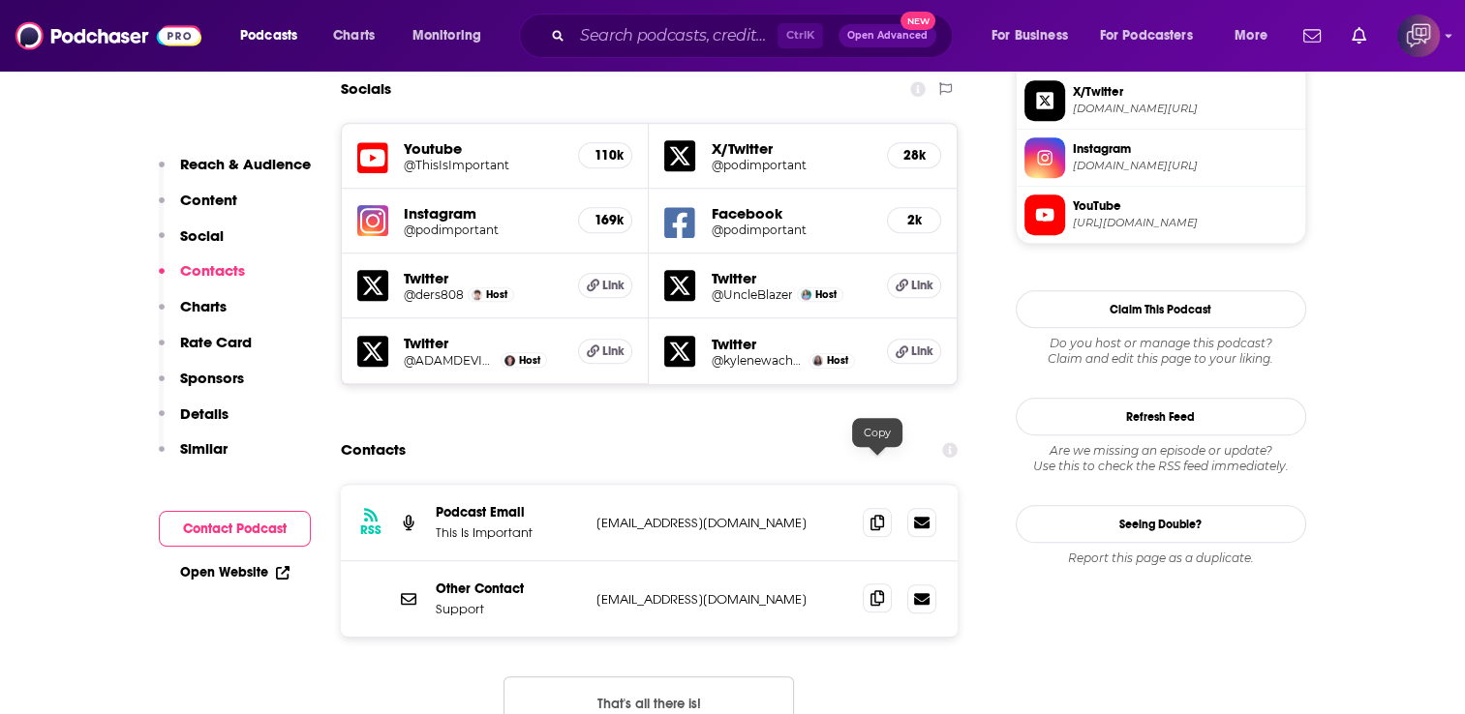
click at [875, 591] on icon at bounding box center [877, 598] width 14 height 15
click at [609, 24] on input "Search podcasts, credits, & more..." at bounding box center [674, 35] width 205 height 31
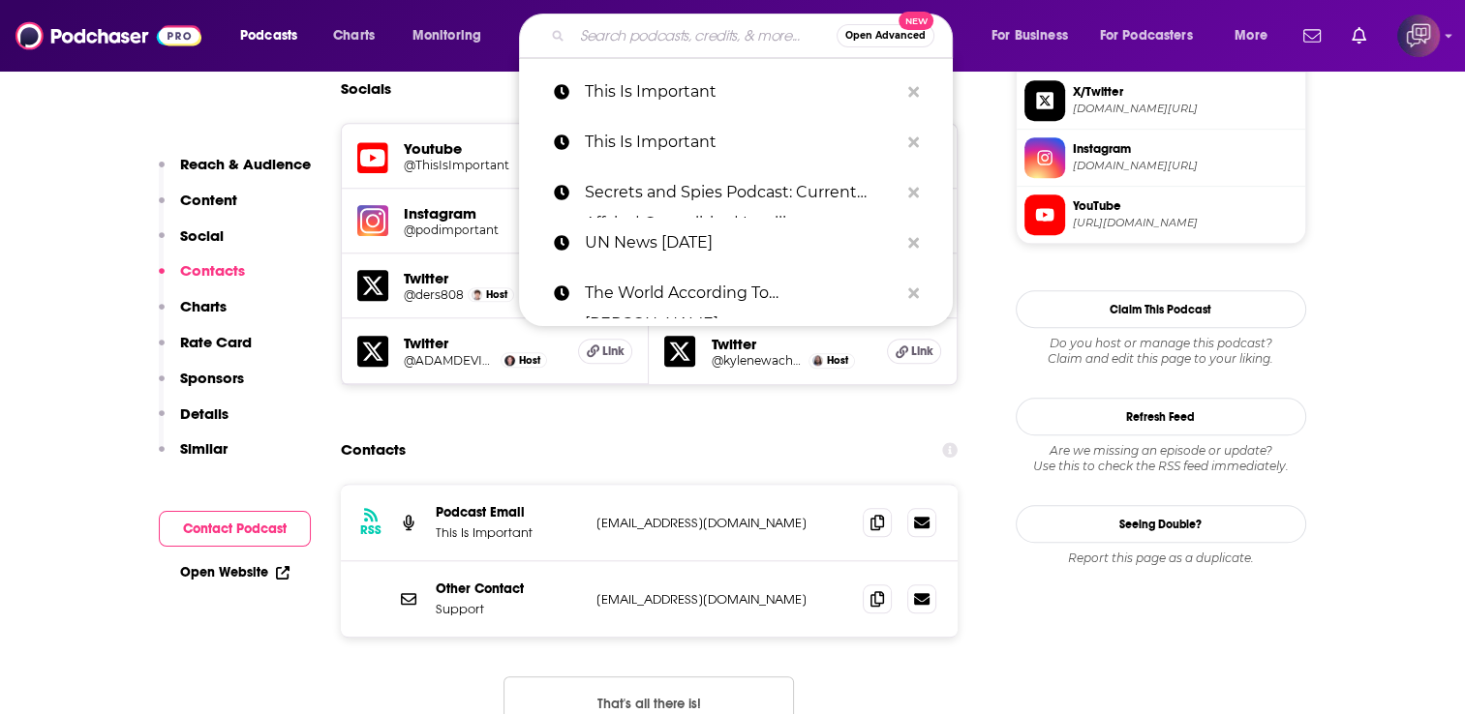
paste input "Russian Roulette"
type input "Russian Roulette"
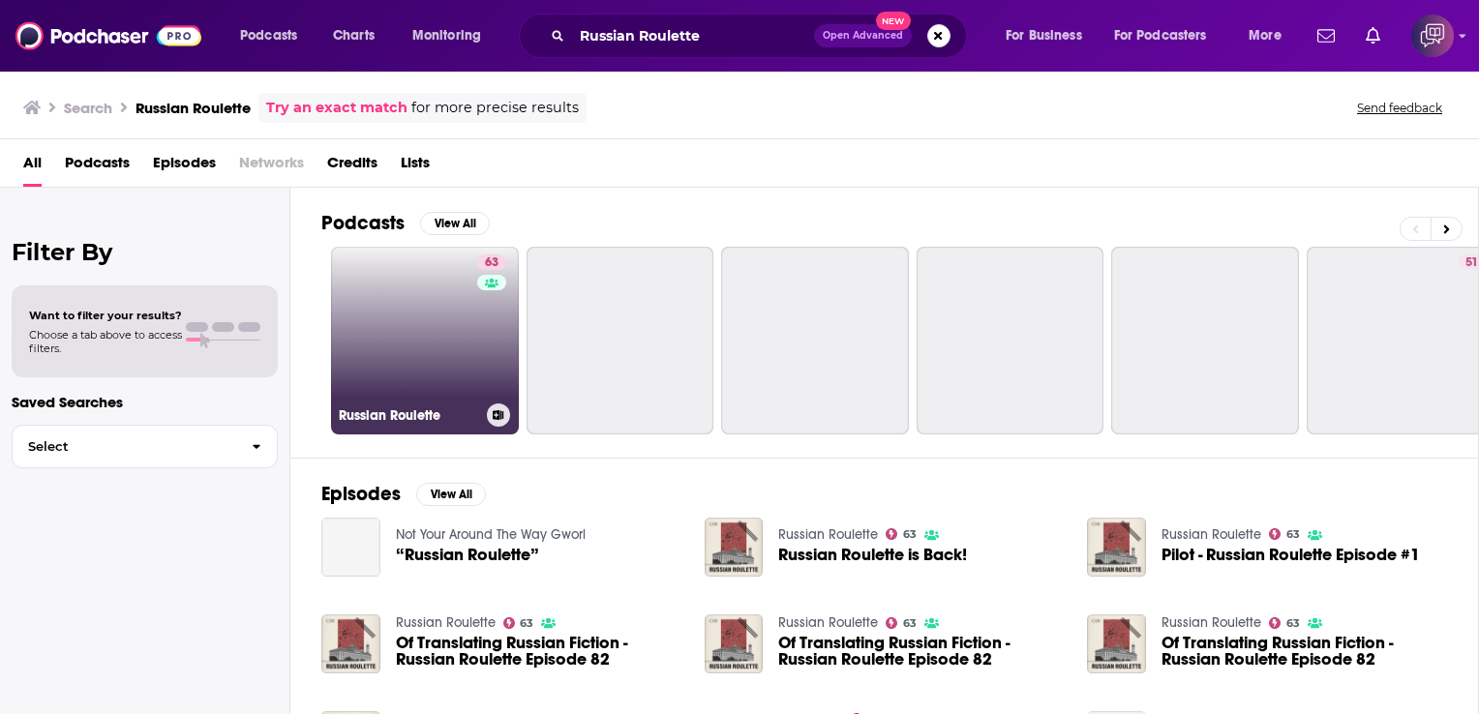
click at [435, 306] on link "63 Russian Roulette" at bounding box center [425, 341] width 188 height 188
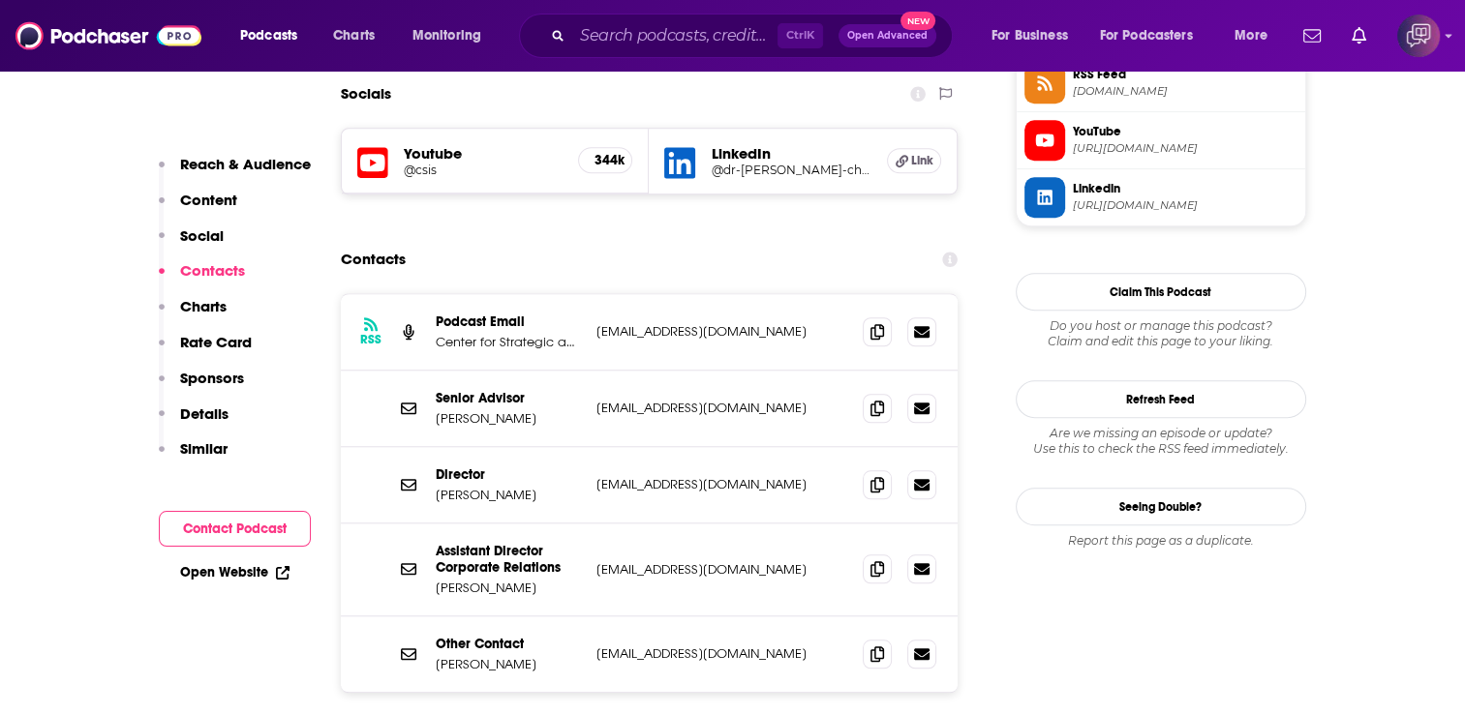
scroll to position [1743, 0]
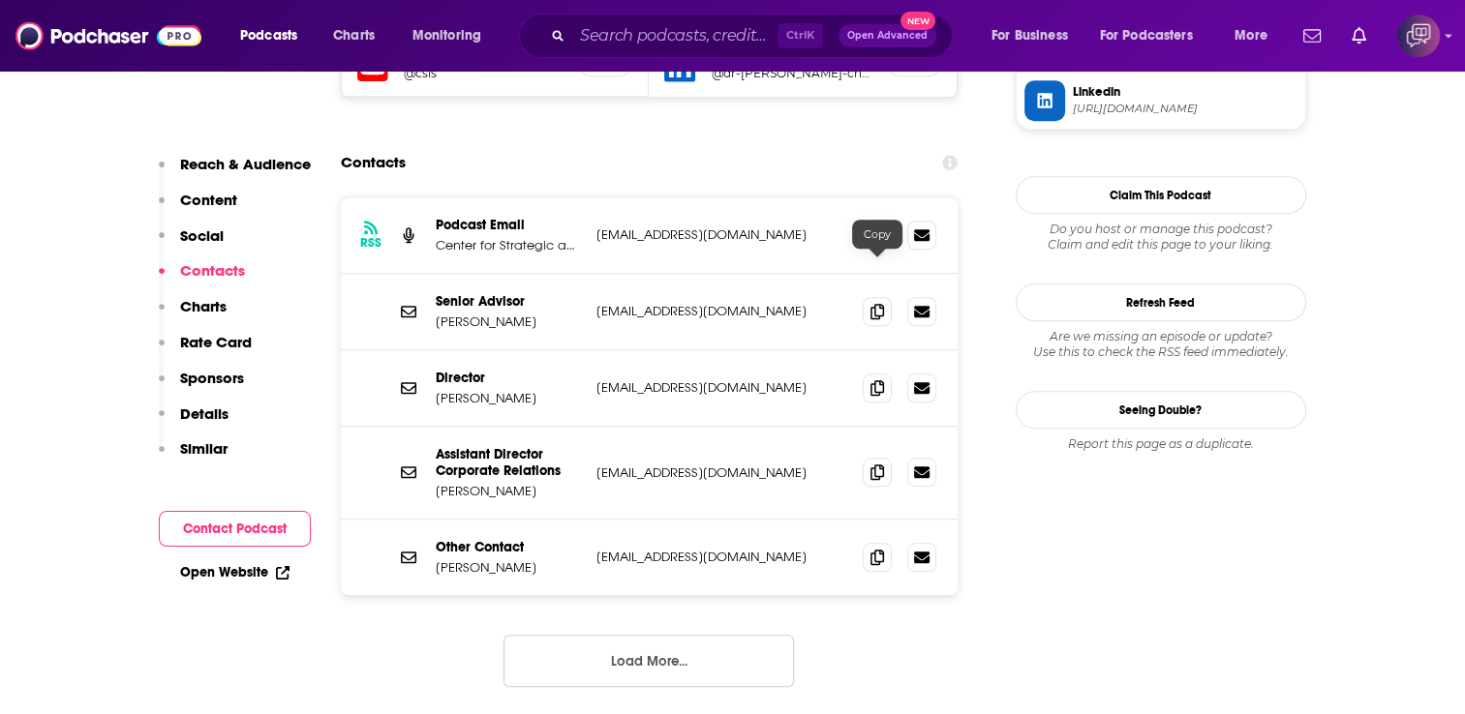
drag, startPoint x: 873, startPoint y: 269, endPoint x: 865, endPoint y: 194, distance: 76.0
click at [874, 304] on icon at bounding box center [877, 311] width 14 height 15
click at [888, 373] on span at bounding box center [877, 387] width 29 height 29
drag, startPoint x: 874, startPoint y: 432, endPoint x: 860, endPoint y: 381, distance: 52.4
click at [874, 465] on icon at bounding box center [877, 472] width 14 height 15
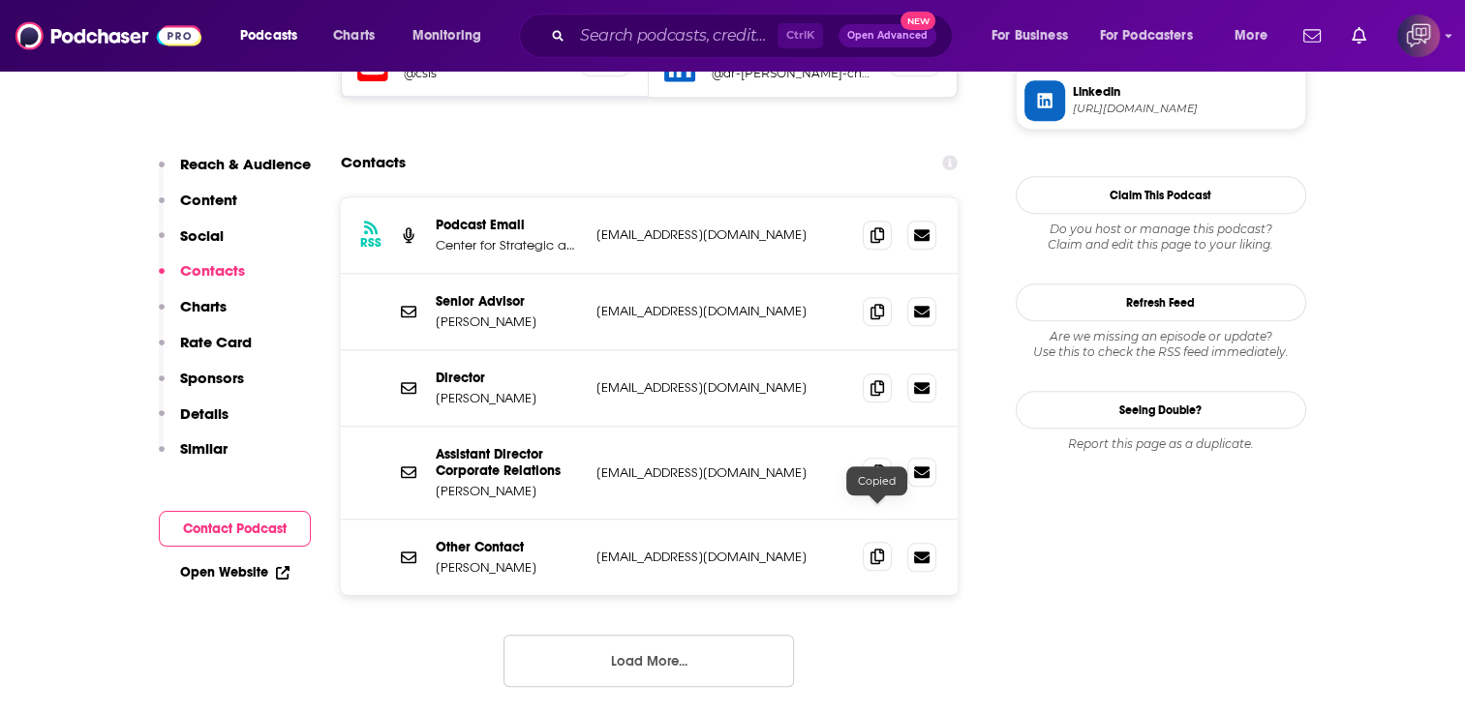
click at [872, 542] on span at bounding box center [877, 556] width 29 height 29
click at [681, 635] on button "Load More..." at bounding box center [648, 661] width 290 height 52
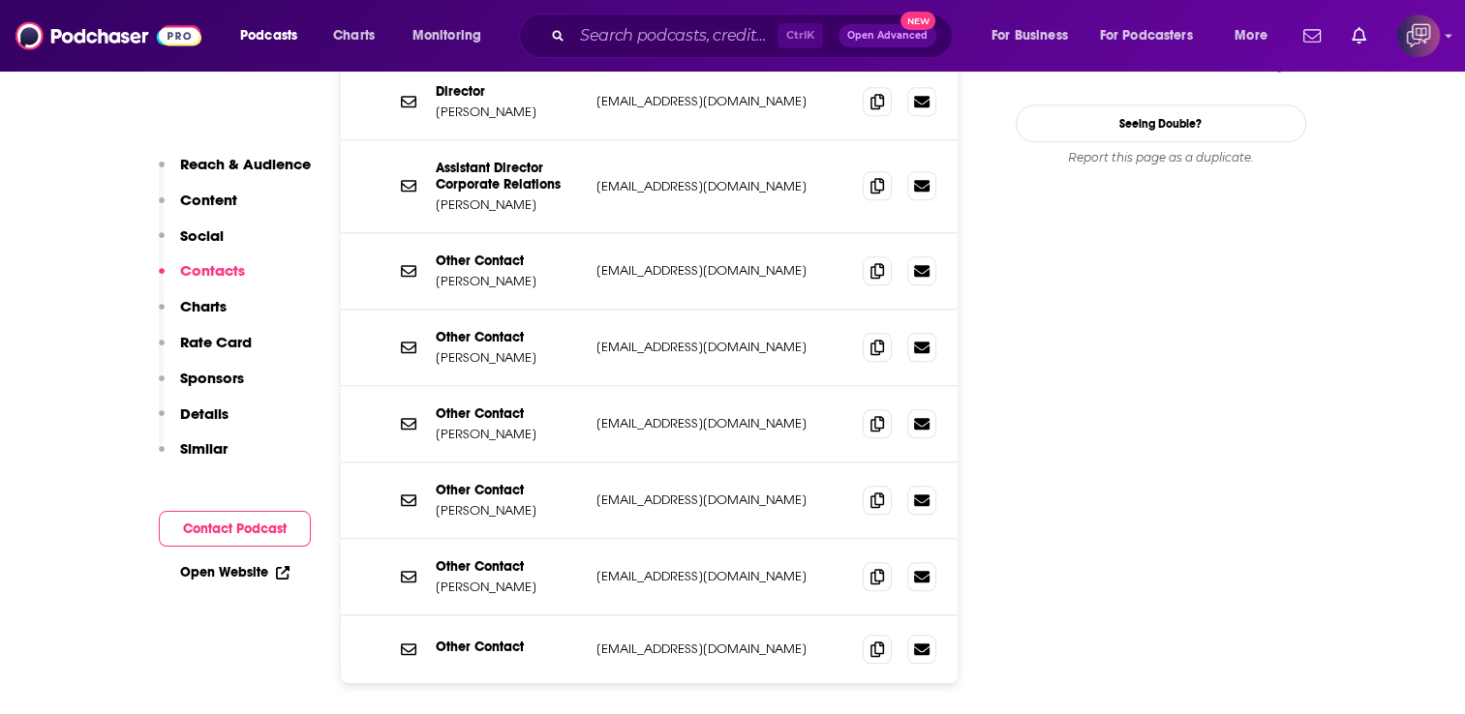
scroll to position [2033, 0]
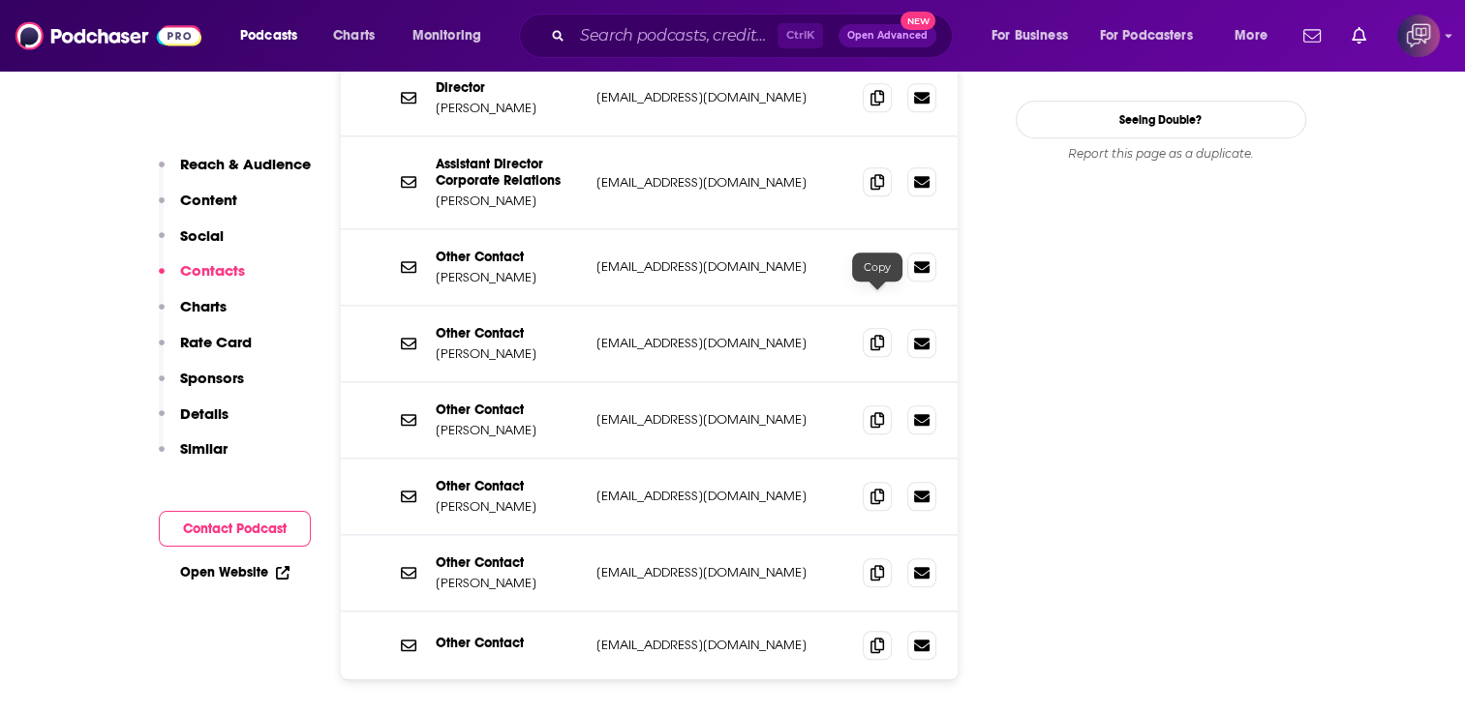
click at [880, 335] on icon at bounding box center [877, 342] width 14 height 15
click at [872, 411] on icon at bounding box center [877, 418] width 14 height 15
drag, startPoint x: 879, startPoint y: 451, endPoint x: 843, endPoint y: 233, distance: 220.8
click at [880, 489] on icon at bounding box center [877, 496] width 14 height 15
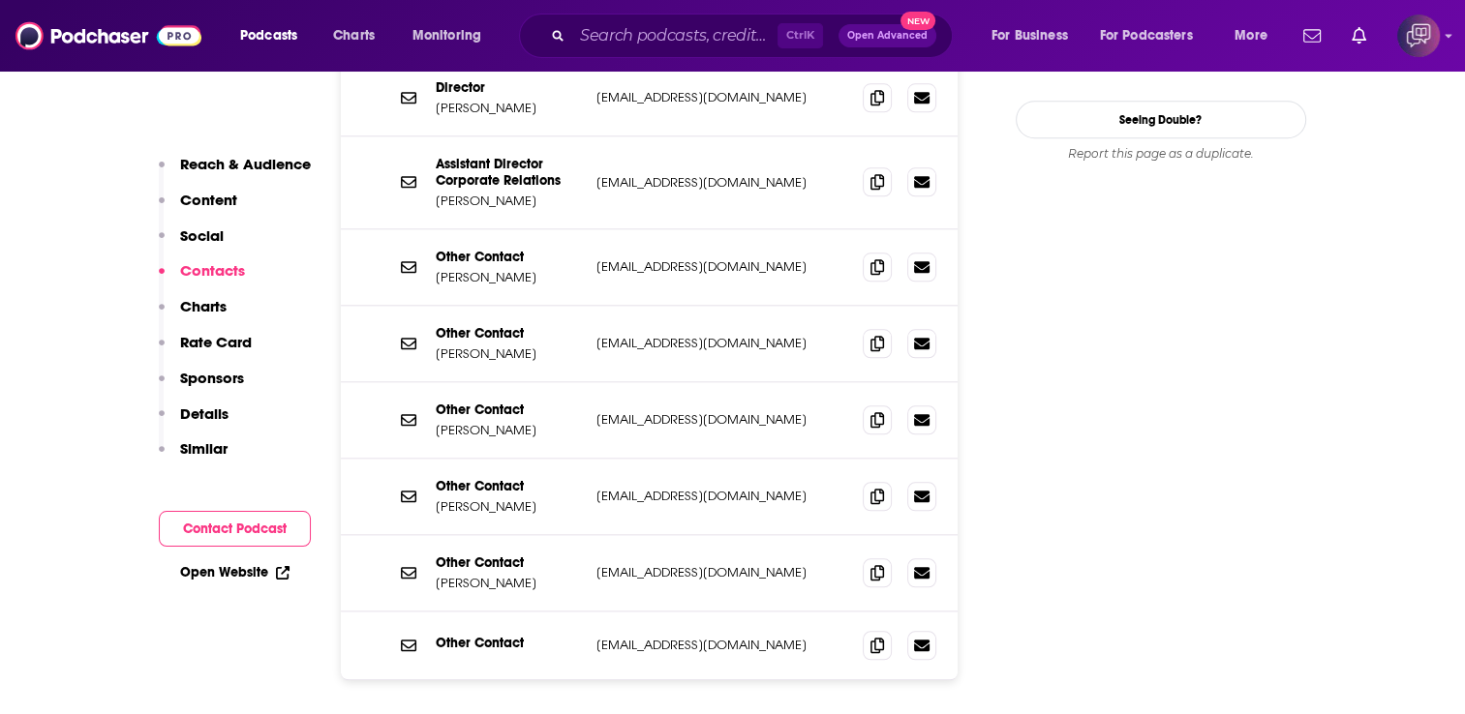
scroll to position [2227, 0]
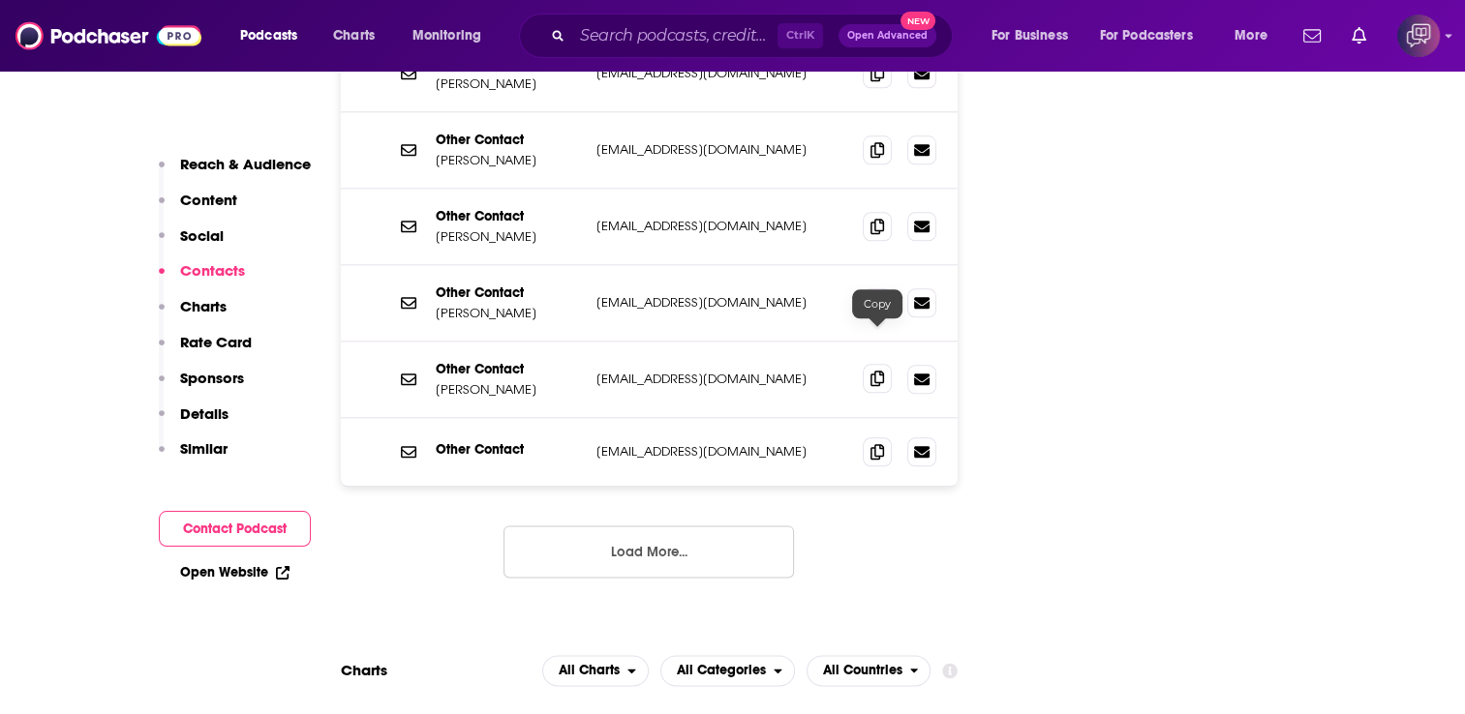
click at [874, 371] on icon at bounding box center [877, 378] width 14 height 15
click at [880, 443] on icon at bounding box center [877, 450] width 14 height 15
